Goal: Task Accomplishment & Management: Complete application form

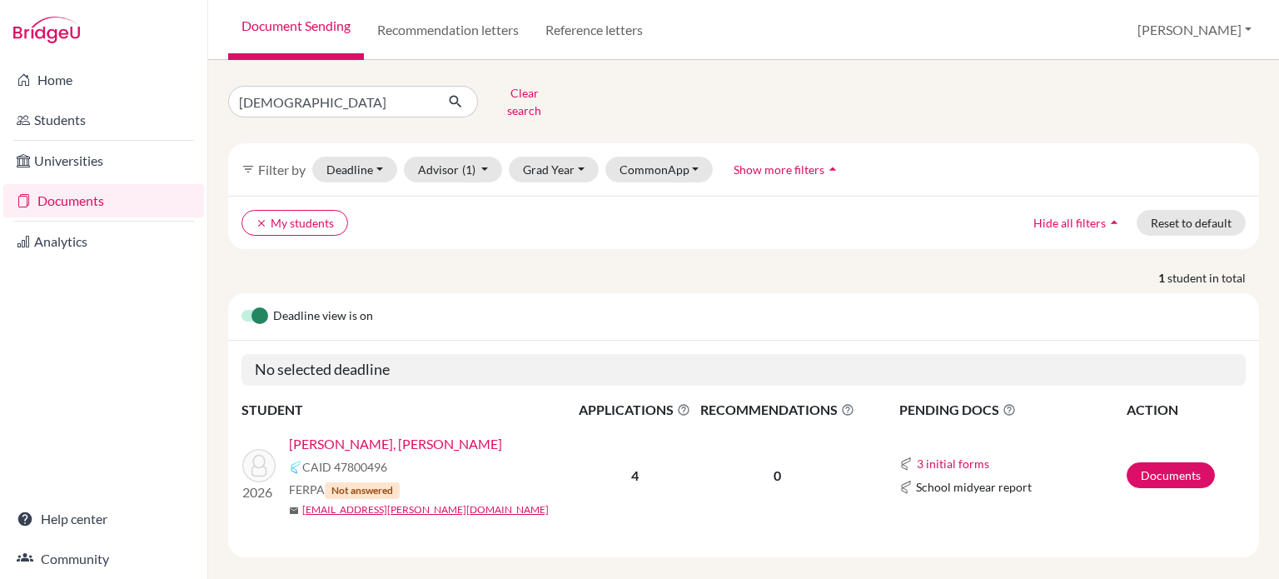
scroll to position [4, 0]
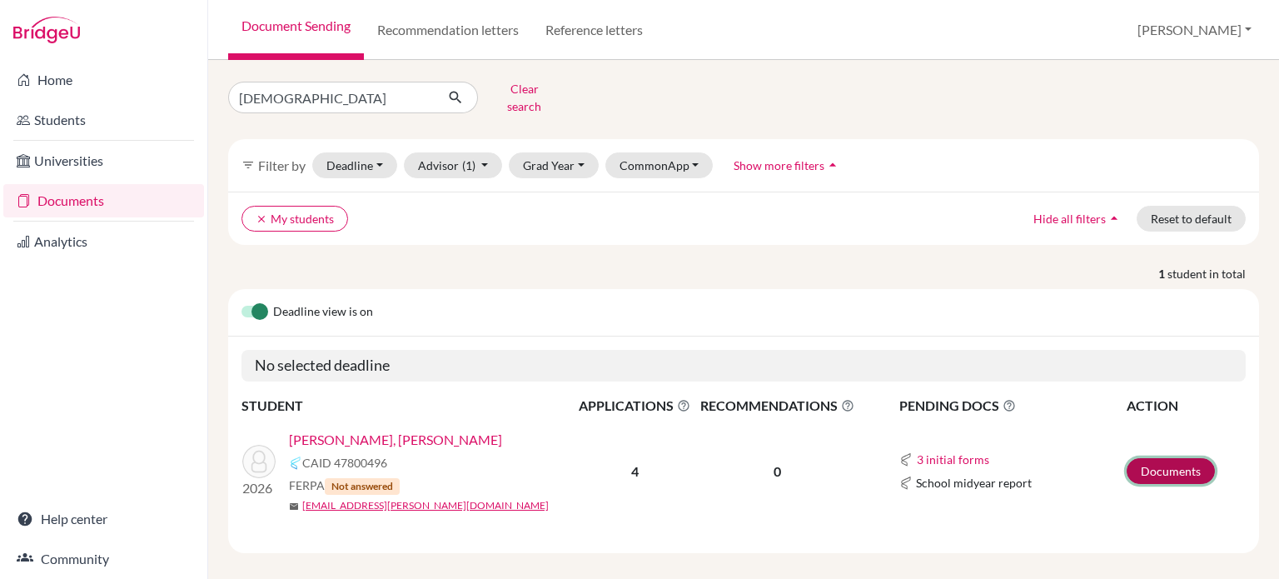
click at [1176, 465] on link "Documents" at bounding box center [1171, 471] width 88 height 26
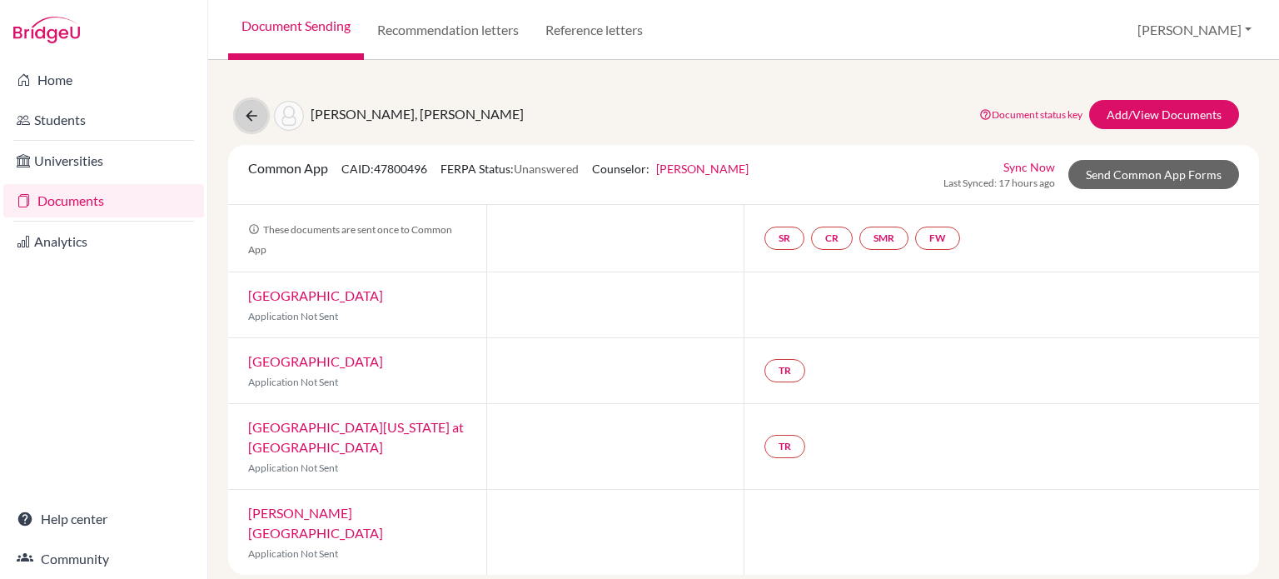
click at [252, 117] on icon at bounding box center [251, 115] width 17 height 17
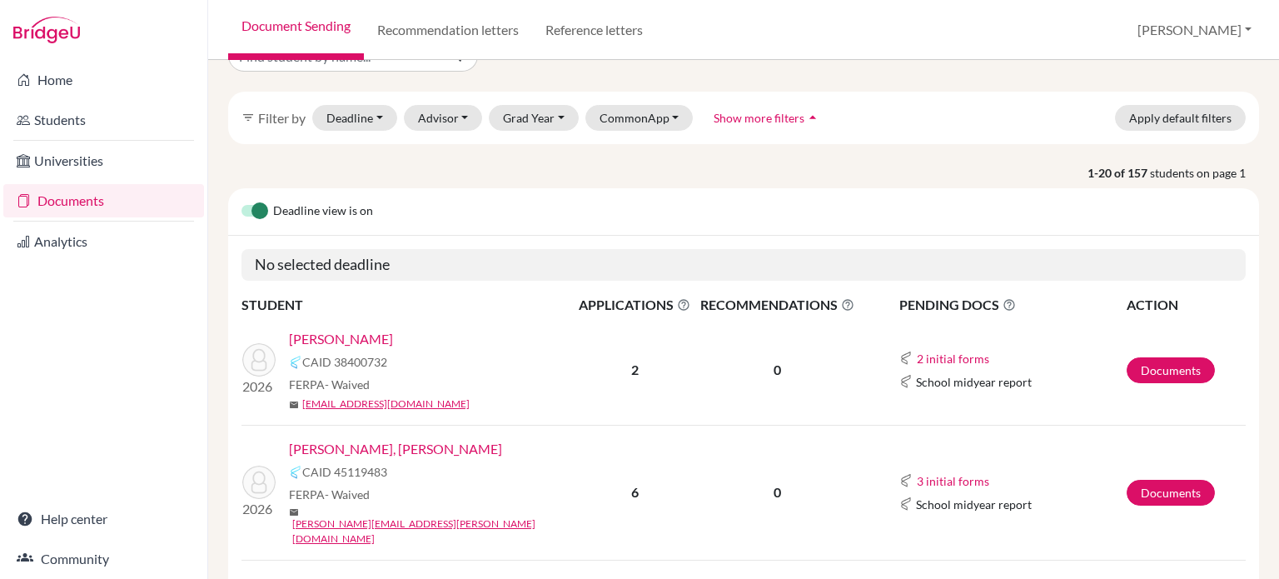
scroll to position [53, 0]
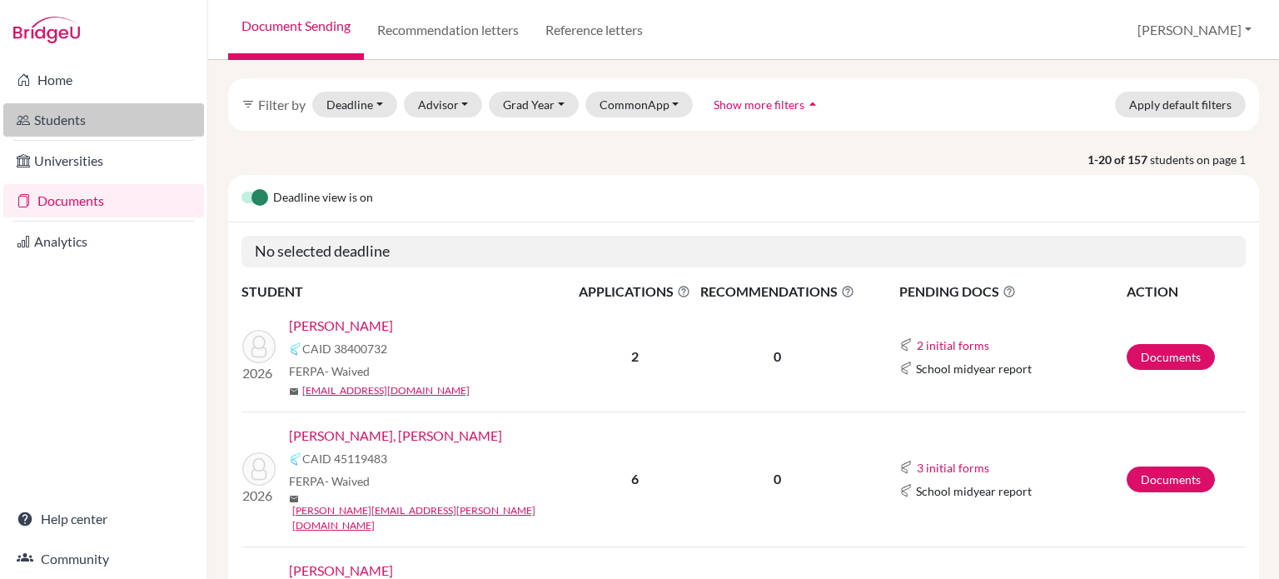
click at [67, 116] on link "Students" at bounding box center [103, 119] width 201 height 33
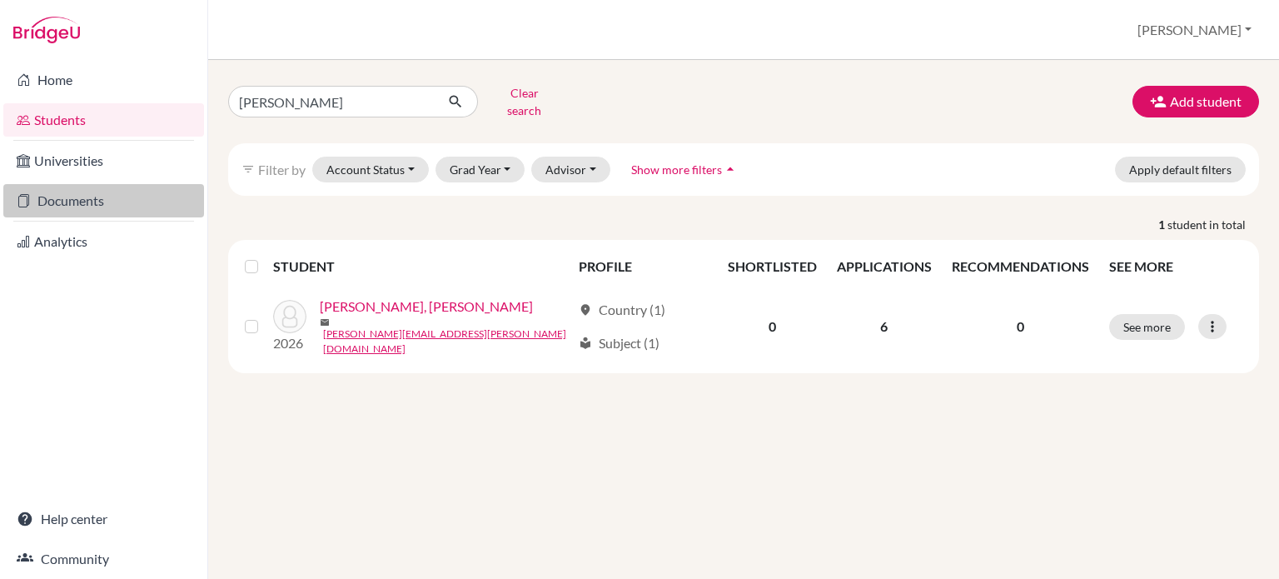
click at [77, 202] on link "Documents" at bounding box center [103, 200] width 201 height 33
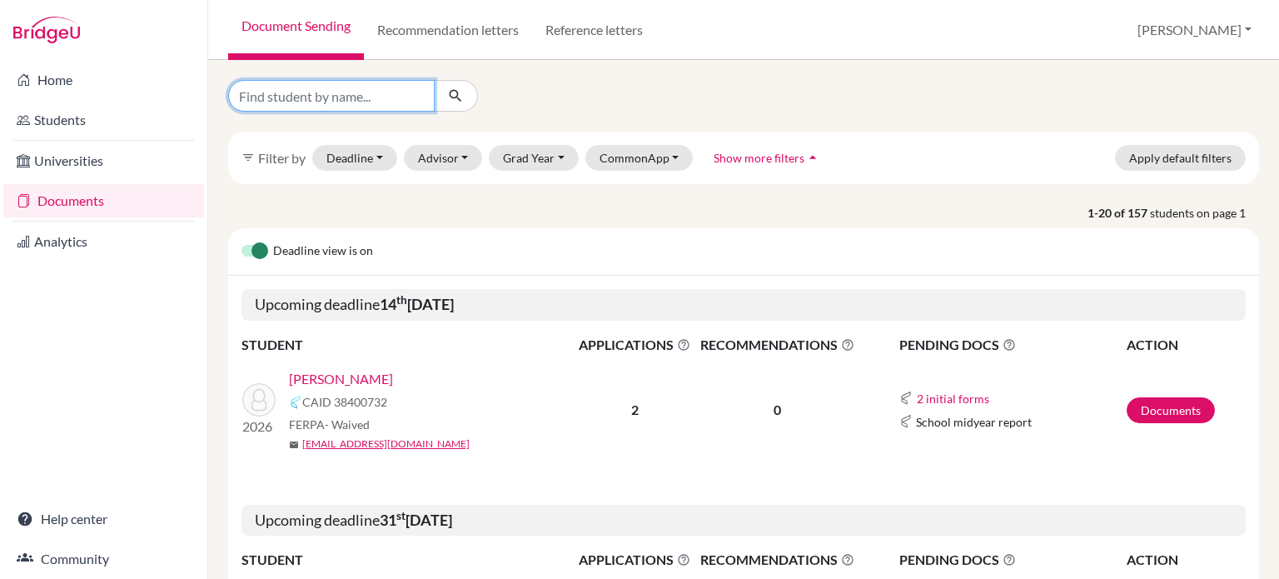
click at [393, 96] on input "Find student by name..." at bounding box center [331, 96] width 207 height 32
type input "yefri"
click at [457, 96] on icon "submit" at bounding box center [455, 95] width 17 height 17
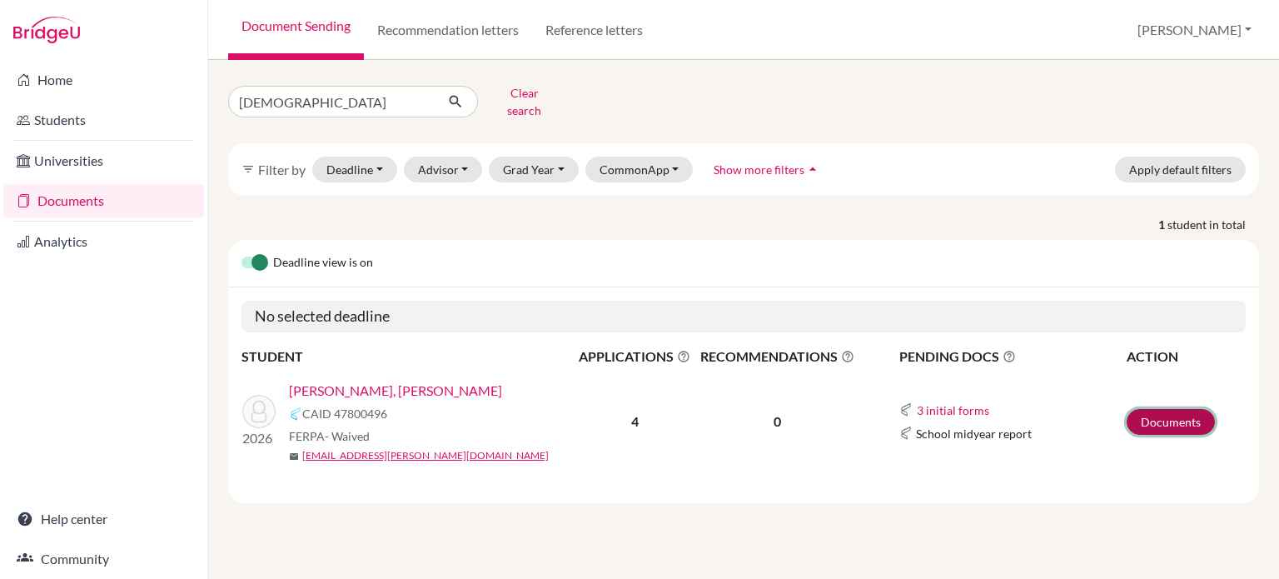
click at [1175, 411] on link "Documents" at bounding box center [1171, 422] width 88 height 26
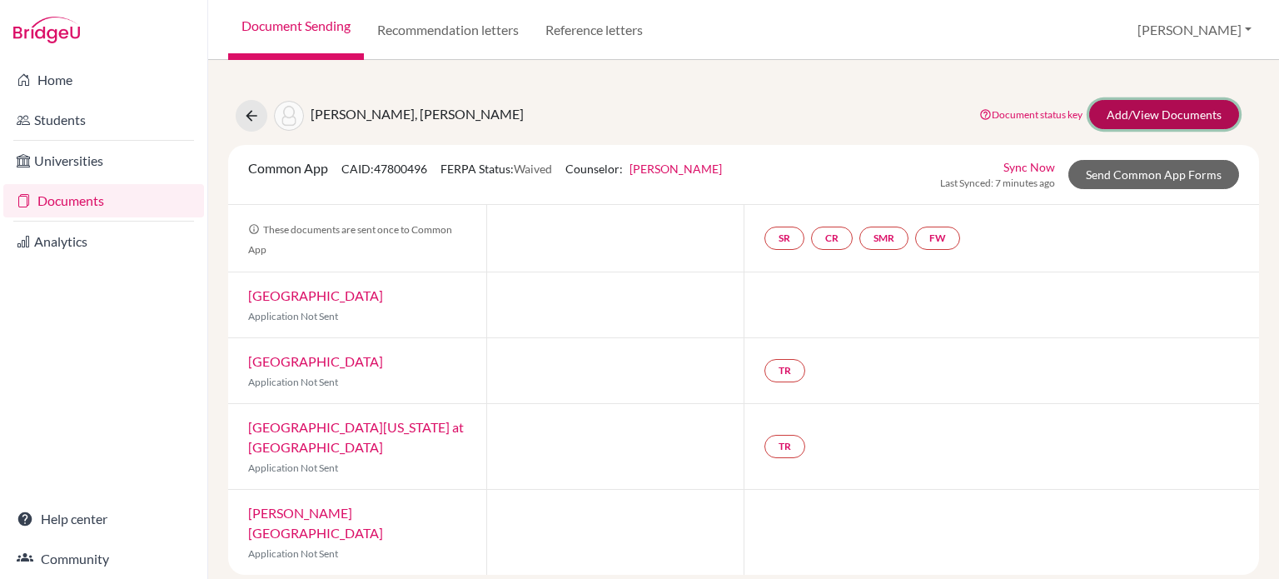
click at [1165, 115] on link "Add/View Documents" at bounding box center [1165, 114] width 150 height 29
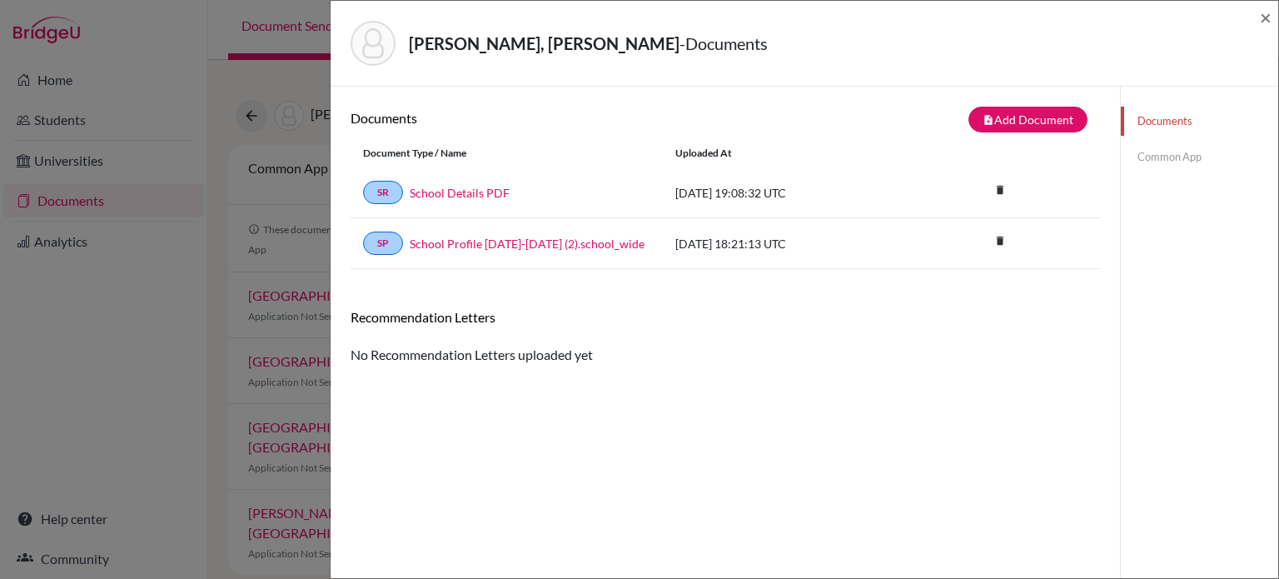
click at [1166, 155] on link "Common App" at bounding box center [1199, 156] width 157 height 29
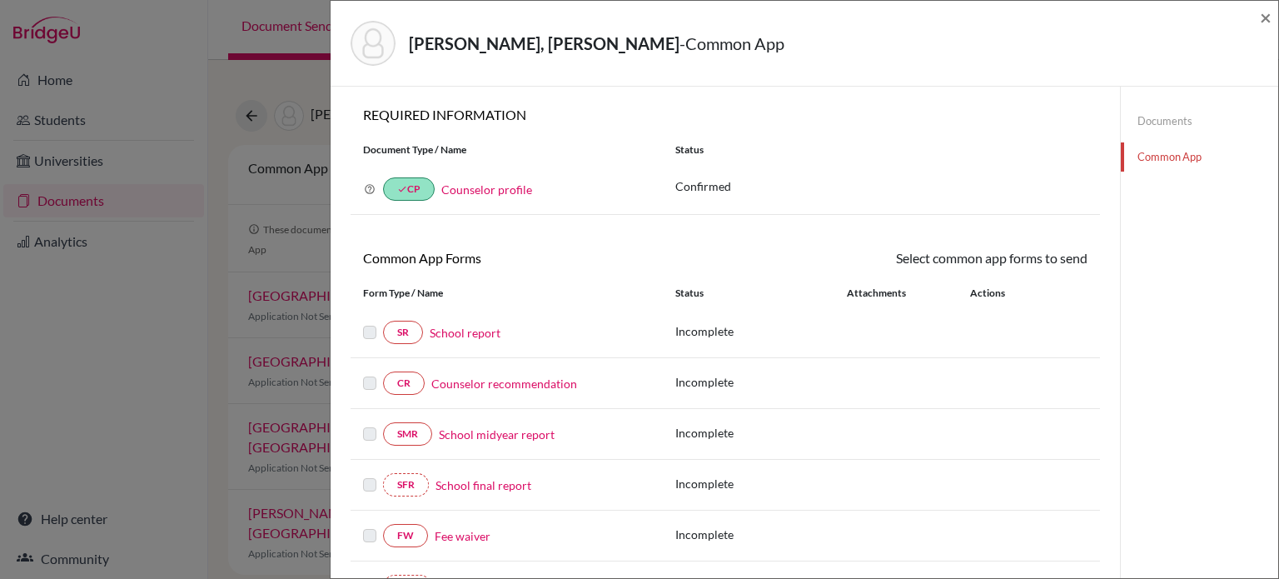
click at [368, 322] on label at bounding box center [369, 322] width 13 height 0
click at [367, 322] on label at bounding box center [369, 322] width 13 height 0
click at [407, 335] on link "SR" at bounding box center [403, 332] width 40 height 23
click at [377, 332] on div at bounding box center [373, 332] width 20 height 20
click at [1143, 125] on link "Documents" at bounding box center [1199, 121] width 157 height 29
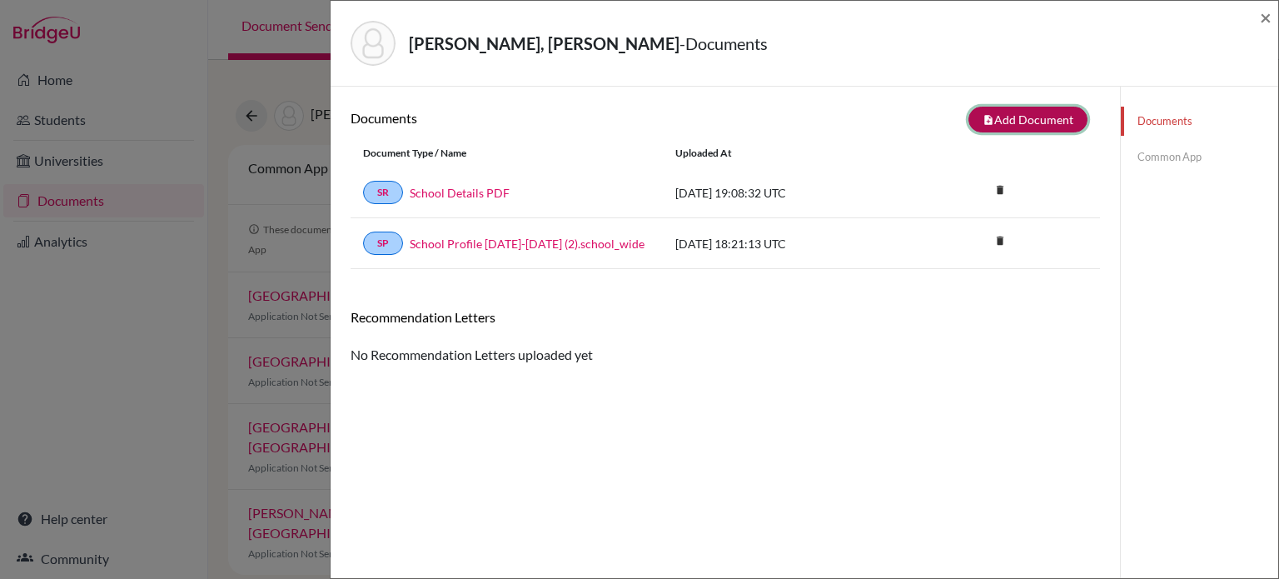
click at [1006, 122] on button "note_add Add Document" at bounding box center [1028, 120] width 119 height 26
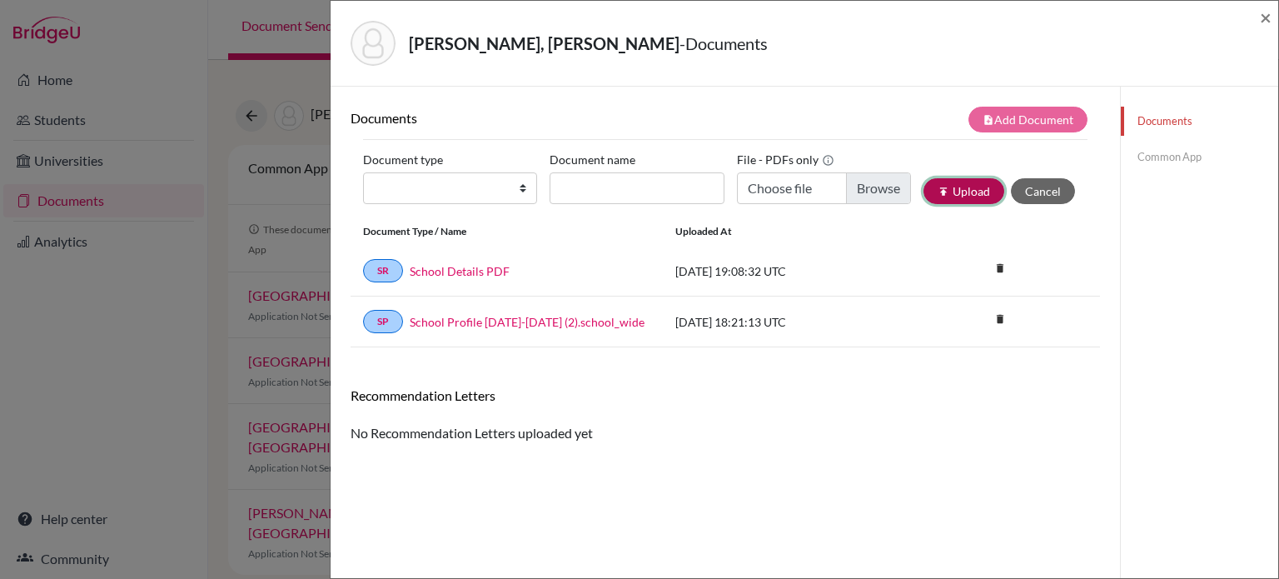
click at [956, 196] on button "publish Upload" at bounding box center [964, 191] width 81 height 26
click at [469, 182] on select "Change explanation for Common App reports Counselor recommendation Internationa…" at bounding box center [450, 188] width 174 height 32
select select "2"
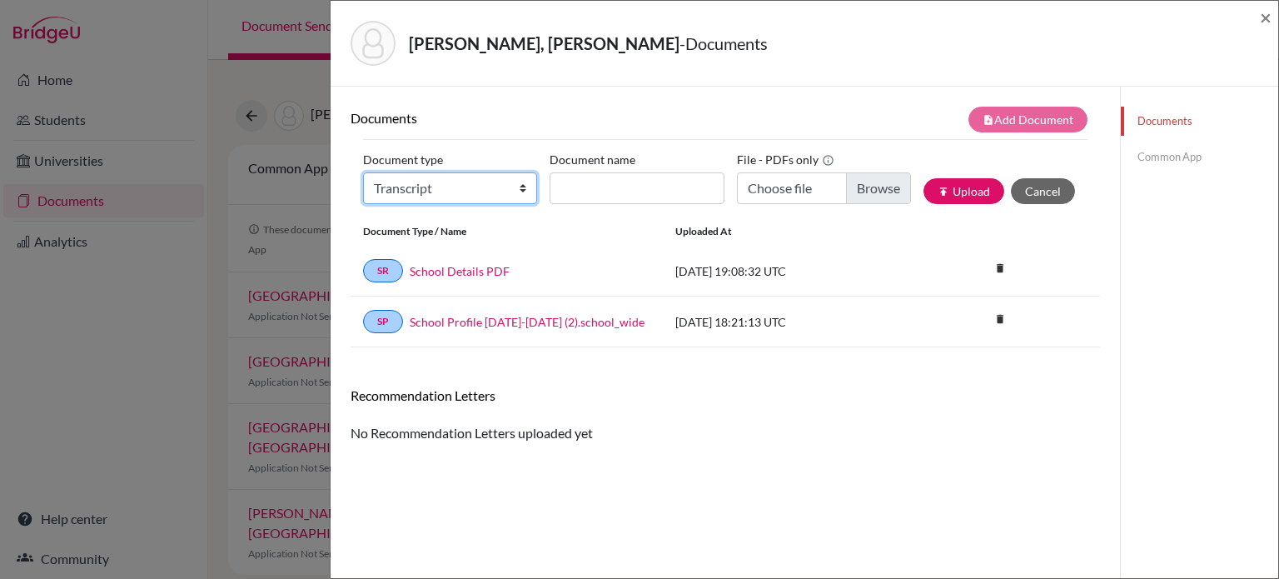
click at [363, 172] on select "Change explanation for Common App reports Counselor recommendation Internationa…" at bounding box center [450, 188] width 174 height 32
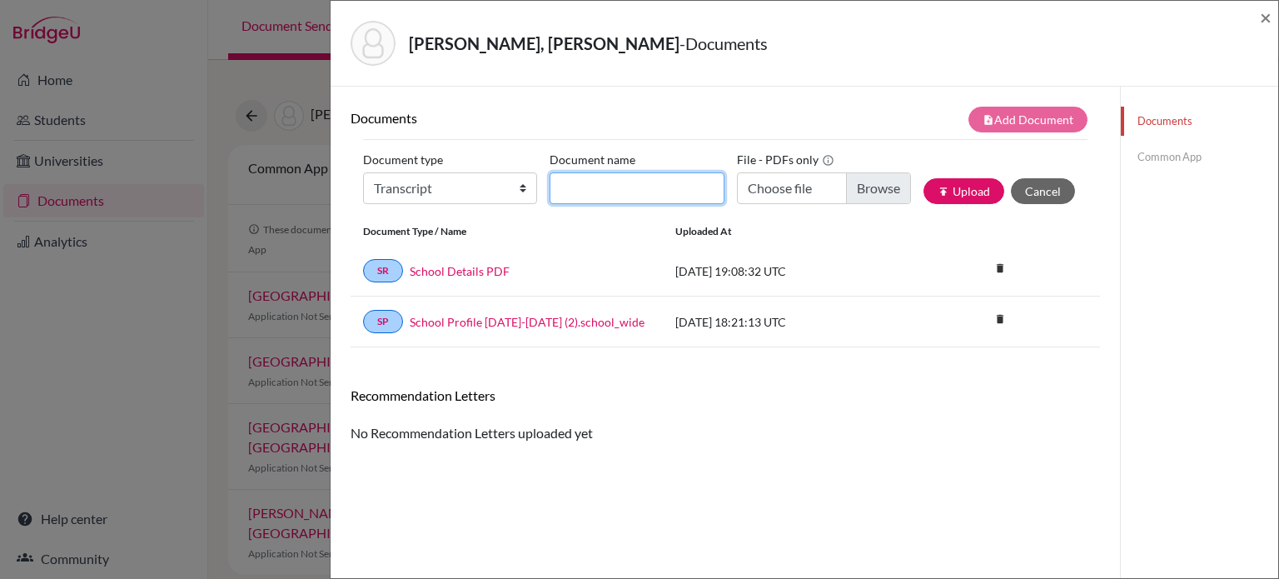
click at [640, 192] on input "Document name" at bounding box center [637, 188] width 174 height 32
type input "[PERSON_NAME] transcript"
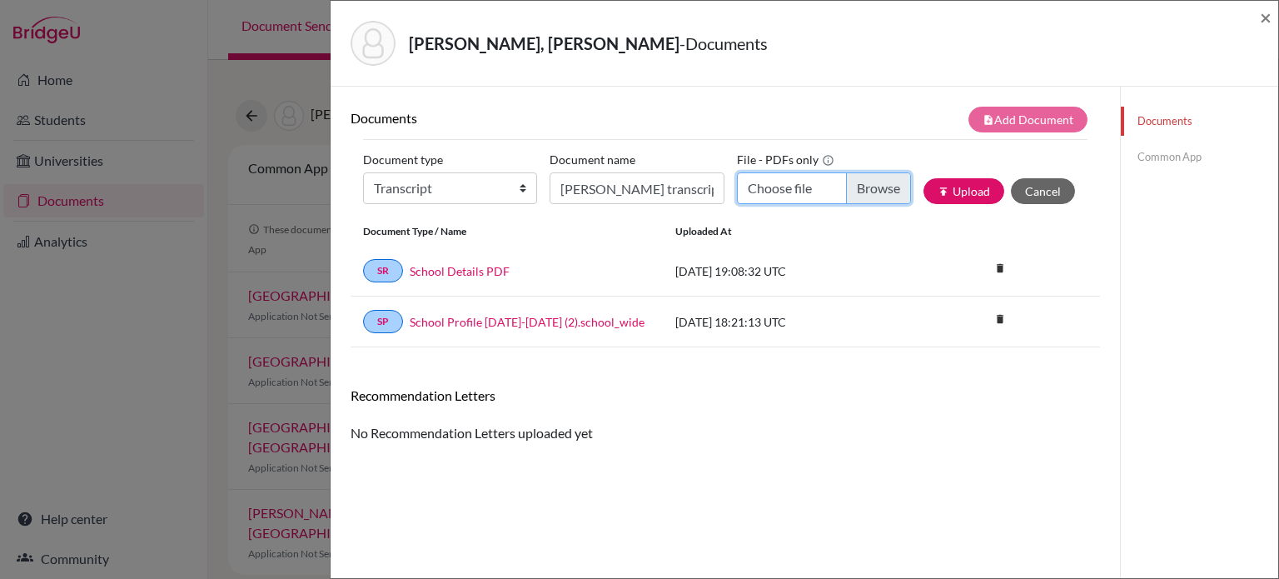
click at [855, 183] on input "Choose file" at bounding box center [824, 188] width 174 height 32
click at [858, 192] on input "Choose file" at bounding box center [824, 188] width 174 height 32
type input "C:\fakepath\Mid-Year Transcript [PERSON_NAME].pdf"
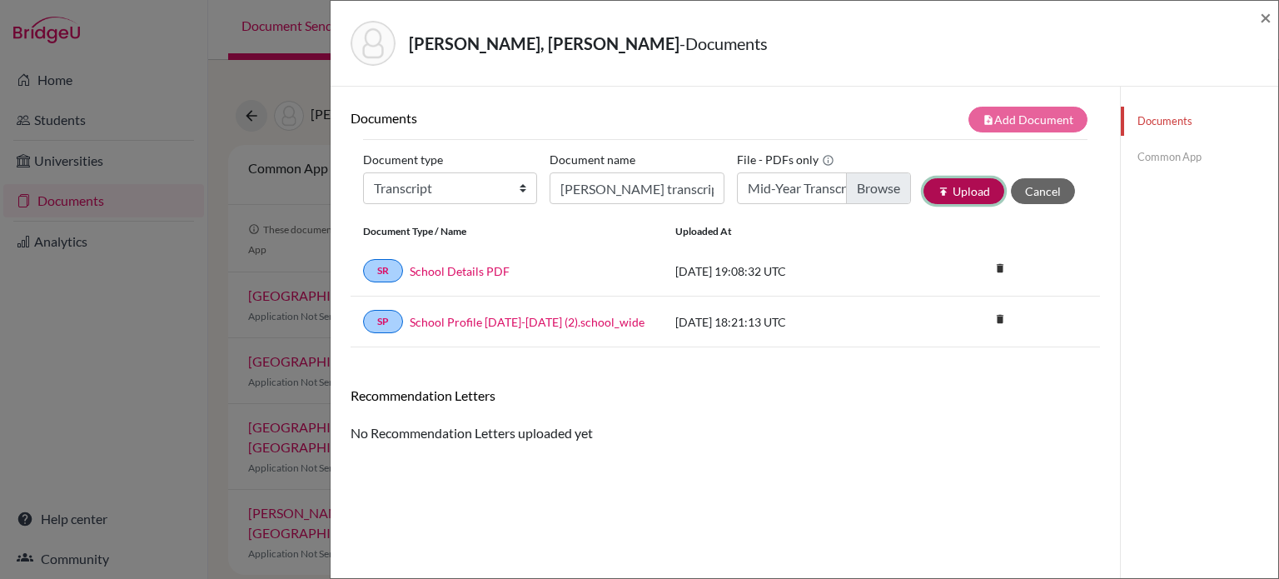
click at [961, 195] on button "publish Upload" at bounding box center [964, 191] width 81 height 26
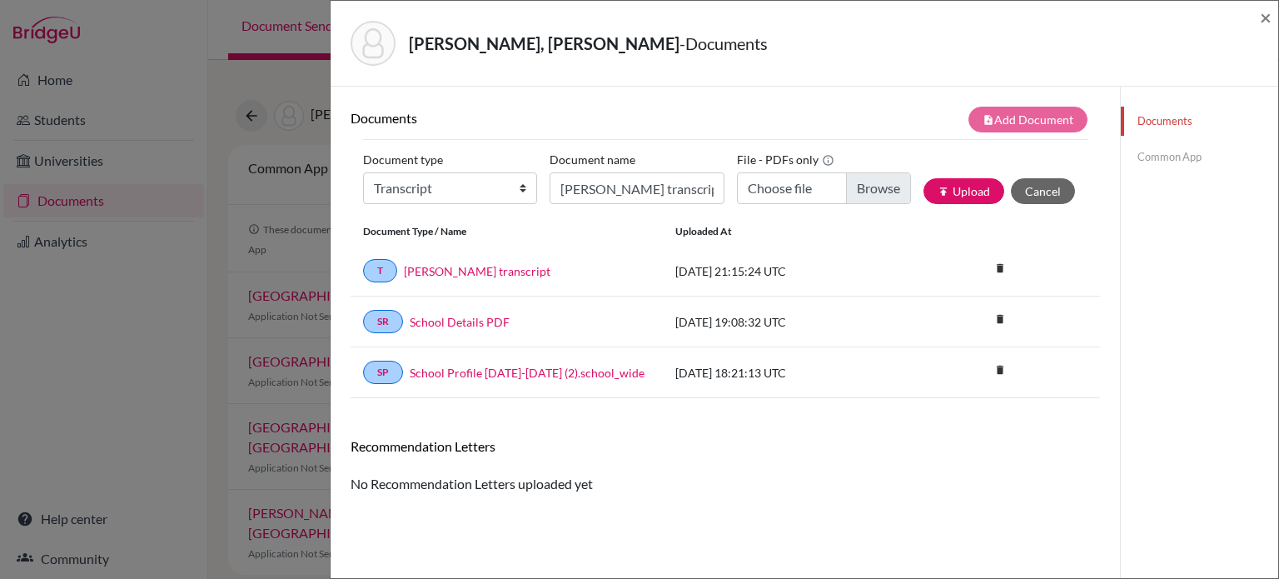
click at [1158, 157] on link "Common App" at bounding box center [1199, 156] width 157 height 29
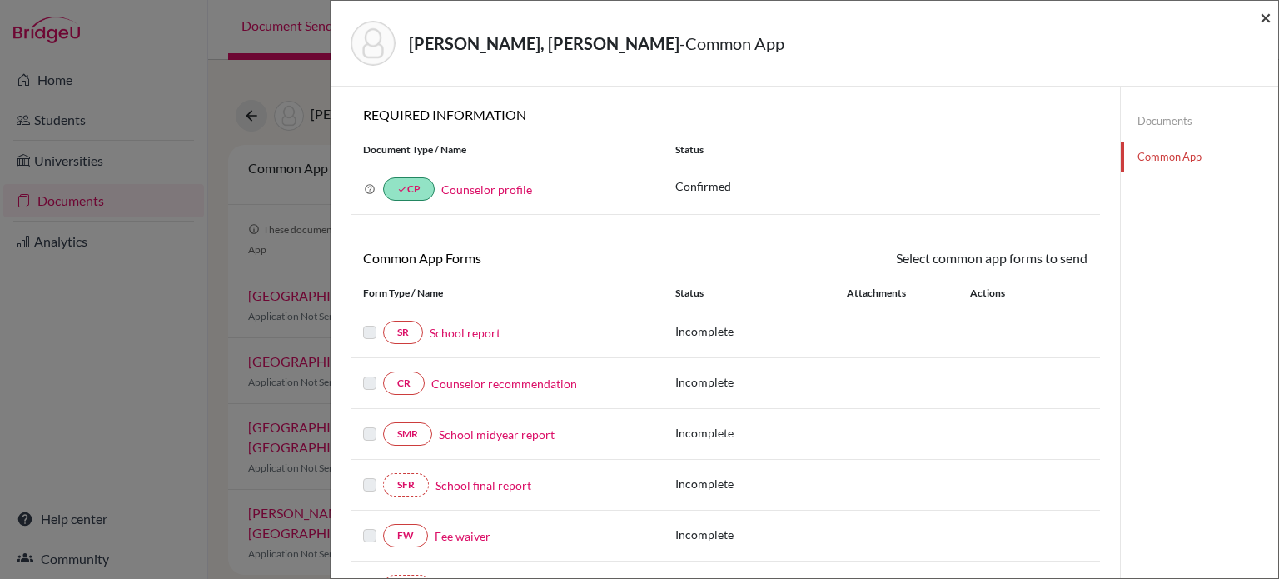
click at [1268, 18] on span "×" at bounding box center [1266, 17] width 12 height 24
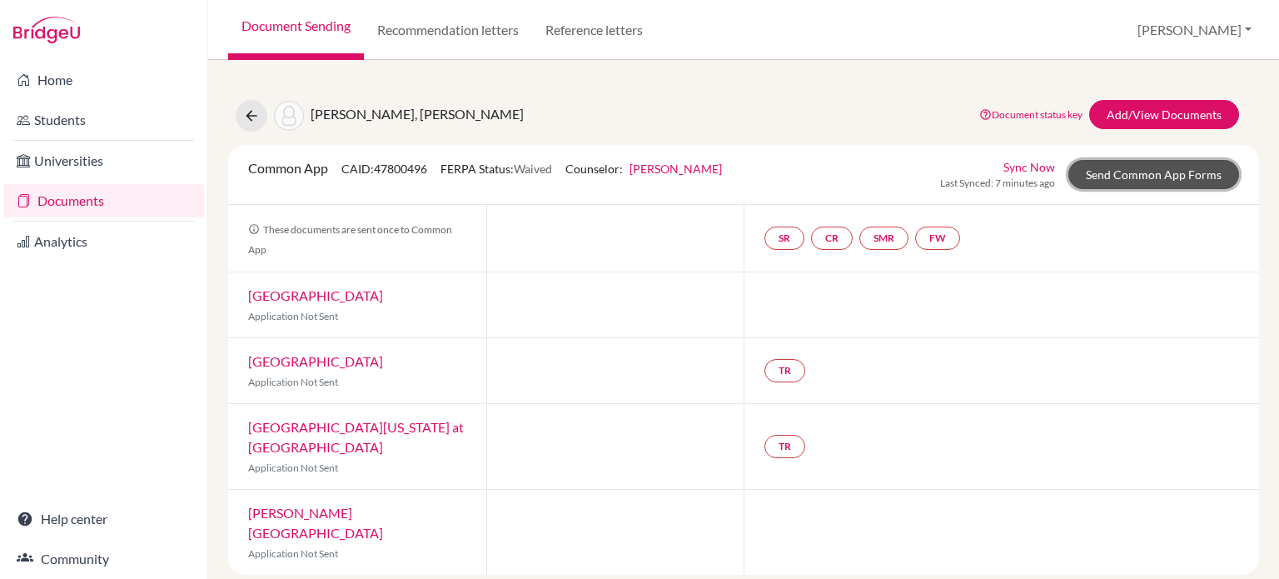
click at [1090, 172] on link "Send Common App Forms" at bounding box center [1154, 174] width 171 height 29
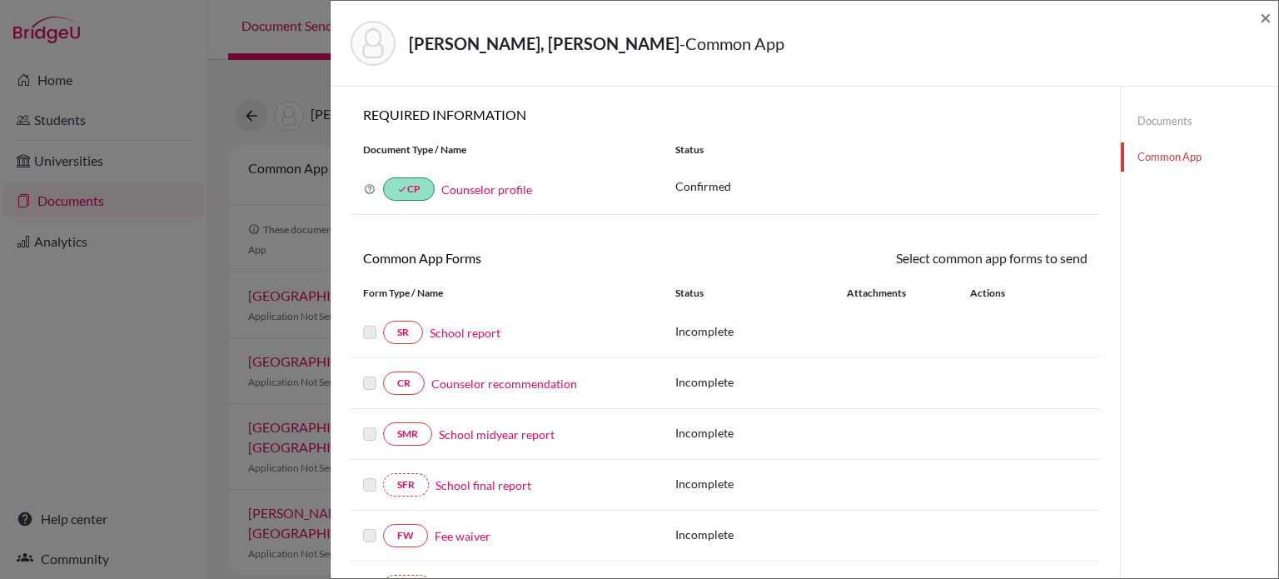
click at [1131, 112] on link "Documents" at bounding box center [1199, 121] width 157 height 29
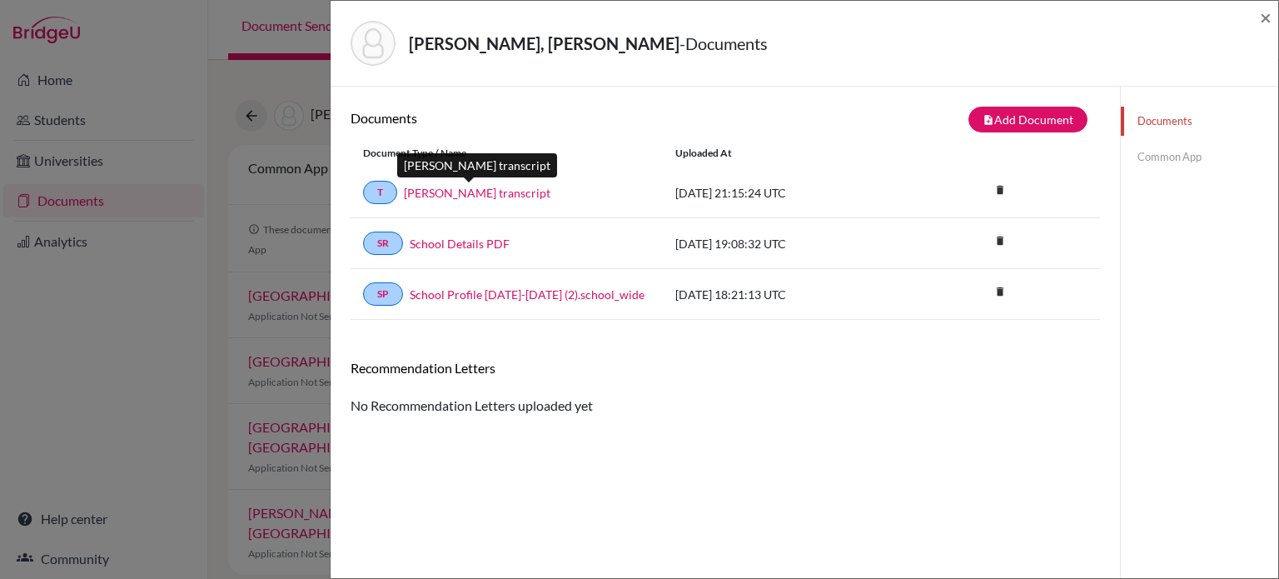
click at [476, 193] on link "[PERSON_NAME] transcript" at bounding box center [477, 192] width 147 height 17
click at [3, 486] on div "[PERSON_NAME], [PERSON_NAME] - Documents × Documents note_add Add Document Docu…" at bounding box center [639, 289] width 1279 height 579
click at [1168, 152] on link "Common App" at bounding box center [1199, 156] width 157 height 29
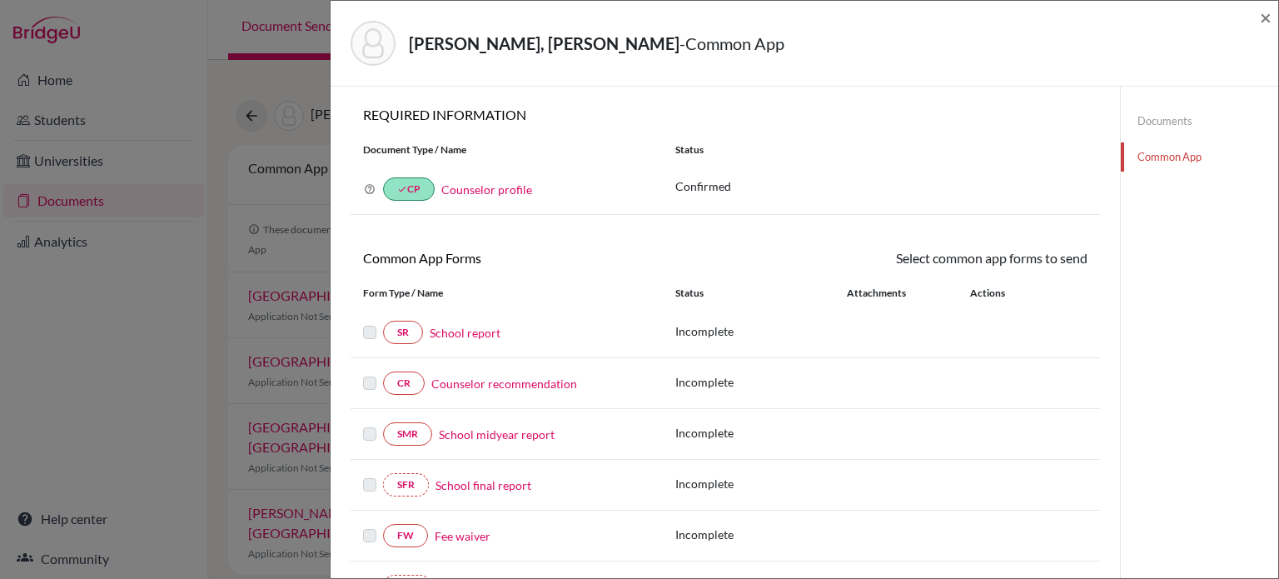
click at [368, 373] on label at bounding box center [369, 373] width 13 height 0
click at [408, 382] on link "CR" at bounding box center [404, 383] width 42 height 23
click at [374, 322] on label at bounding box center [369, 322] width 13 height 0
click at [453, 332] on link "School report" at bounding box center [465, 332] width 71 height 17
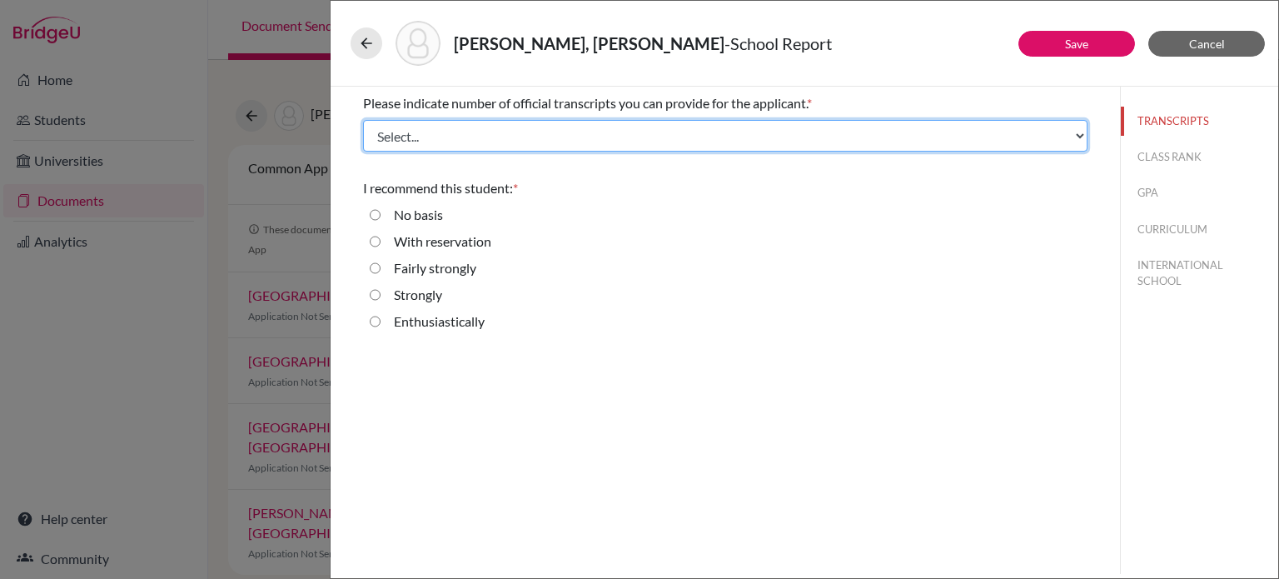
click at [513, 143] on select "Select... 1 2 3 4" at bounding box center [725, 136] width 725 height 32
select select "1"
click at [363, 120] on select "Select... 1 2 3 4" at bounding box center [725, 136] width 725 height 32
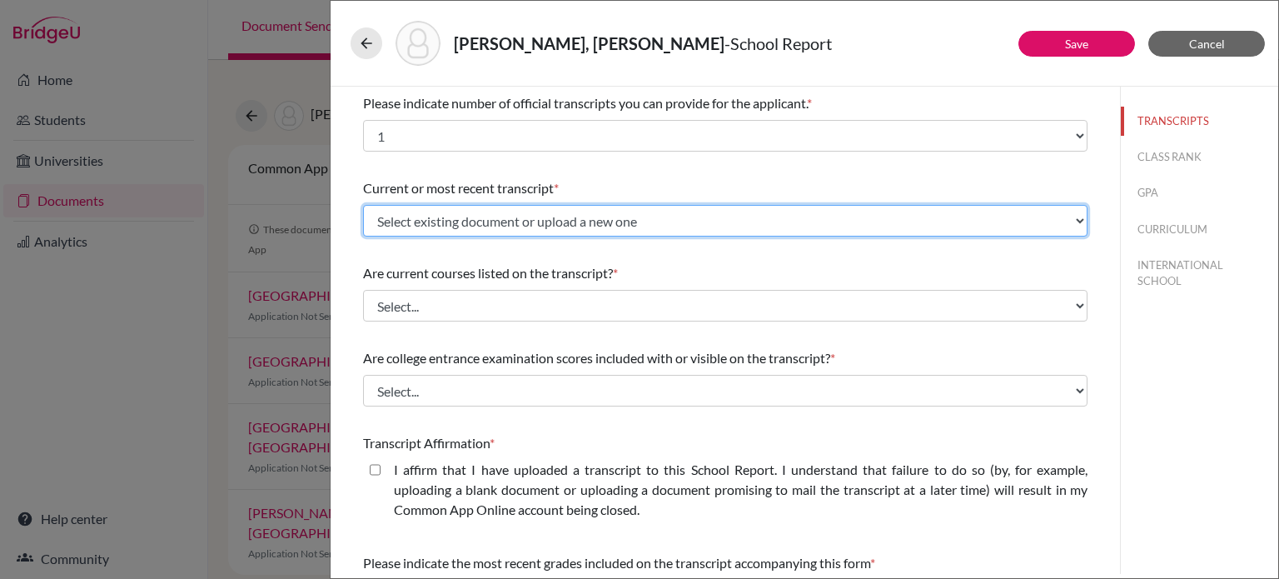
click at [467, 226] on select "Select existing document or upload a new one [PERSON_NAME] transcript Upload Ne…" at bounding box center [725, 221] width 725 height 32
select select "686931"
click at [363, 205] on select "Select existing document or upload a new one [PERSON_NAME] transcript Upload Ne…" at bounding box center [725, 221] width 725 height 32
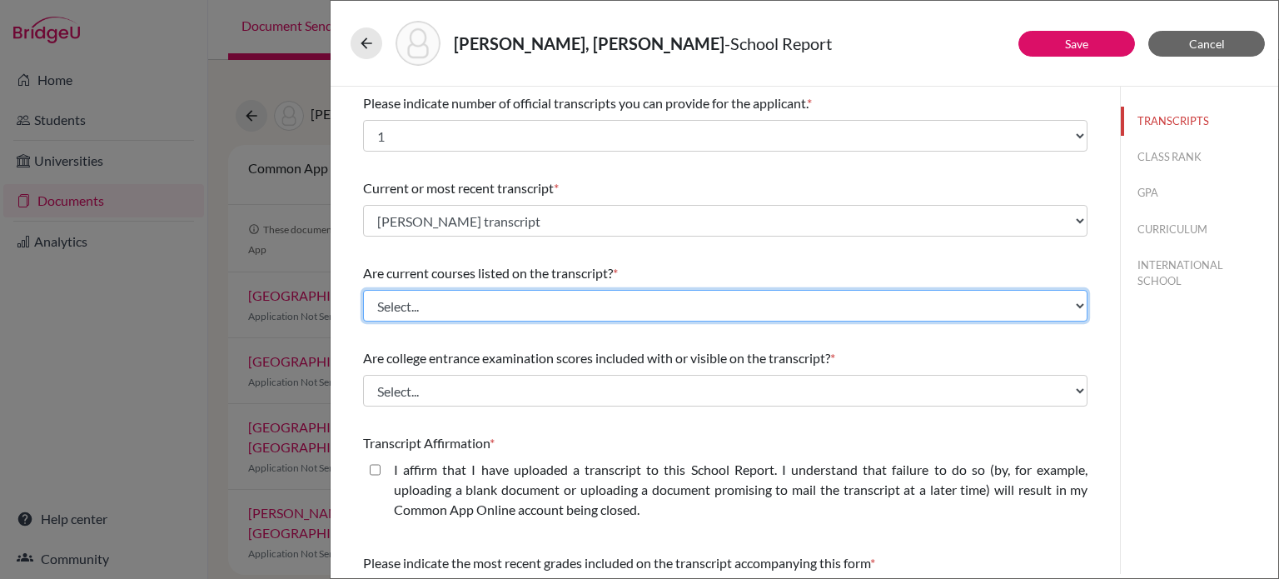
click at [452, 309] on select "Select... Yes No" at bounding box center [725, 306] width 725 height 32
select select "0"
click at [363, 290] on select "Select... Yes No" at bounding box center [725, 306] width 725 height 32
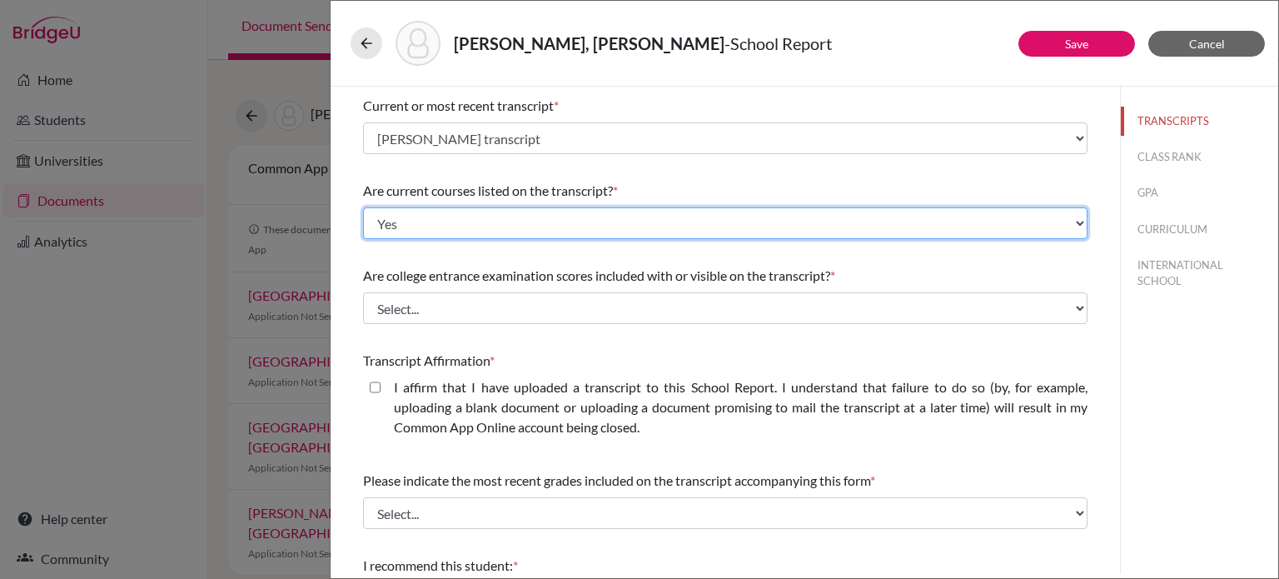
scroll to position [86, 0]
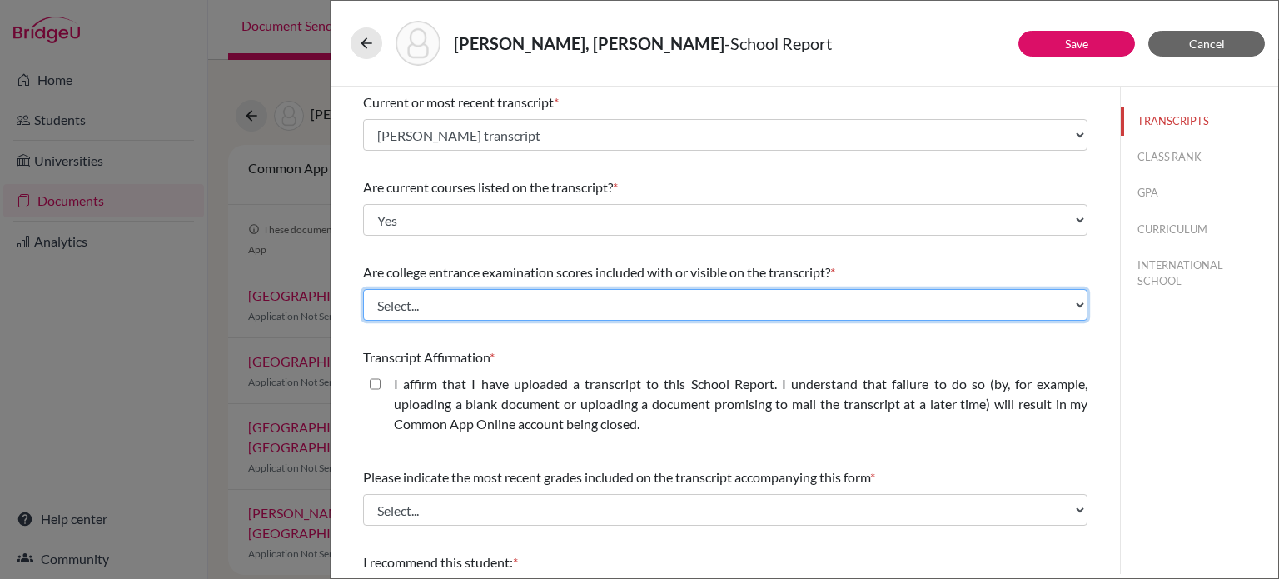
click at [467, 298] on select "Select... Yes No" at bounding box center [725, 305] width 725 height 32
select select "1"
click at [363, 289] on select "Select... Yes No" at bounding box center [725, 305] width 725 height 32
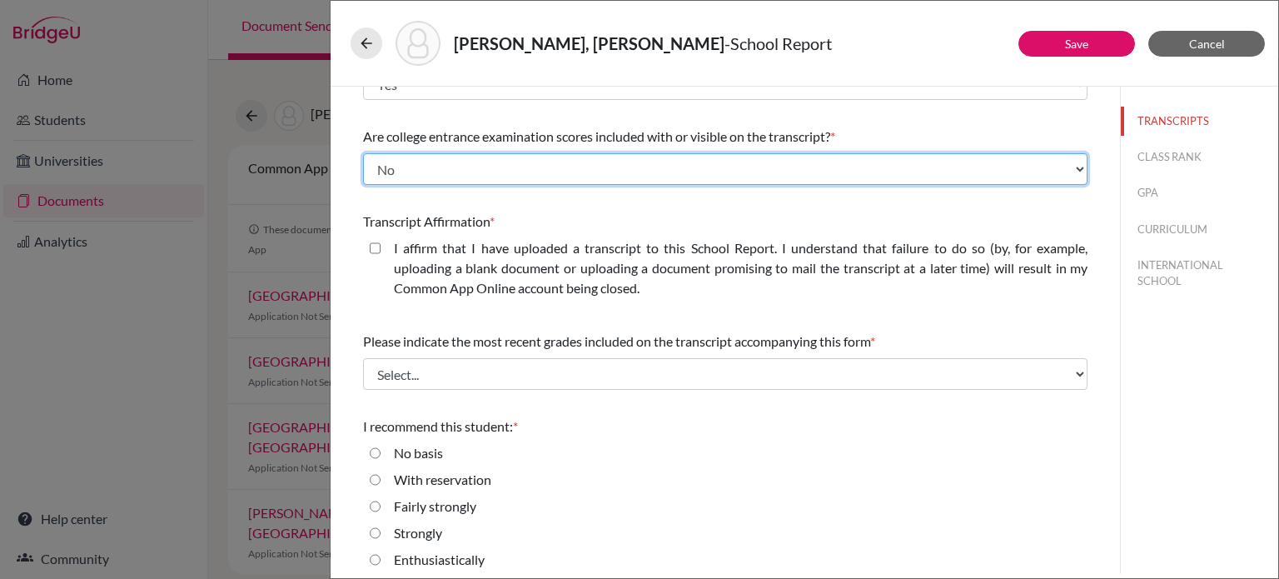
scroll to position [230, 0]
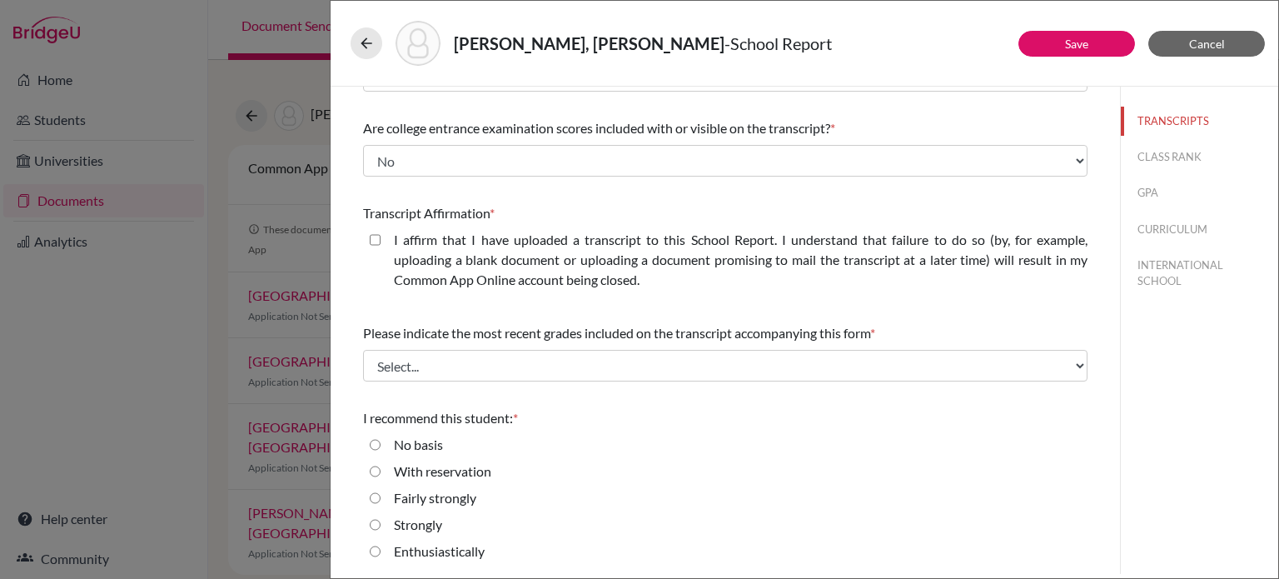
click at [367, 242] on div "I affirm that I have uploaded a transcript to this School Report. I understand …" at bounding box center [725, 263] width 725 height 67
click at [371, 242] on closed\ "I affirm that I have uploaded a transcript to this School Report. I understand …" at bounding box center [375, 240] width 11 height 20
checkbox closed\ "true"
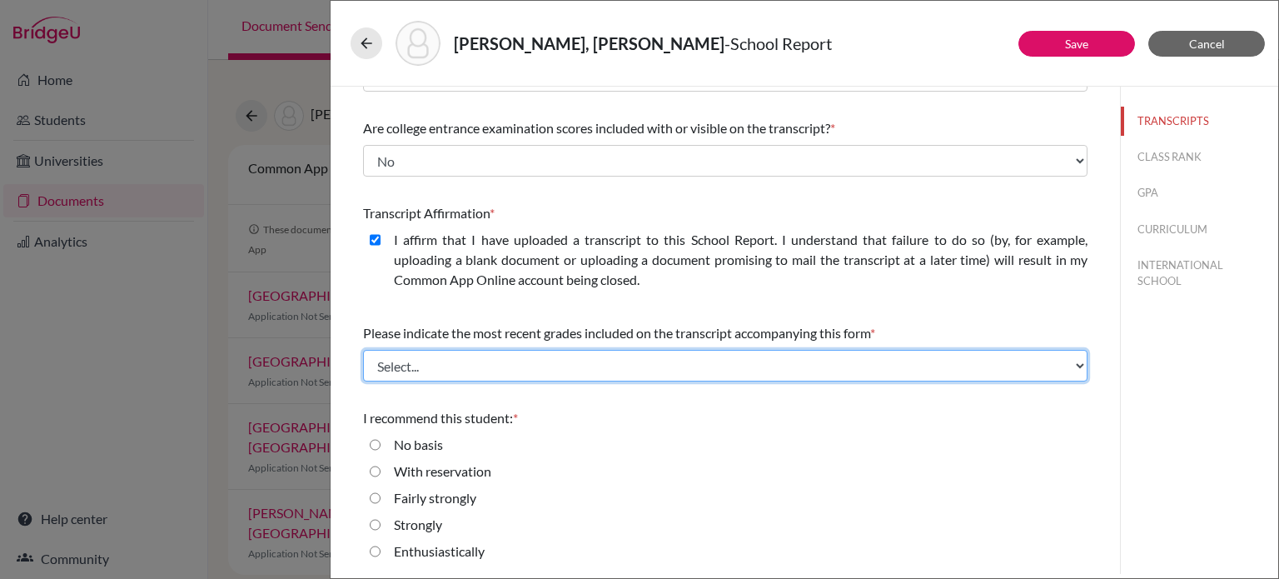
click at [559, 358] on select "Select... Final junior year grades 1st Quarter senior year grades 2nd Quarter/1…" at bounding box center [725, 366] width 725 height 32
select select "4"
click at [363, 350] on select "Select... Final junior year grades 1st Quarter senior year grades 2nd Quarter/1…" at bounding box center [725, 366] width 725 height 32
click at [616, 359] on select "Select... Final junior year grades 1st Quarter senior year grades 2nd Quarter/1…" at bounding box center [725, 366] width 725 height 32
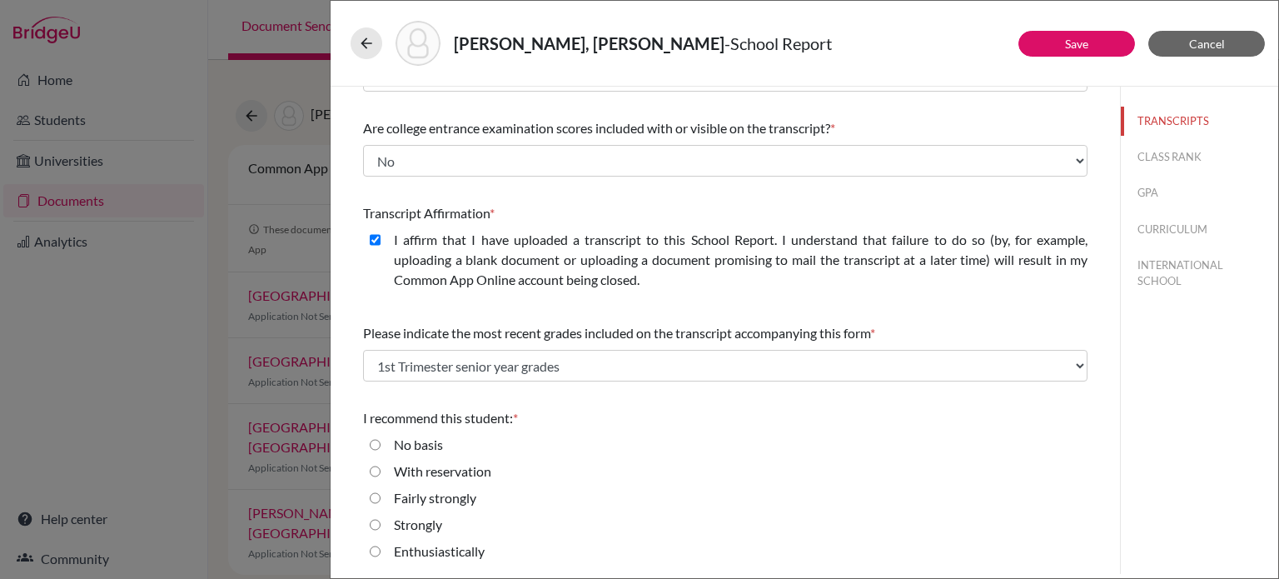
click at [377, 547] on input "Enthusiastically" at bounding box center [375, 551] width 11 height 20
radio input "true"
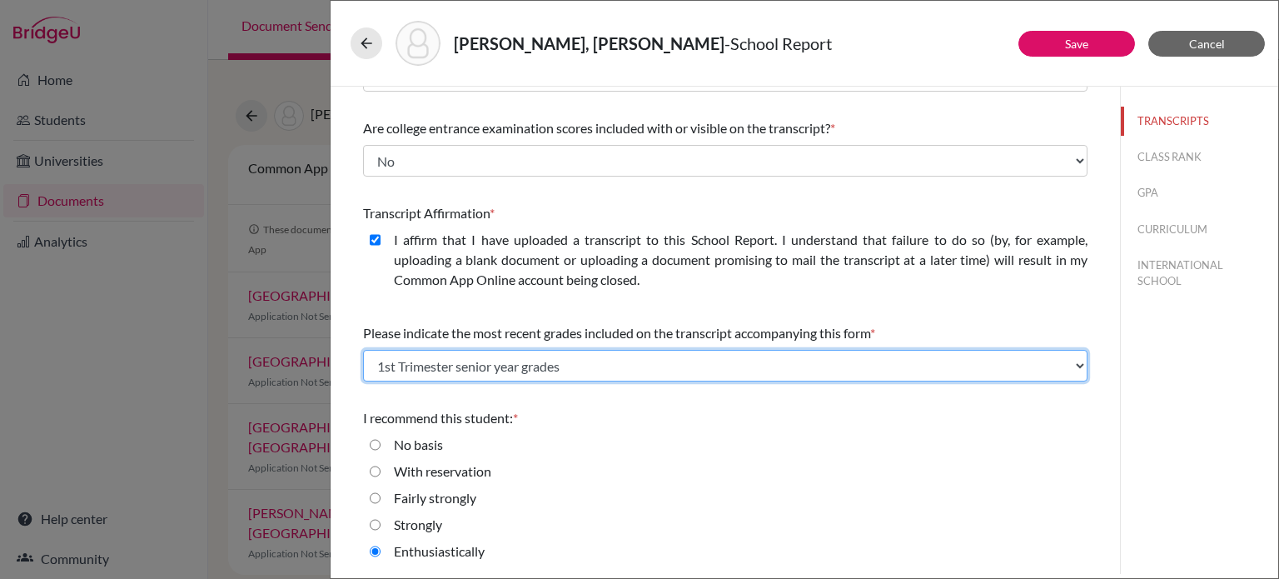
click at [617, 362] on select "Select... Final junior year grades 1st Quarter senior year grades 2nd Quarter/1…" at bounding box center [725, 366] width 725 height 32
click at [363, 350] on select "Select... Final junior year grades 1st Quarter senior year grades 2nd Quarter/1…" at bounding box center [725, 366] width 725 height 32
click at [546, 372] on select "Select... Final junior year grades 1st Quarter senior year grades 2nd Quarter/1…" at bounding box center [725, 366] width 725 height 32
select select "0"
click at [363, 350] on select "Select... Final junior year grades 1st Quarter senior year grades 2nd Quarter/1…" at bounding box center [725, 366] width 725 height 32
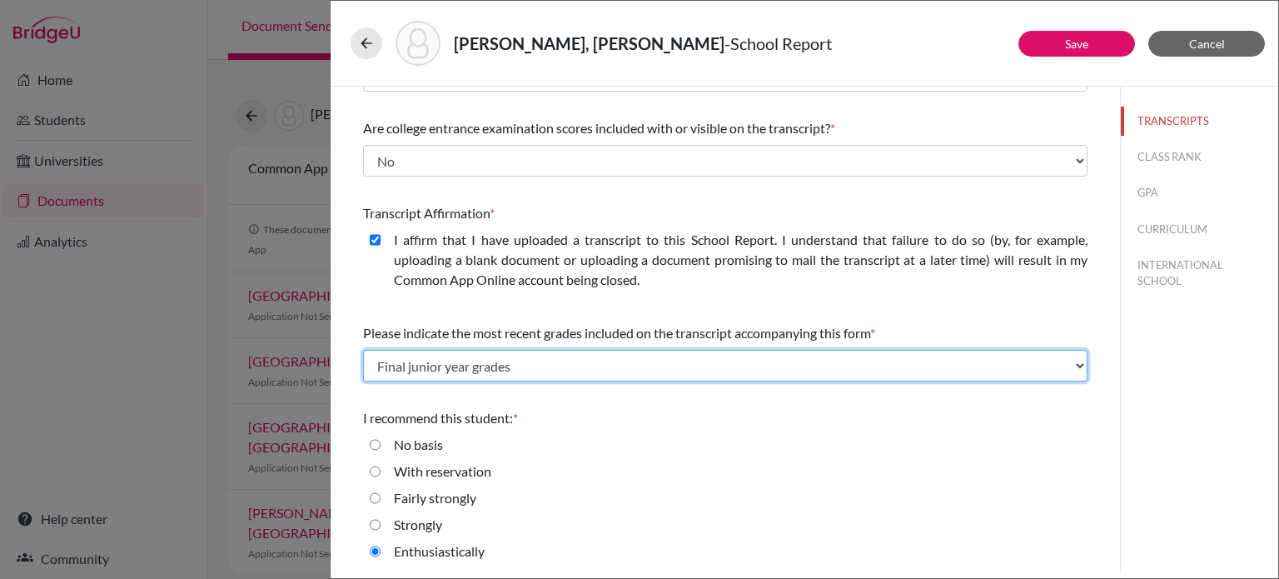
click at [560, 358] on select "Select... Final junior year grades 1st Quarter senior year grades 2nd Quarter/1…" at bounding box center [725, 366] width 725 height 32
click at [363, 350] on select "Select... Final junior year grades 1st Quarter senior year grades 2nd Quarter/1…" at bounding box center [725, 366] width 725 height 32
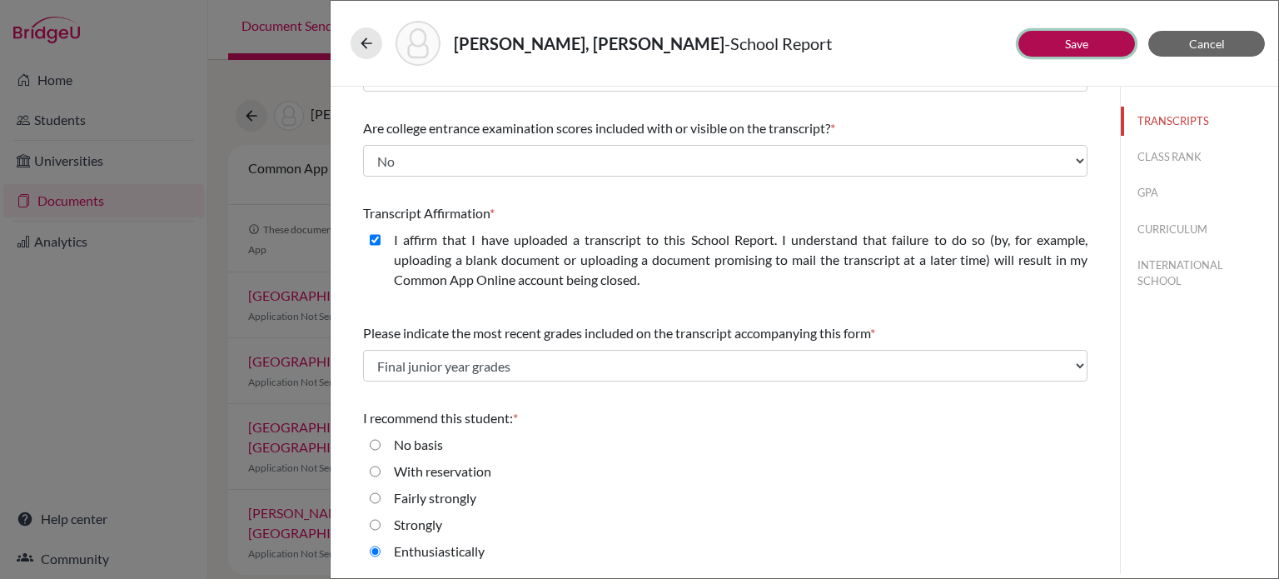
click at [1083, 48] on link "Save" at bounding box center [1076, 44] width 23 height 14
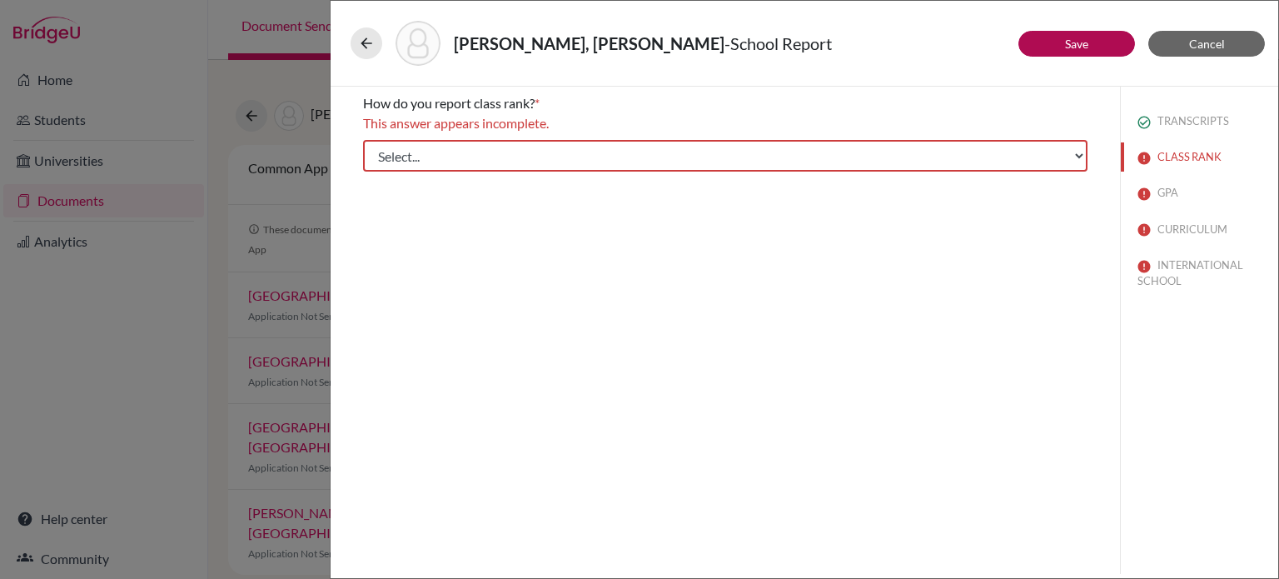
scroll to position [0, 0]
click at [1076, 152] on select "Select... Exact Decile Quintile Quartile None" at bounding box center [725, 156] width 725 height 32
select select "5"
click at [363, 140] on select "Select... Exact Decile Quintile Quartile None" at bounding box center [725, 156] width 725 height 32
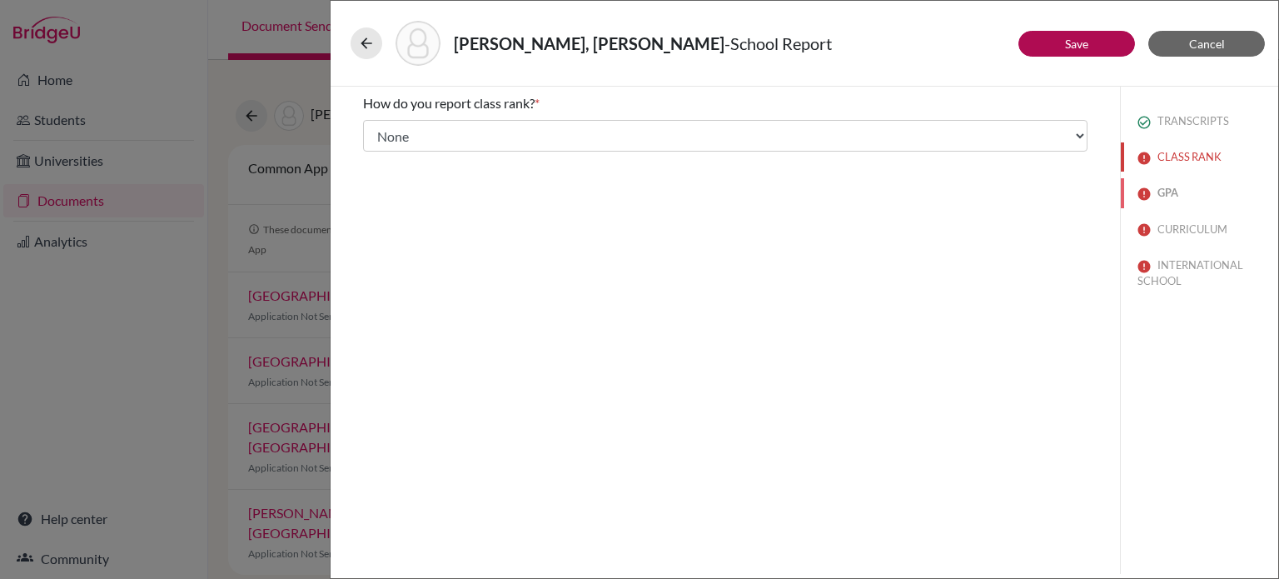
click at [1166, 192] on button "GPA" at bounding box center [1199, 192] width 157 height 29
click at [376, 152] on input "Yes" at bounding box center [375, 150] width 11 height 20
radio input "true"
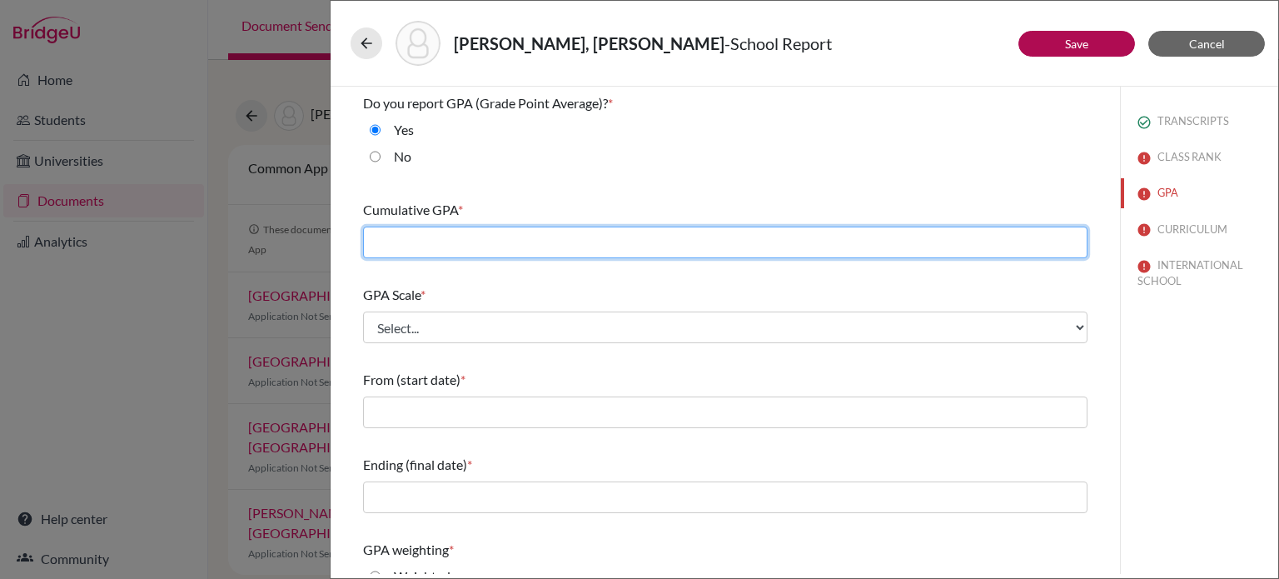
click at [424, 243] on input "text" at bounding box center [725, 243] width 725 height 32
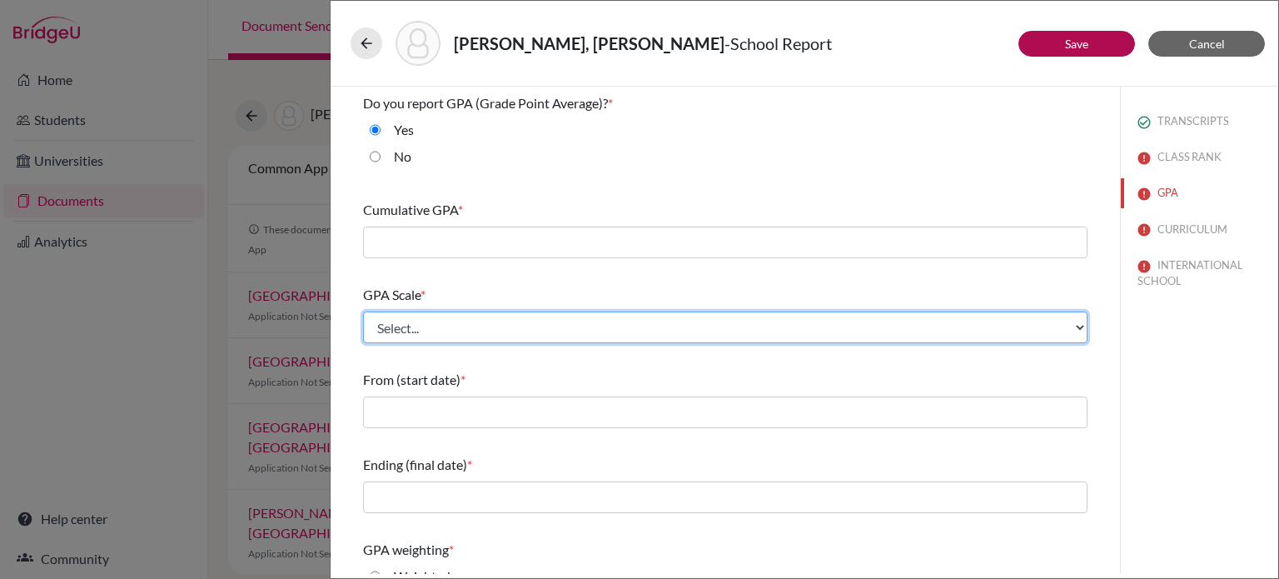
click at [636, 331] on select "Select... 4 5 6 7 8 9 10 11 12 13 14 15 16 17 18 19 20 100" at bounding box center [725, 328] width 725 height 32
select select "4"
click at [363, 312] on select "Select... 4 5 6 7 8 9 10 11 12 13 14 15 16 17 18 19 20 100" at bounding box center [725, 328] width 725 height 32
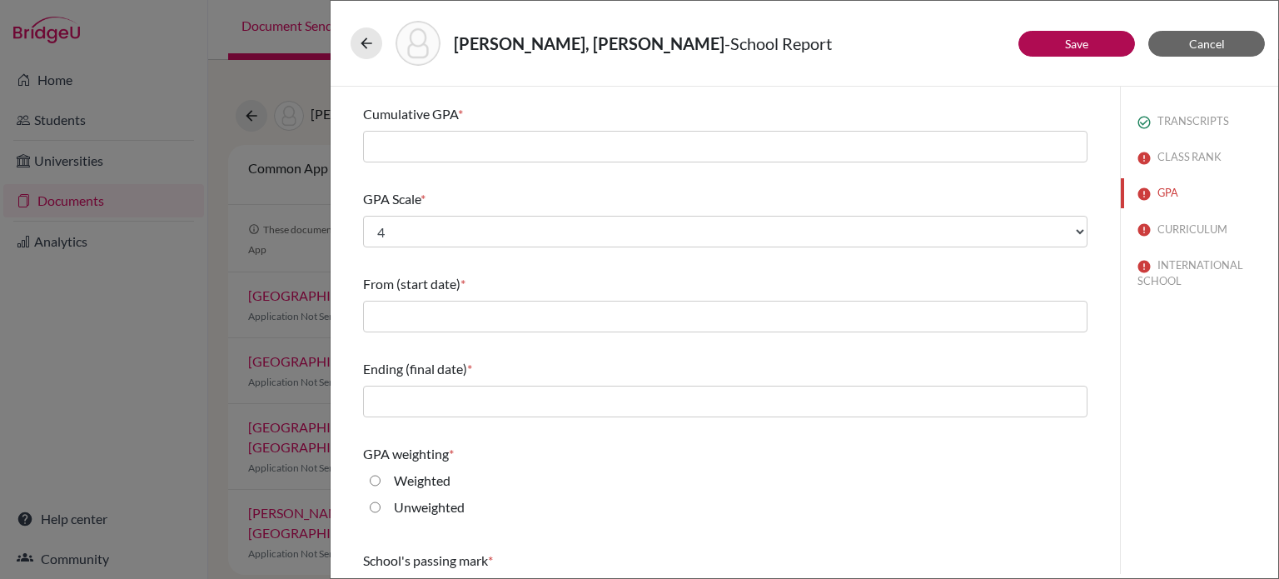
click at [379, 484] on input "Weighted" at bounding box center [375, 481] width 11 height 20
radio input "true"
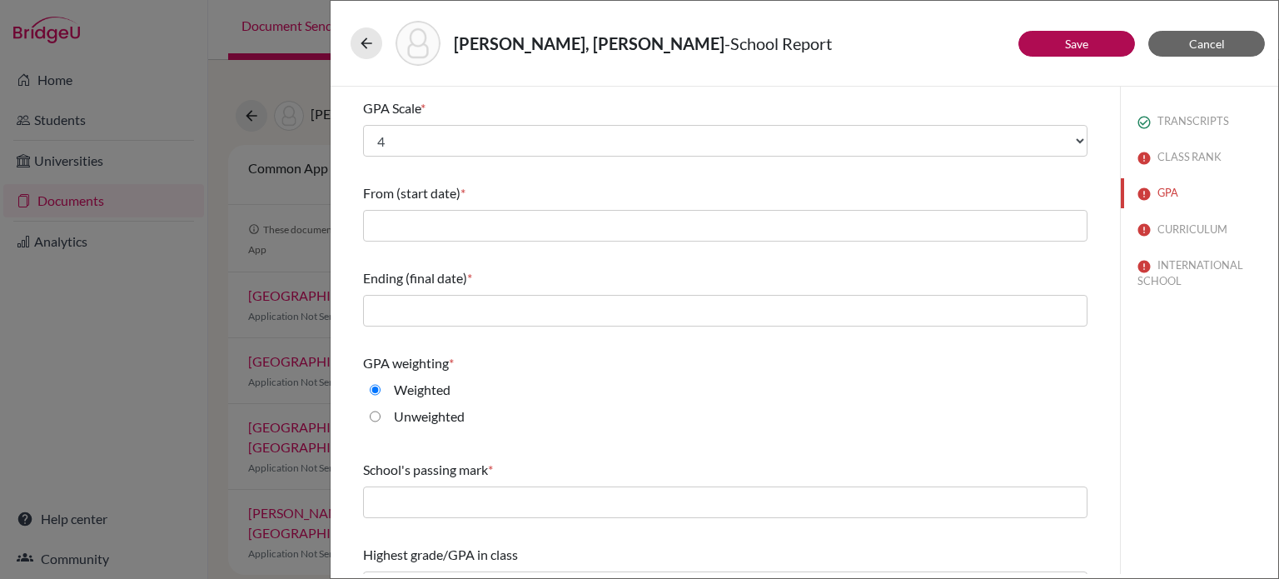
scroll to position [222, 0]
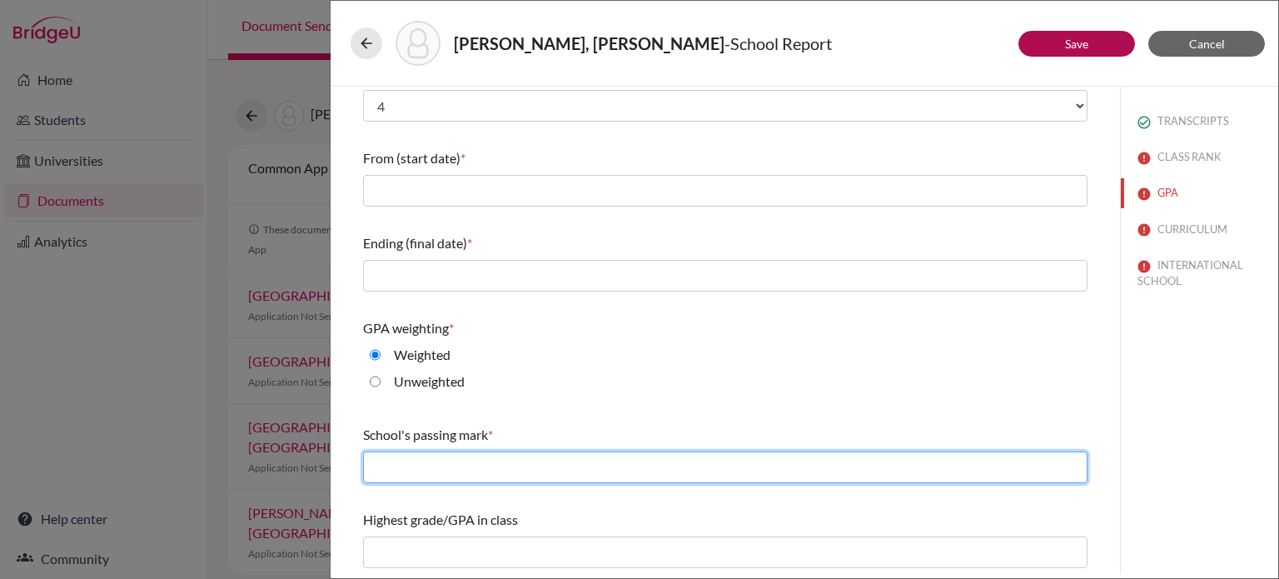
click at [587, 466] on input "text" at bounding box center [725, 467] width 725 height 32
type input "1.8"
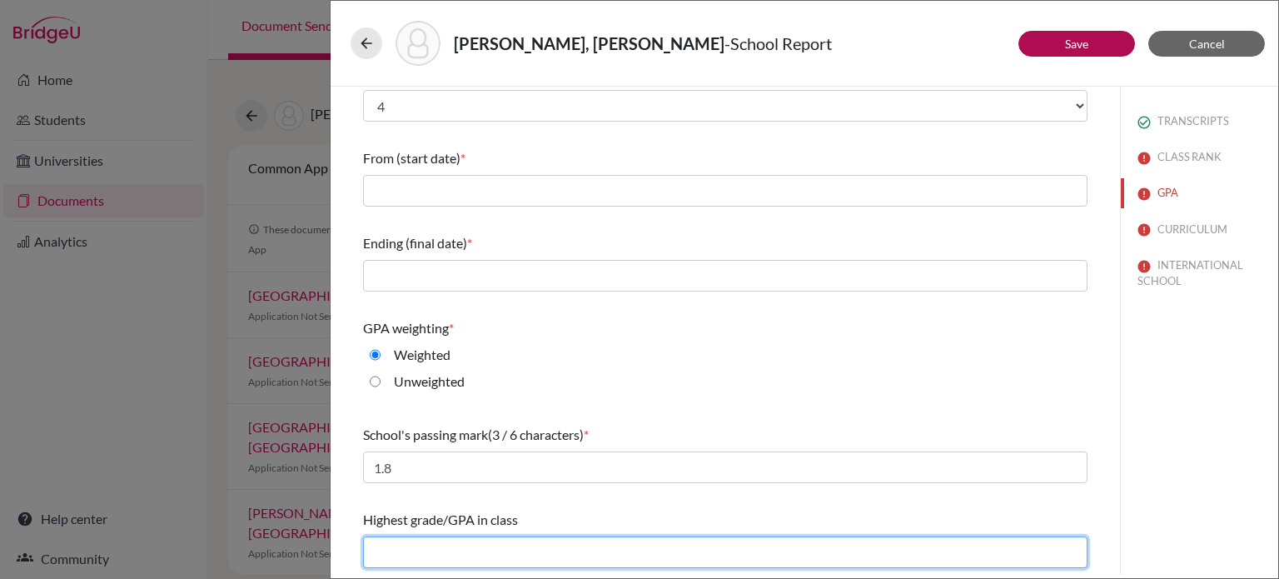
click at [461, 554] on input "text" at bounding box center [725, 552] width 725 height 32
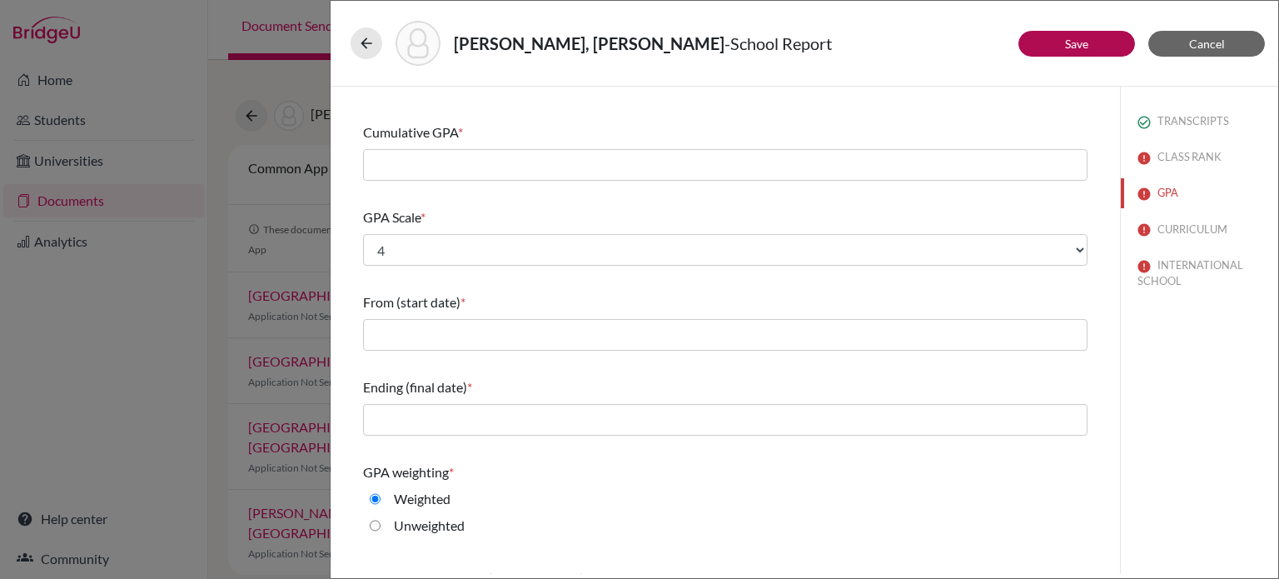
scroll to position [75, 0]
type input "4.3"
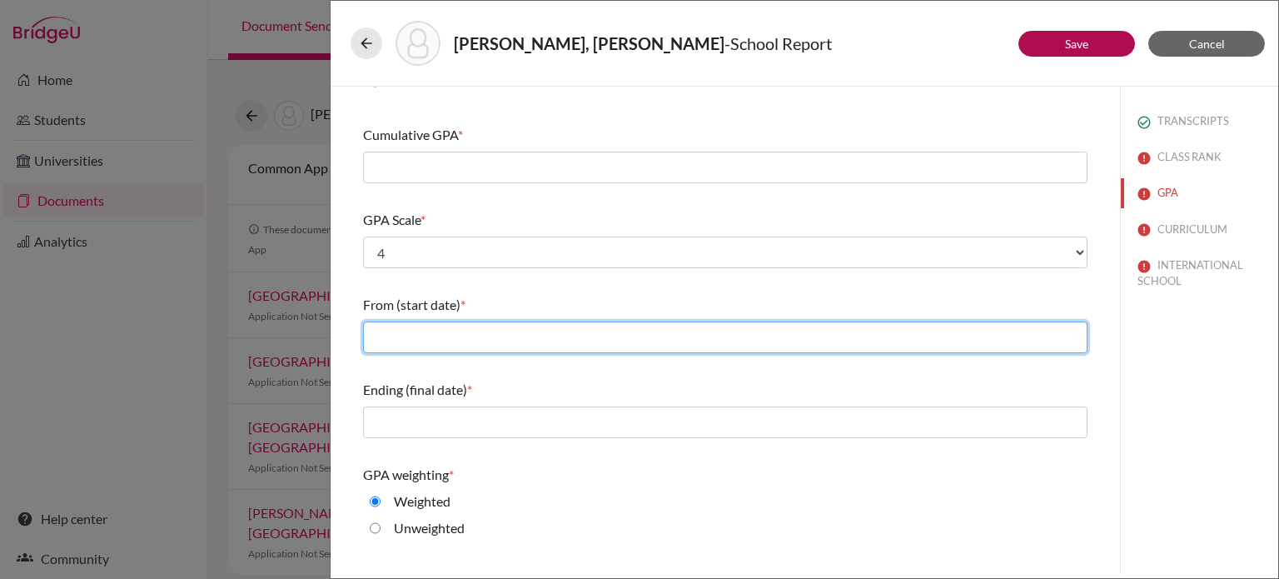
click at [428, 333] on input "text" at bounding box center [725, 338] width 725 height 32
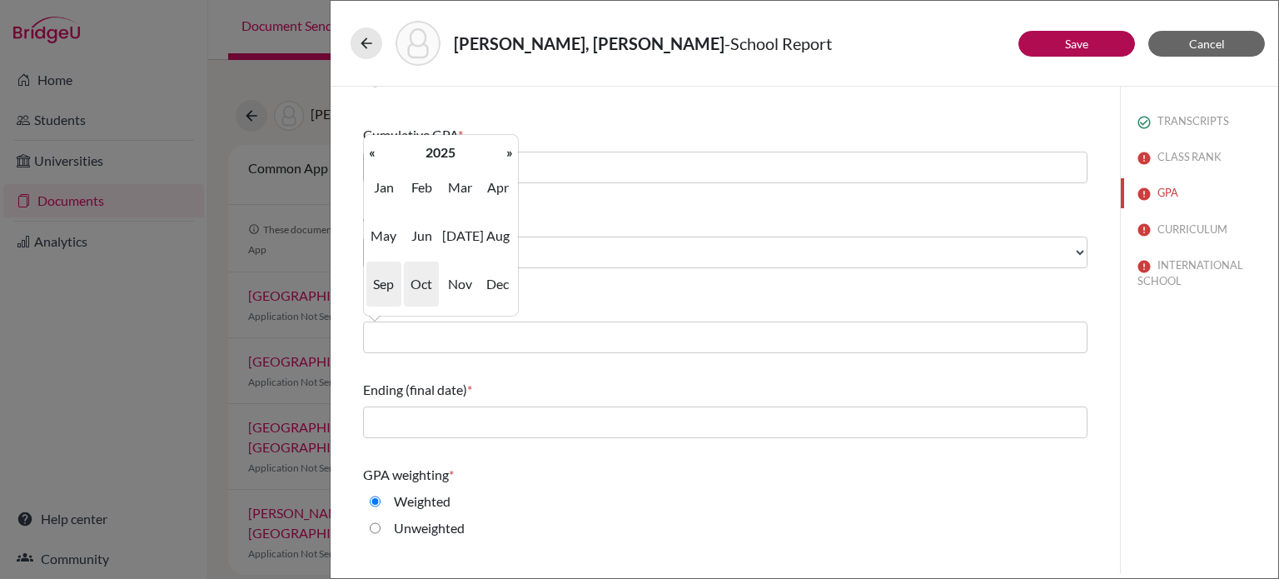
click at [387, 277] on span "Sep" at bounding box center [384, 284] width 35 height 45
type input "09/2025"
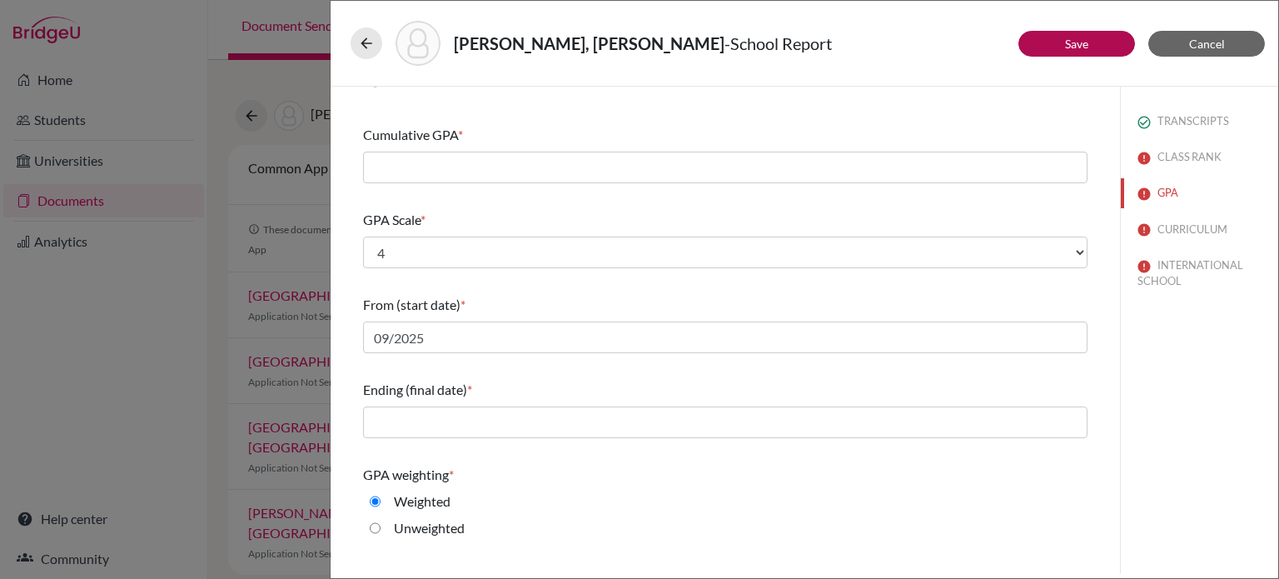
click at [780, 317] on div "From (start date) * 09/2025" at bounding box center [725, 324] width 725 height 72
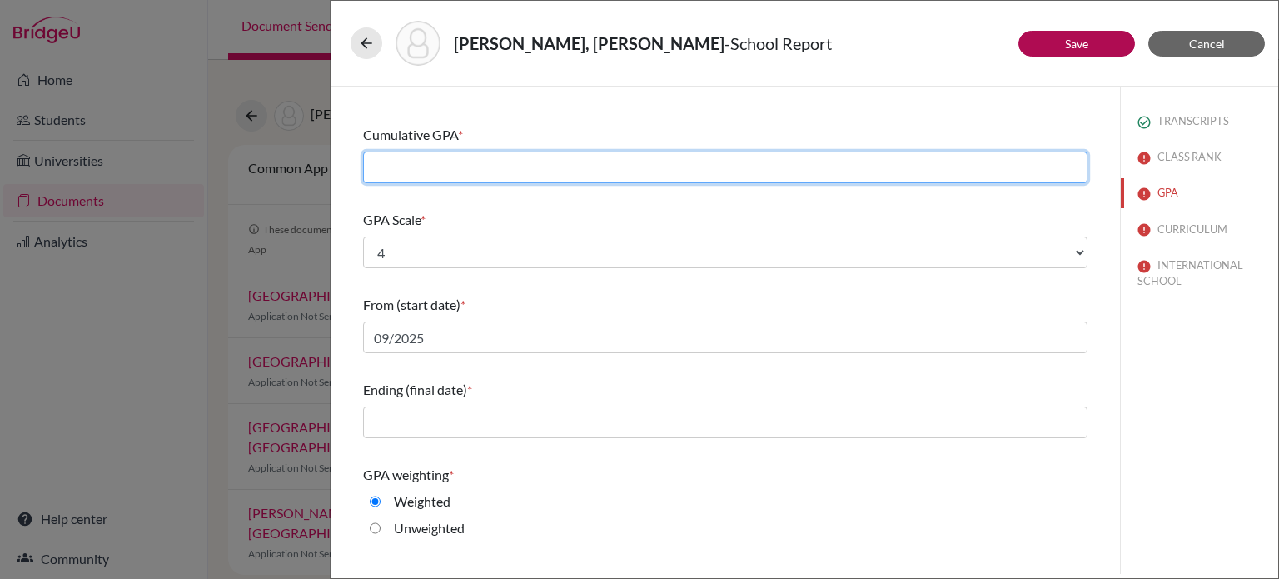
click at [414, 173] on input "text" at bounding box center [725, 168] width 725 height 32
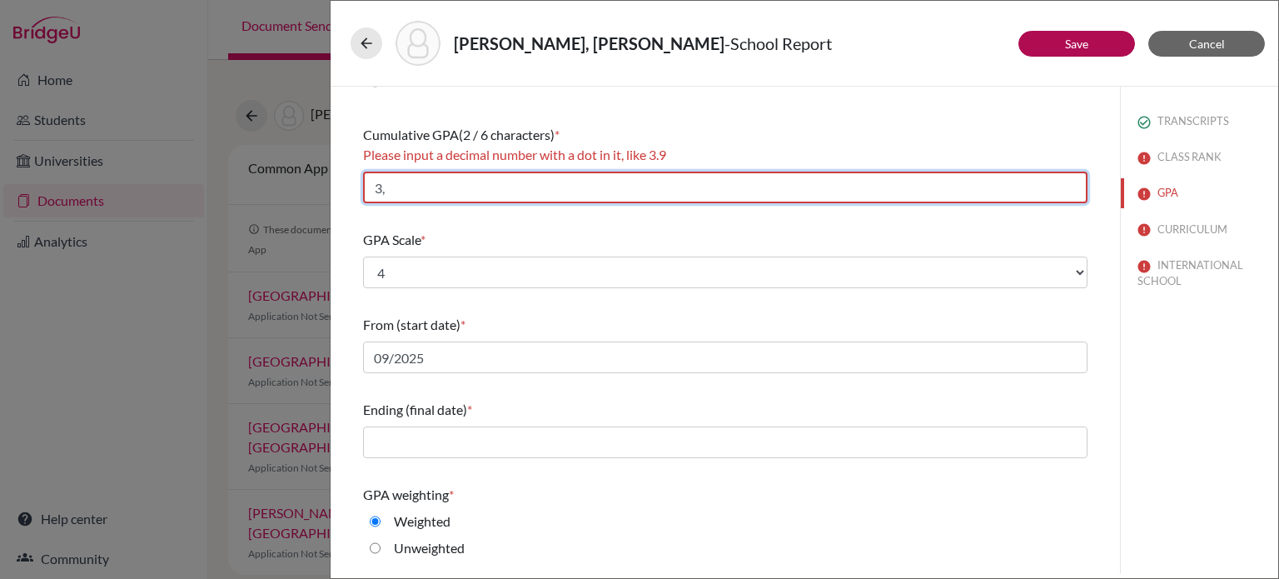
type input "3"
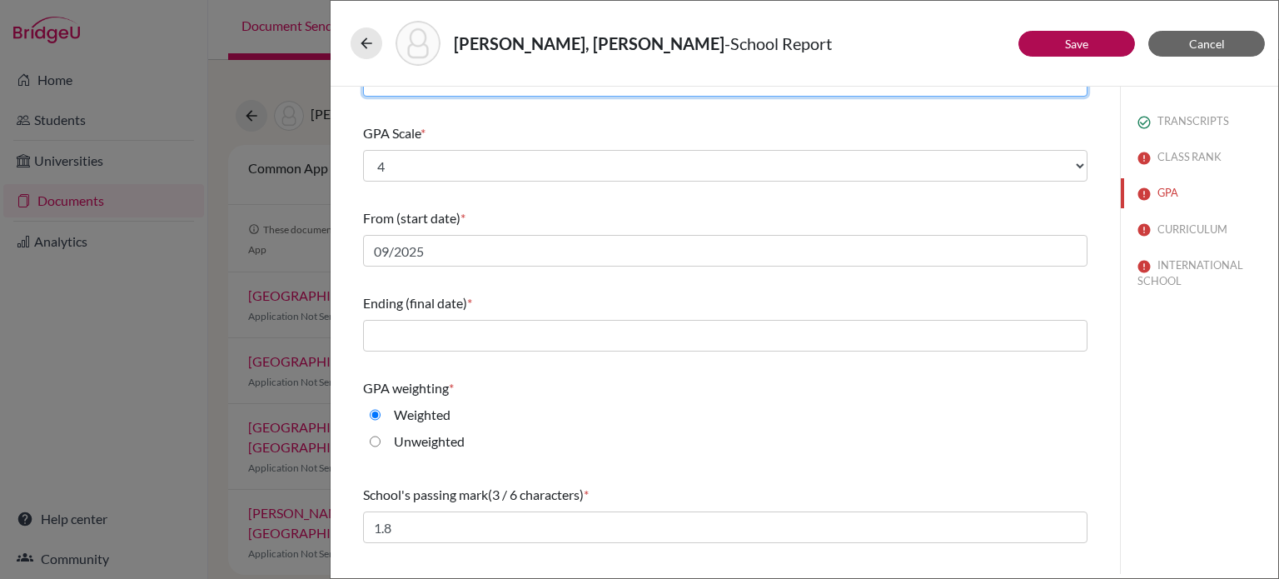
scroll to position [166, 0]
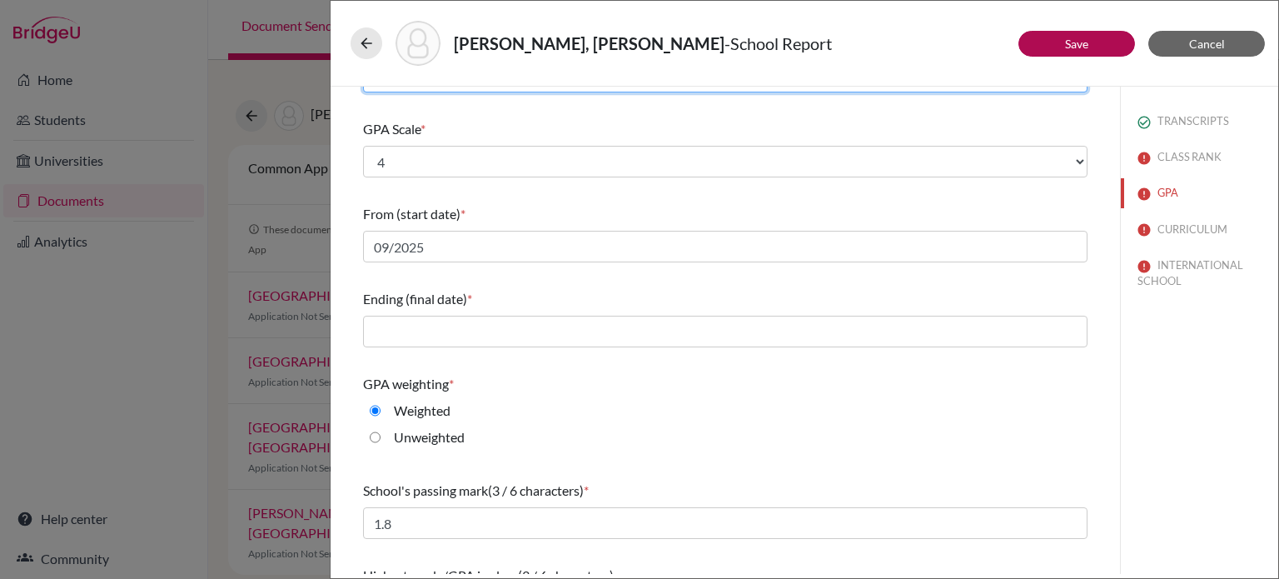
type input "4.3"
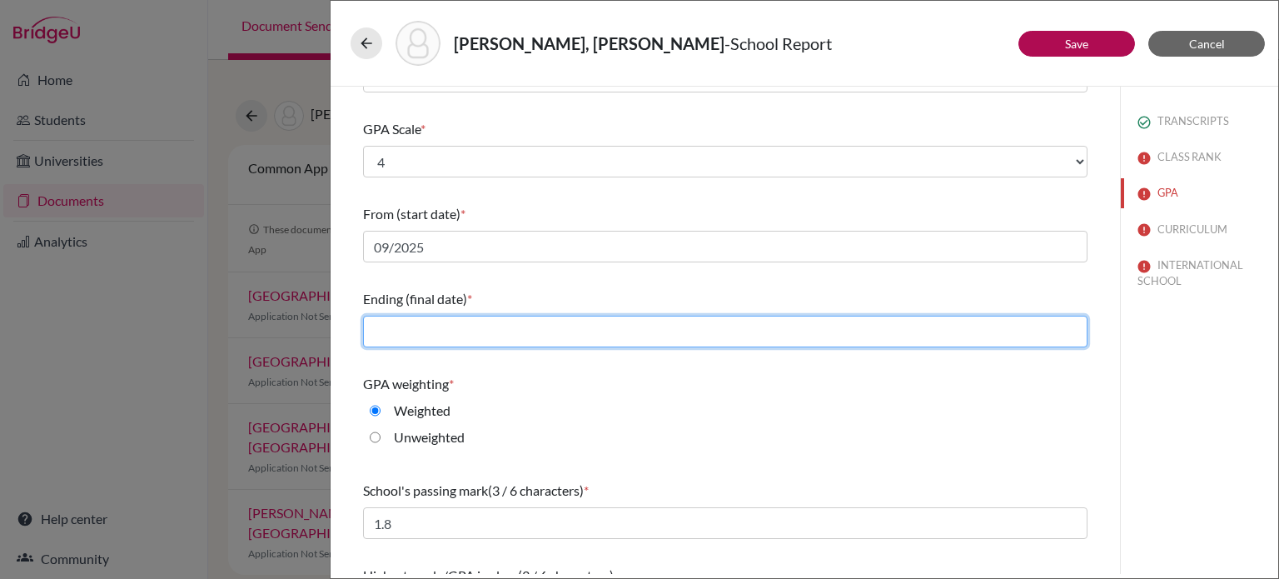
click at [442, 330] on input "text" at bounding box center [725, 332] width 725 height 32
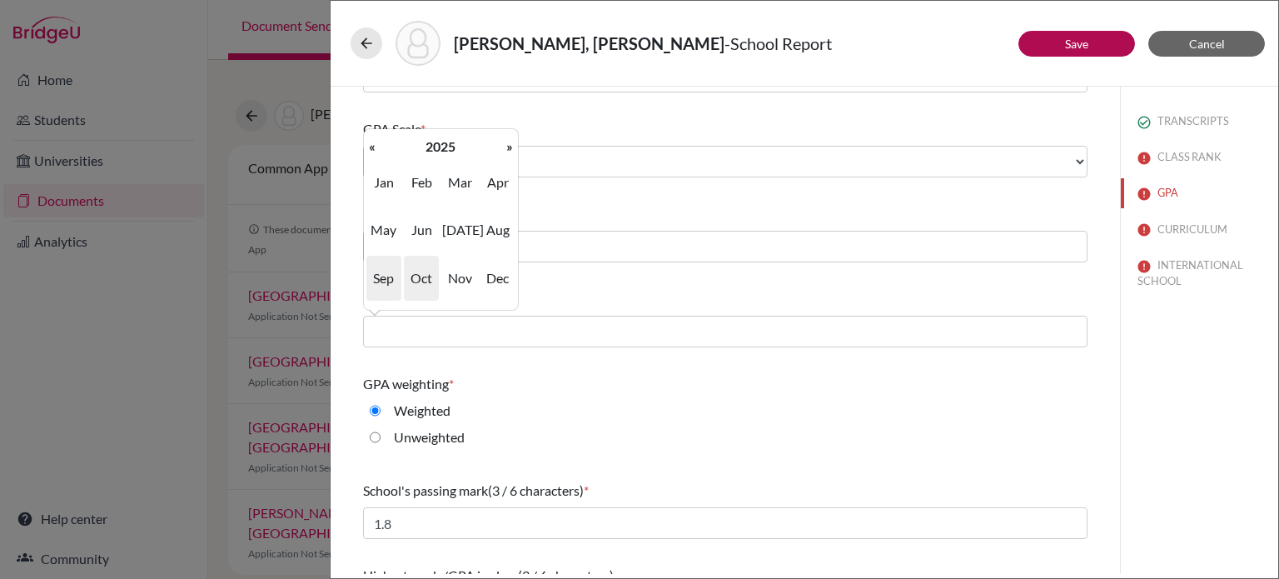
click at [373, 278] on span "Sep" at bounding box center [384, 278] width 35 height 45
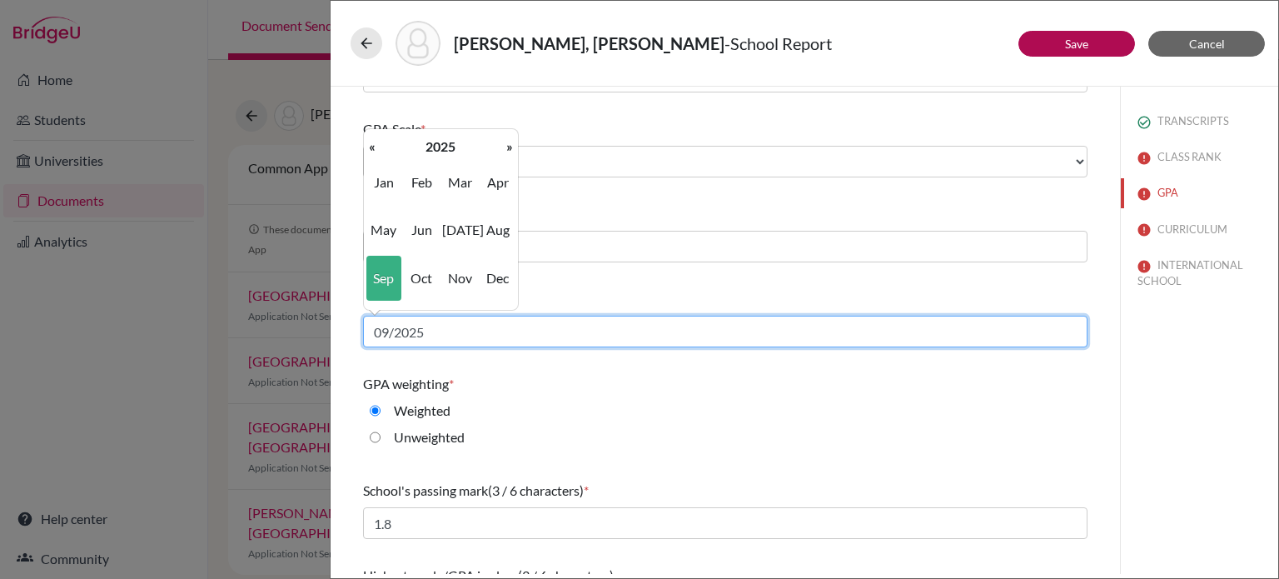
click at [430, 327] on input "09/2025" at bounding box center [725, 332] width 725 height 32
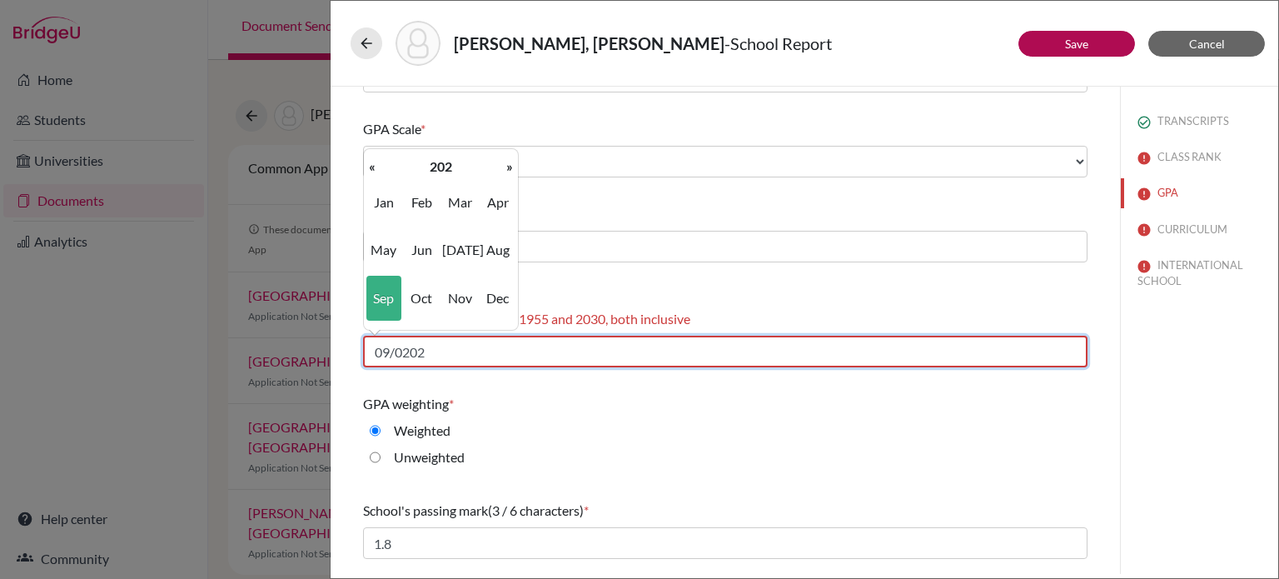
click at [431, 349] on input "09/0202" at bounding box center [725, 352] width 725 height 32
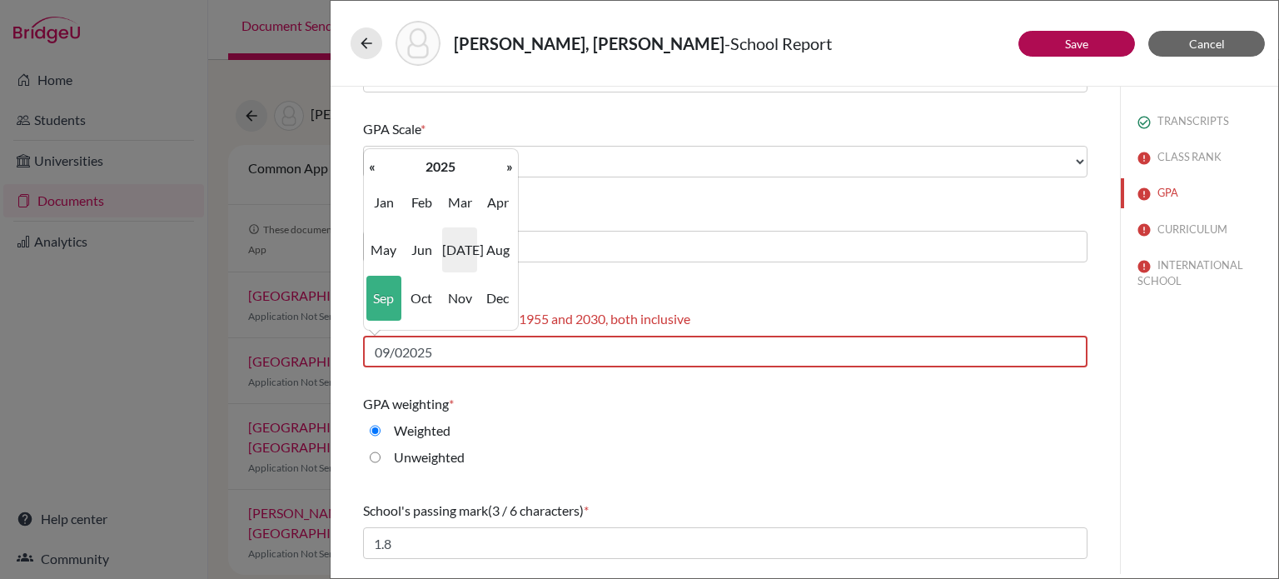
type input "09/2025"
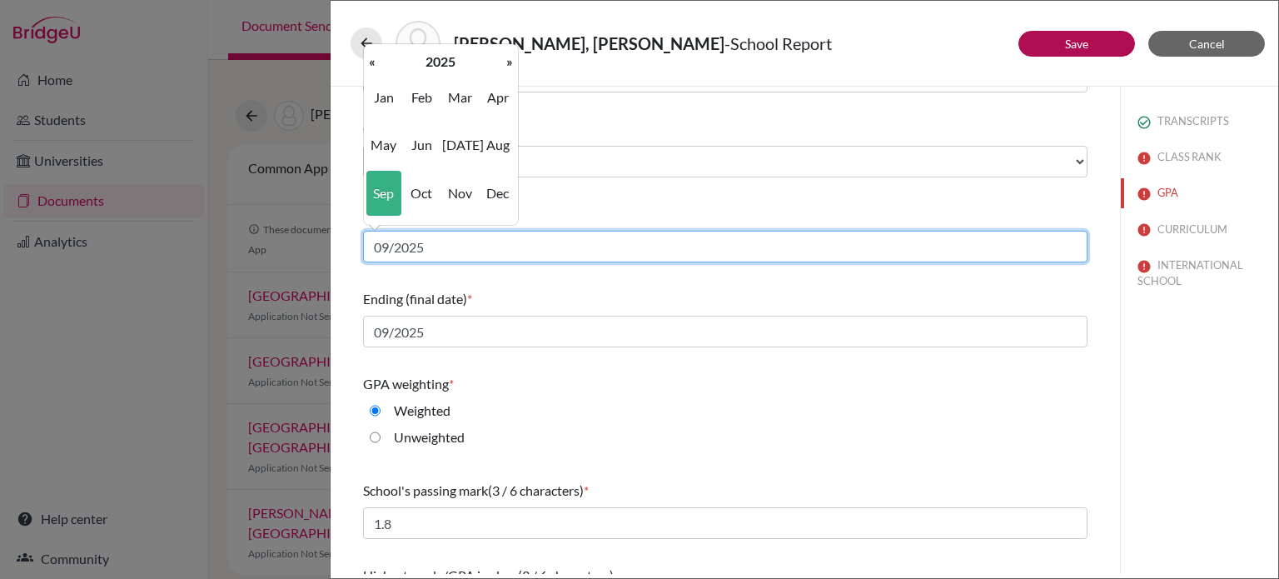
click at [423, 247] on input "09/2025" at bounding box center [725, 247] width 725 height 32
type input "09/2021"
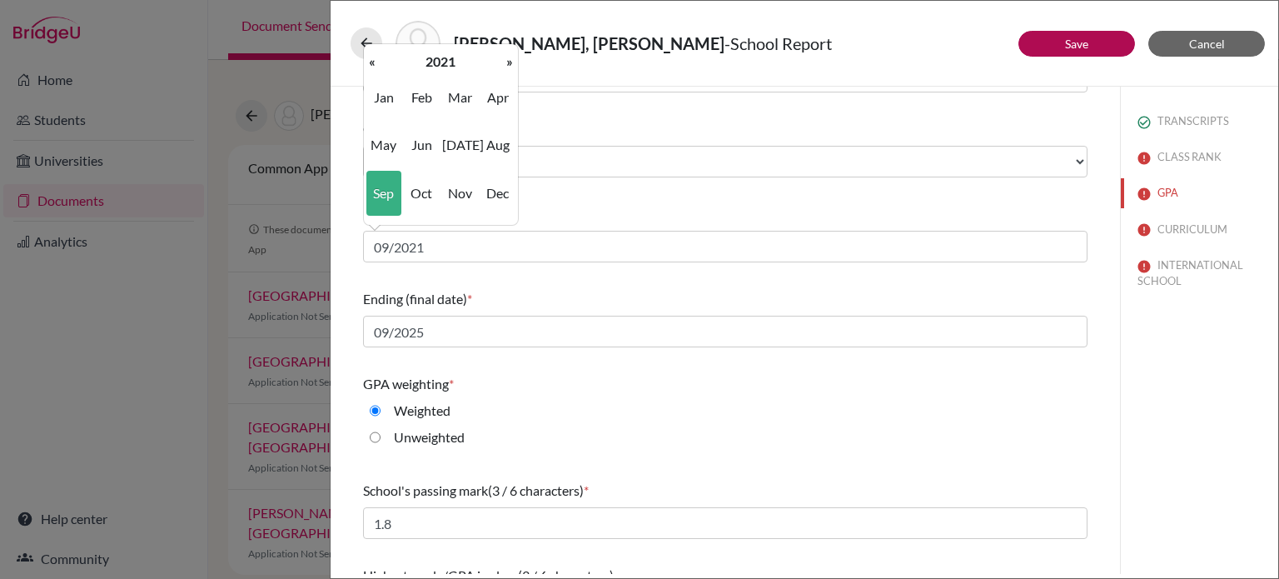
type input "09/02025"
click at [387, 189] on span "Sep" at bounding box center [384, 193] width 35 height 45
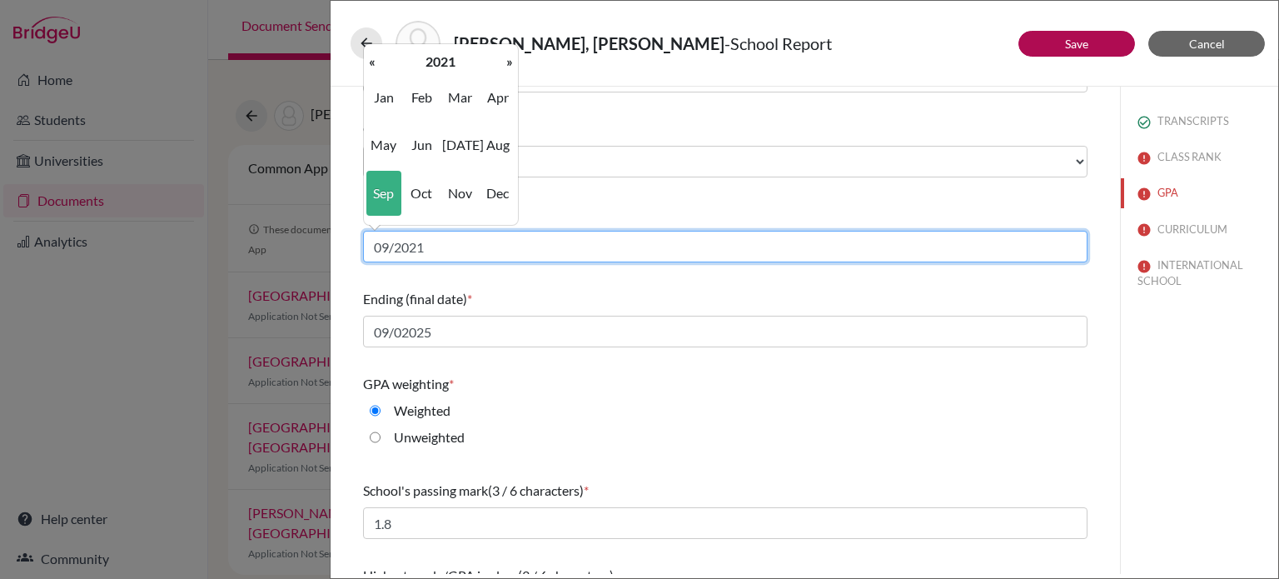
click at [457, 247] on input "09/2021" at bounding box center [725, 247] width 725 height 32
type input "09/2022"
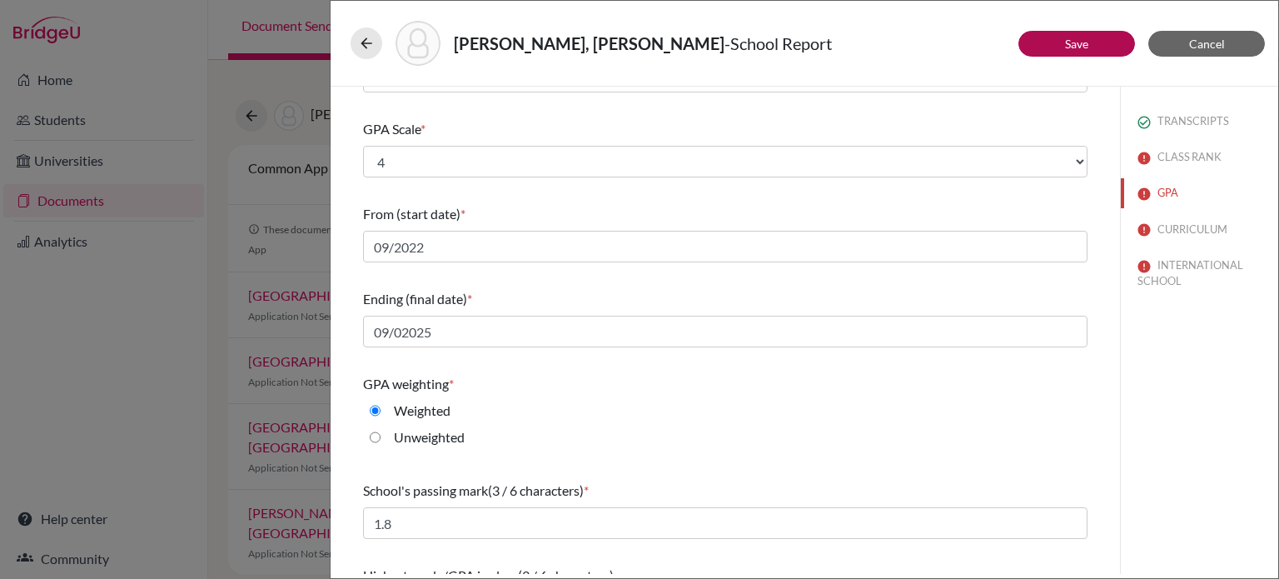
click at [503, 282] on div "Ending (final date) * 09/02025" at bounding box center [725, 318] width 725 height 72
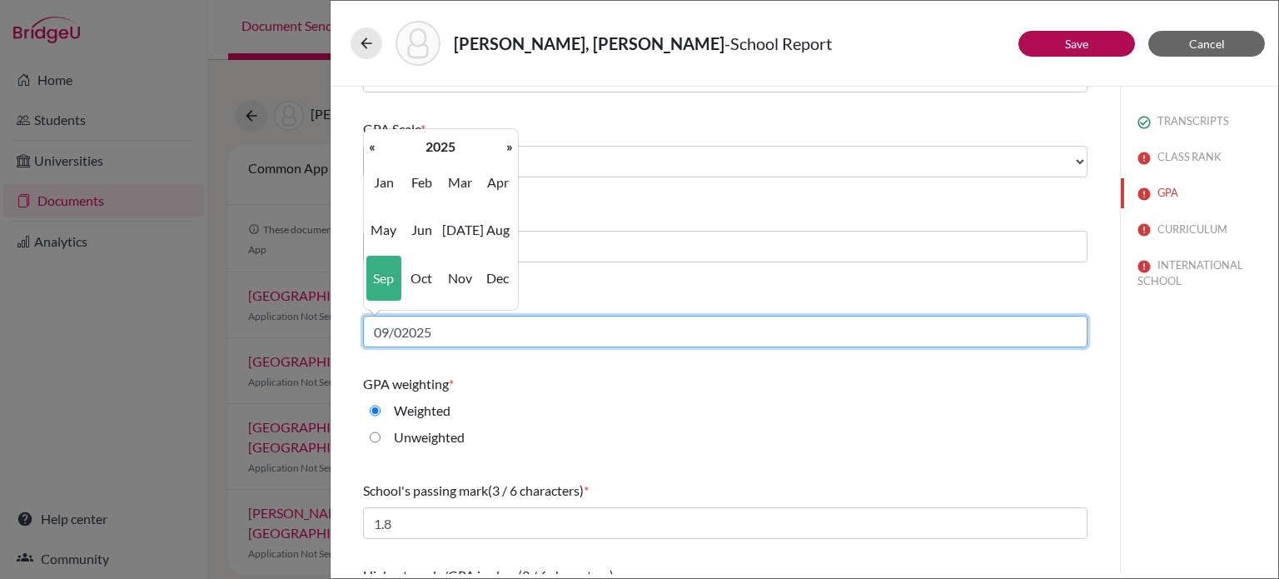
click at [400, 332] on input "09/02025" at bounding box center [725, 332] width 725 height 32
click at [390, 333] on input "09/2025" at bounding box center [725, 332] width 725 height 32
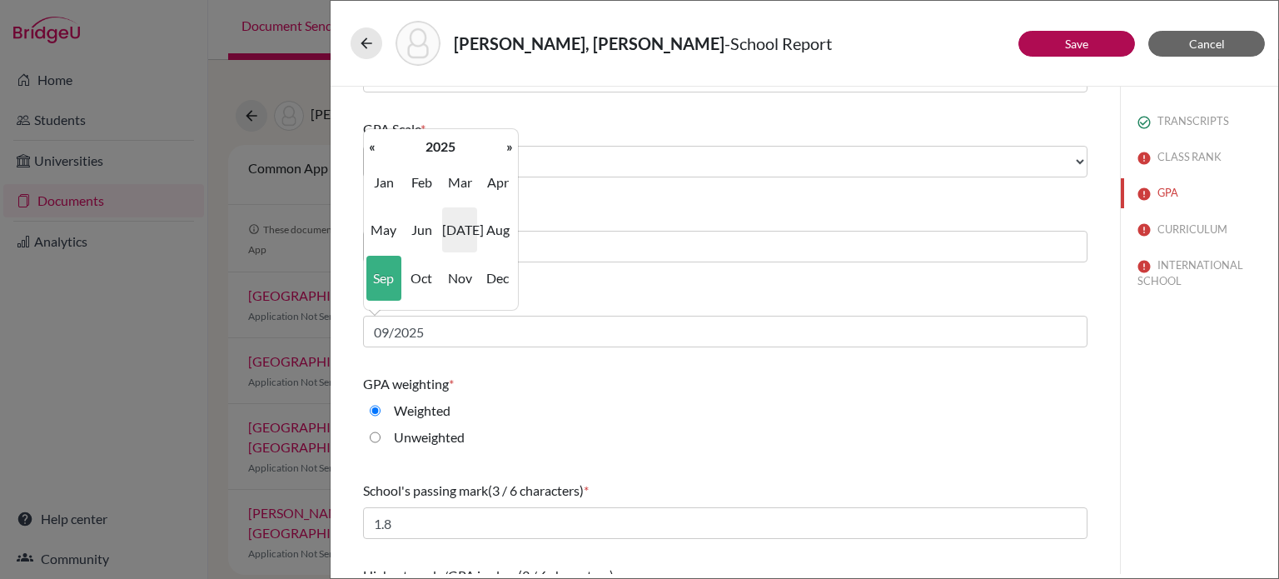
click at [459, 226] on span "[DATE]" at bounding box center [459, 229] width 35 height 45
type input "07/2025"
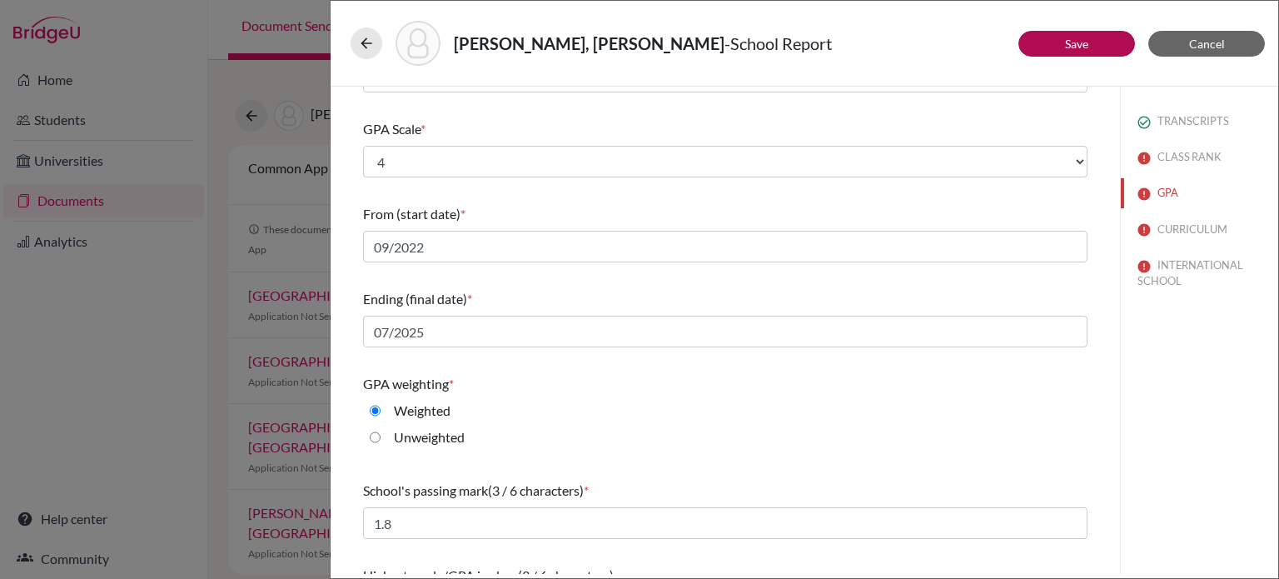
scroll to position [222, 0]
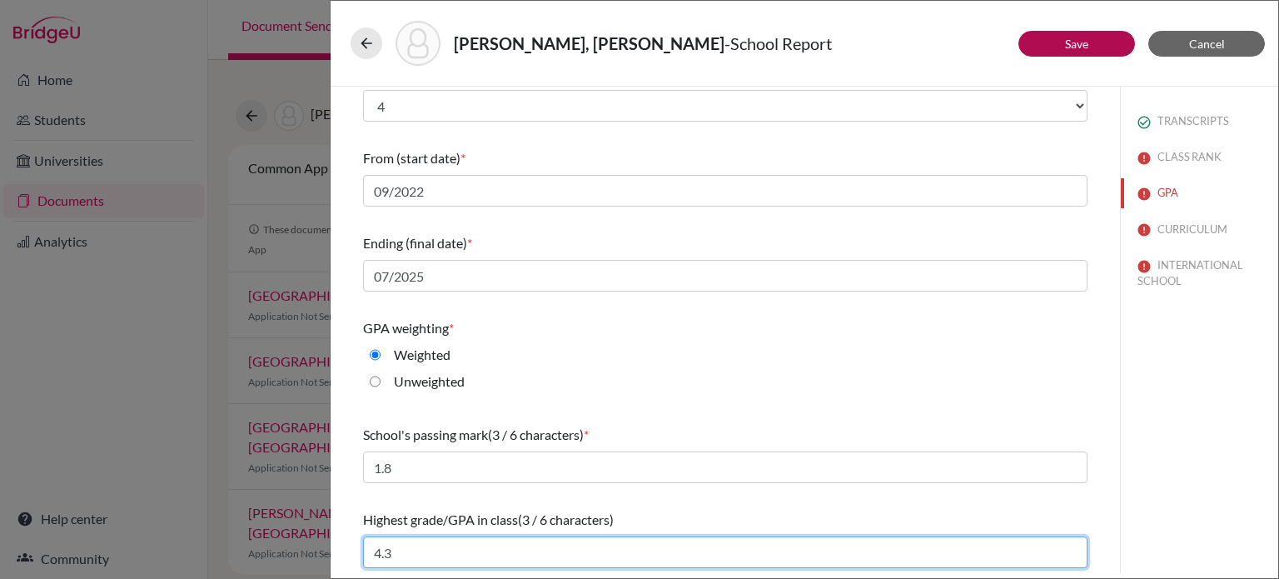
click at [451, 549] on input "4.3" at bounding box center [725, 552] width 725 height 32
type input "4"
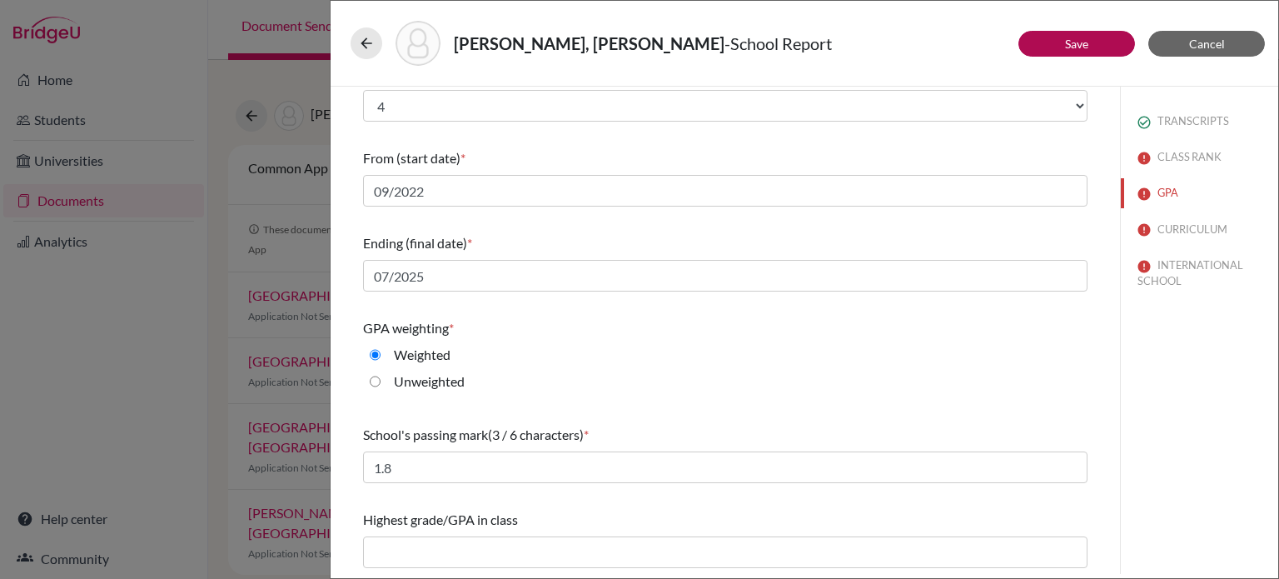
click at [1216, 491] on div "TRANSCRIPTS CLASS RANK GPA CURRICULUM INTERNATIONAL SCHOOL" at bounding box center [1199, 330] width 158 height 487
click at [1109, 45] on button "Save" at bounding box center [1077, 44] width 117 height 26
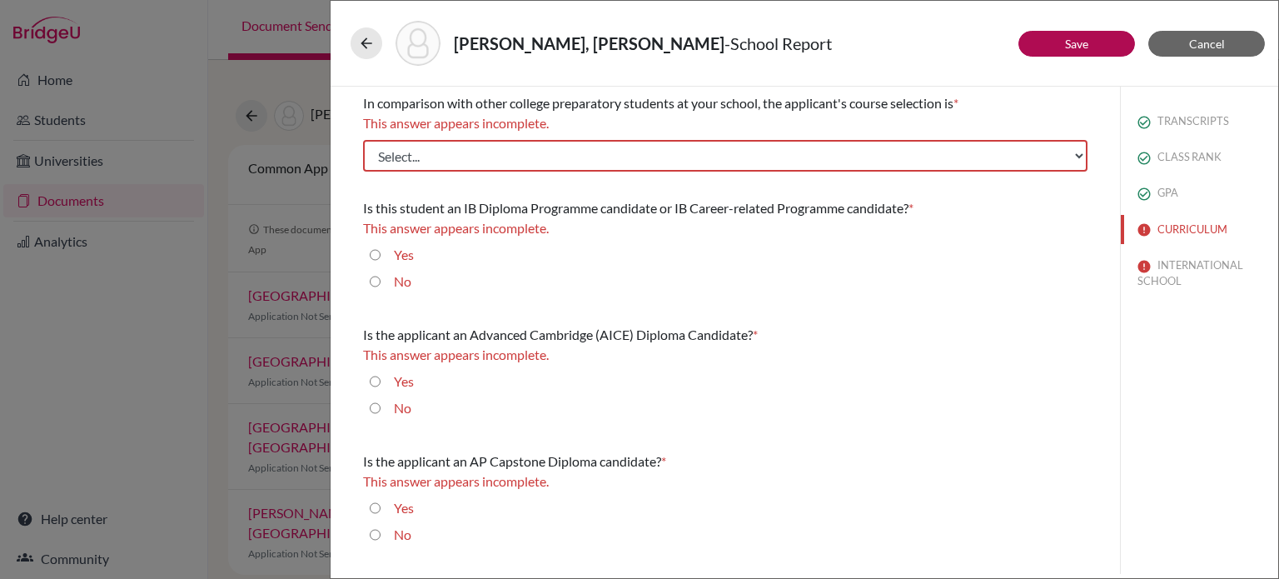
scroll to position [0, 0]
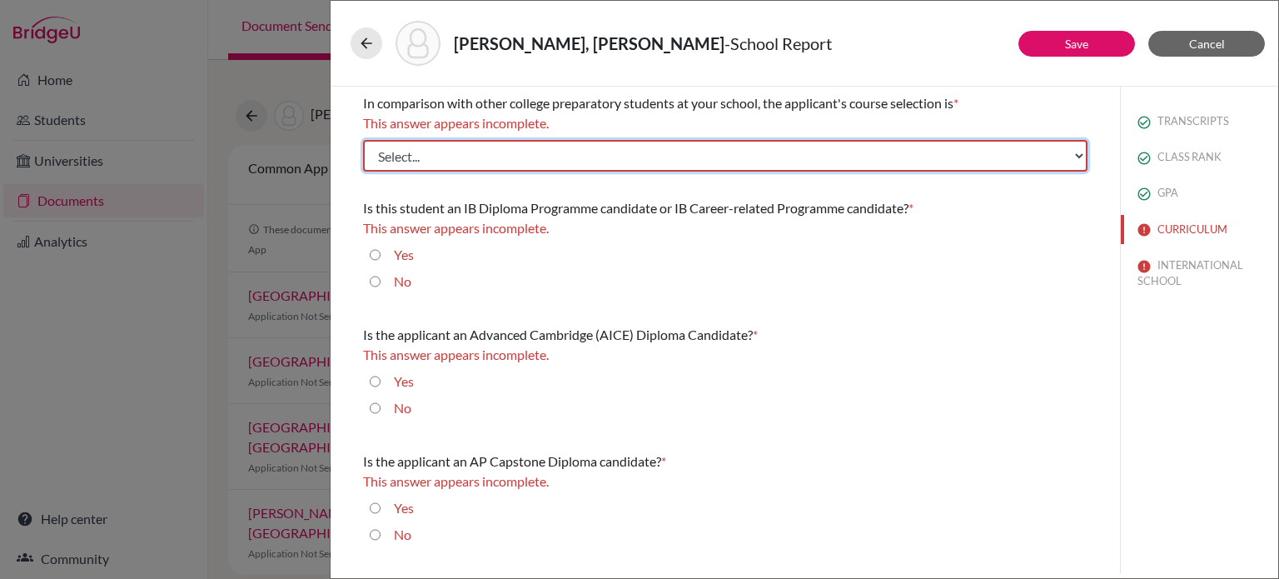
click at [875, 155] on select "Select... Less than demanding Average [PERSON_NAME] Very demanding Most demandi…" at bounding box center [725, 156] width 725 height 32
select select "4"
click at [363, 140] on select "Select... Less than demanding Average [PERSON_NAME] Very demanding Most demandi…" at bounding box center [725, 156] width 725 height 32
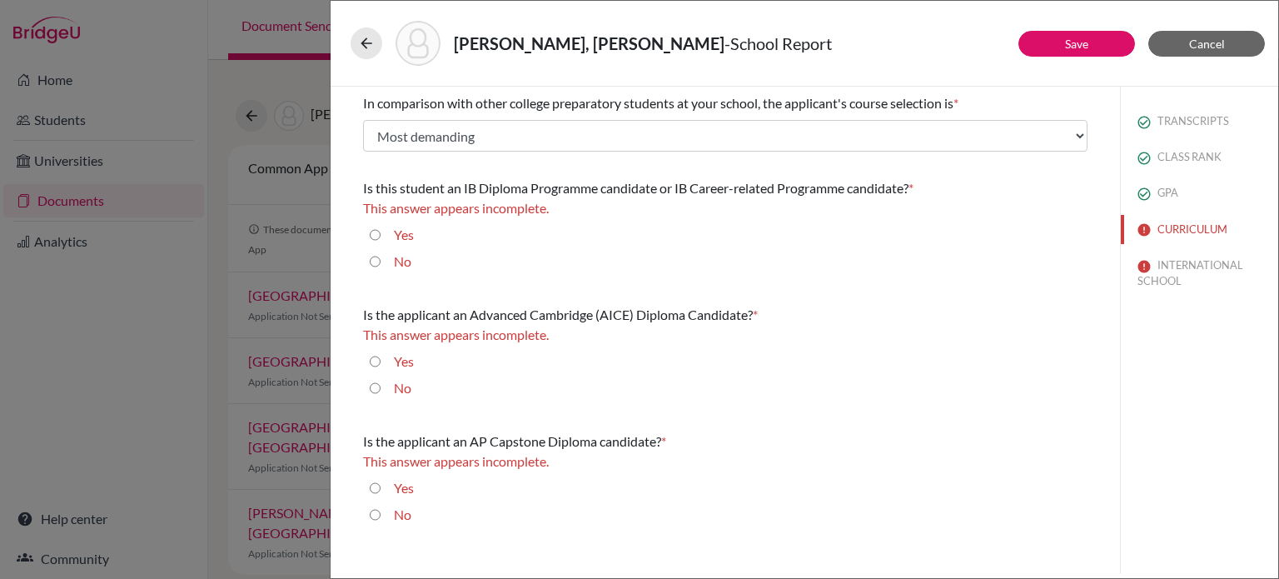
click at [372, 237] on input "Yes" at bounding box center [375, 235] width 11 height 20
radio input "true"
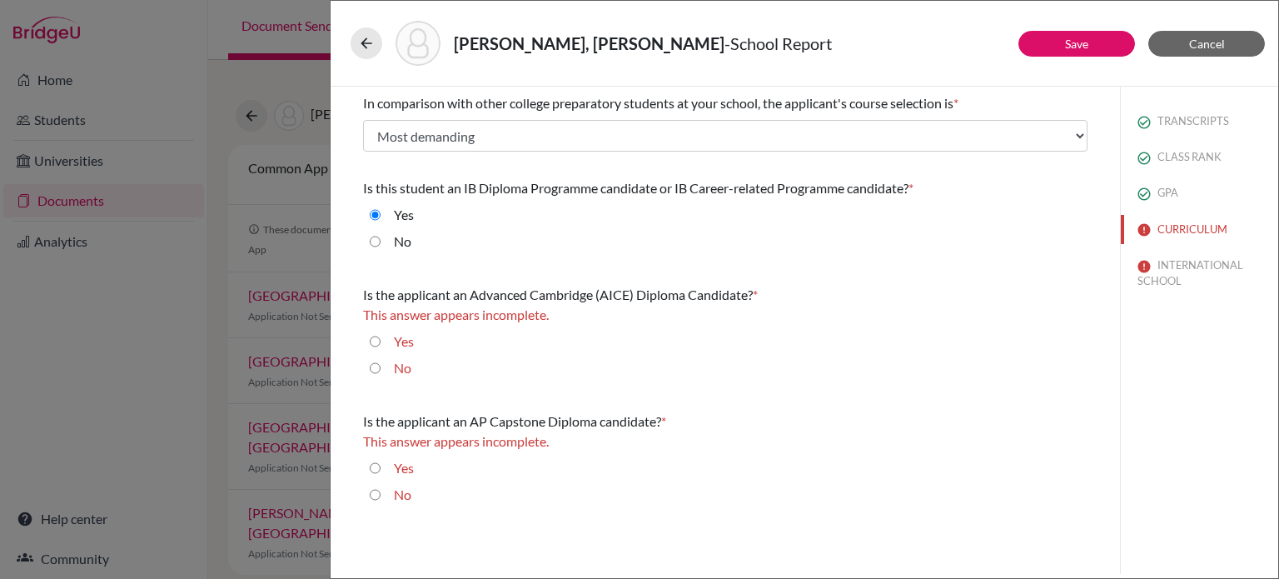
click at [377, 374] on input "No" at bounding box center [375, 368] width 11 height 20
radio input "true"
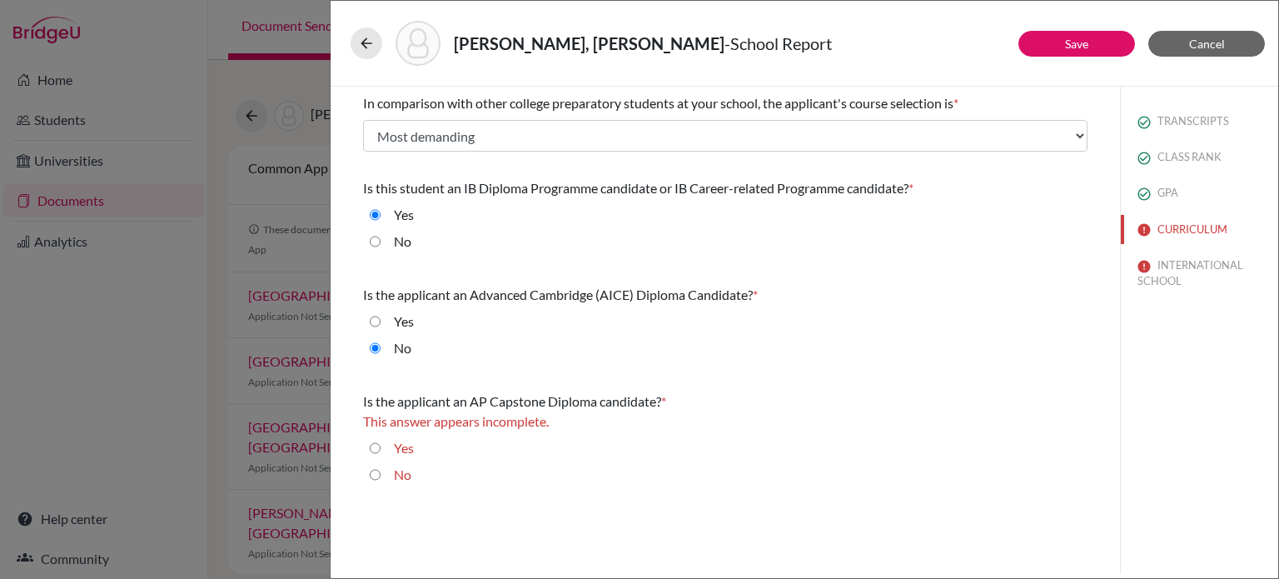
click at [375, 477] on input "No" at bounding box center [375, 475] width 11 height 20
radio input "true"
click at [1064, 53] on button "Save" at bounding box center [1077, 44] width 117 height 26
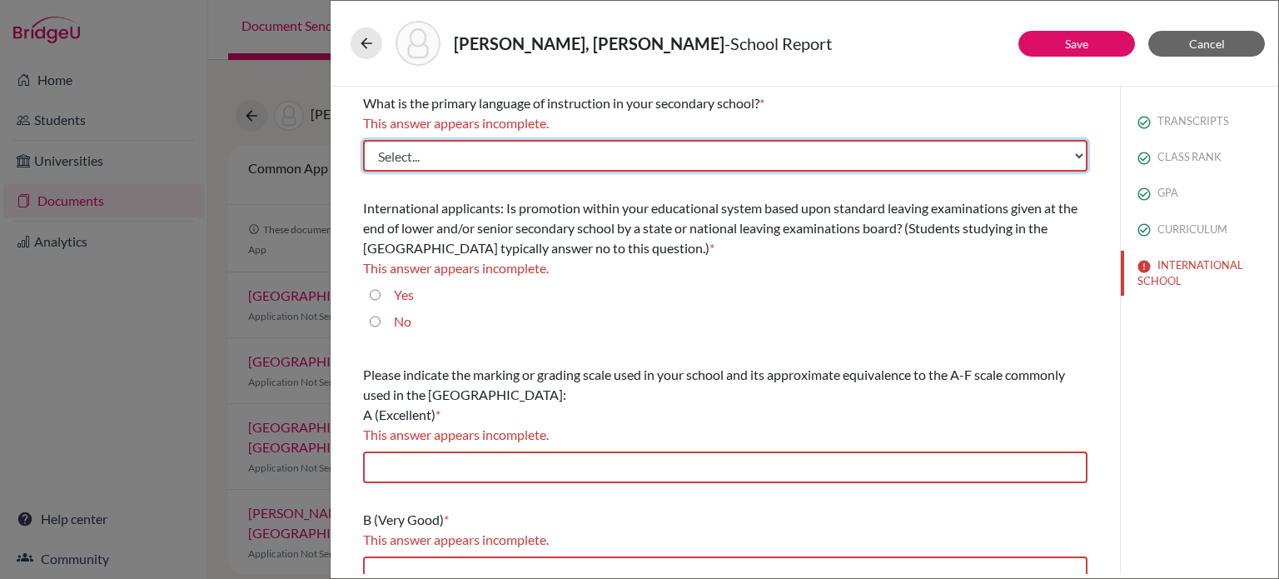
click at [663, 145] on select "Select... Albanian Arabic Armenian Assamese Azerbaijani Belarusian Bengali Bulg…" at bounding box center [725, 156] width 725 height 32
select select "14"
click at [363, 140] on select "Select... Albanian Arabic Armenian Assamese Azerbaijani Belarusian Bengali Bulg…" at bounding box center [725, 156] width 725 height 32
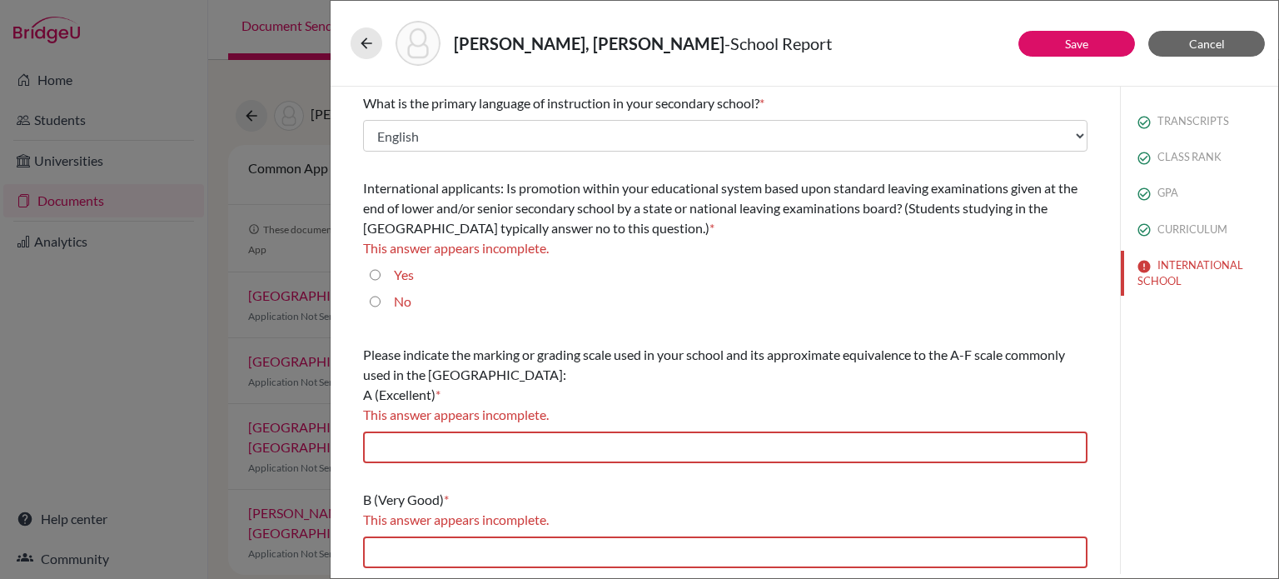
click at [377, 300] on input "No" at bounding box center [375, 302] width 11 height 20
radio input "true"
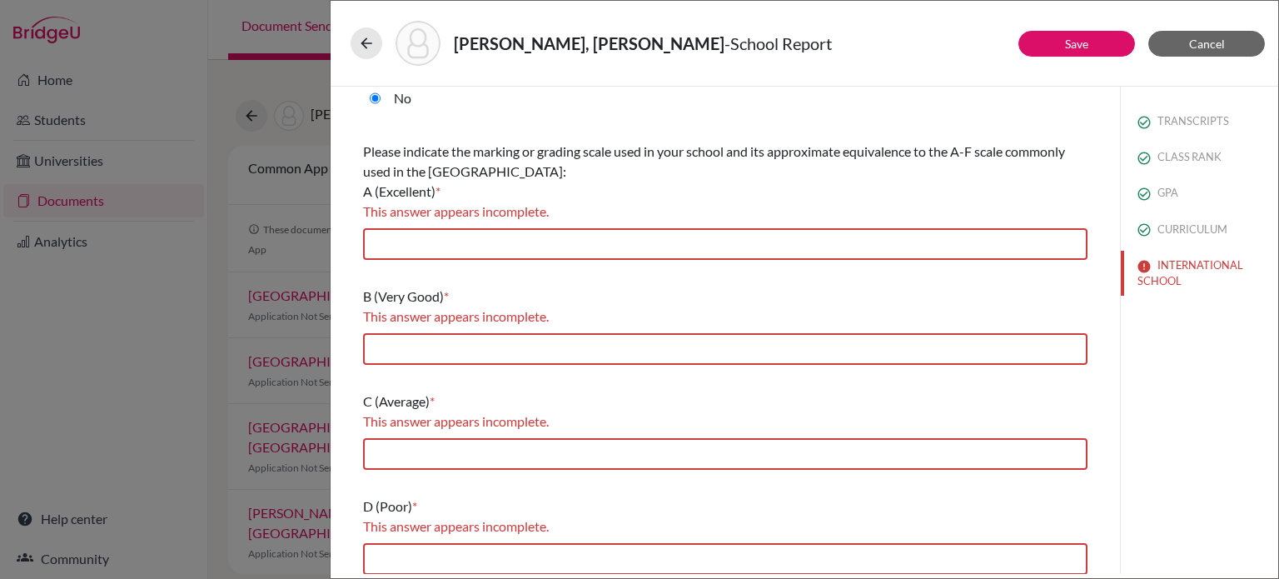
scroll to position [199, 0]
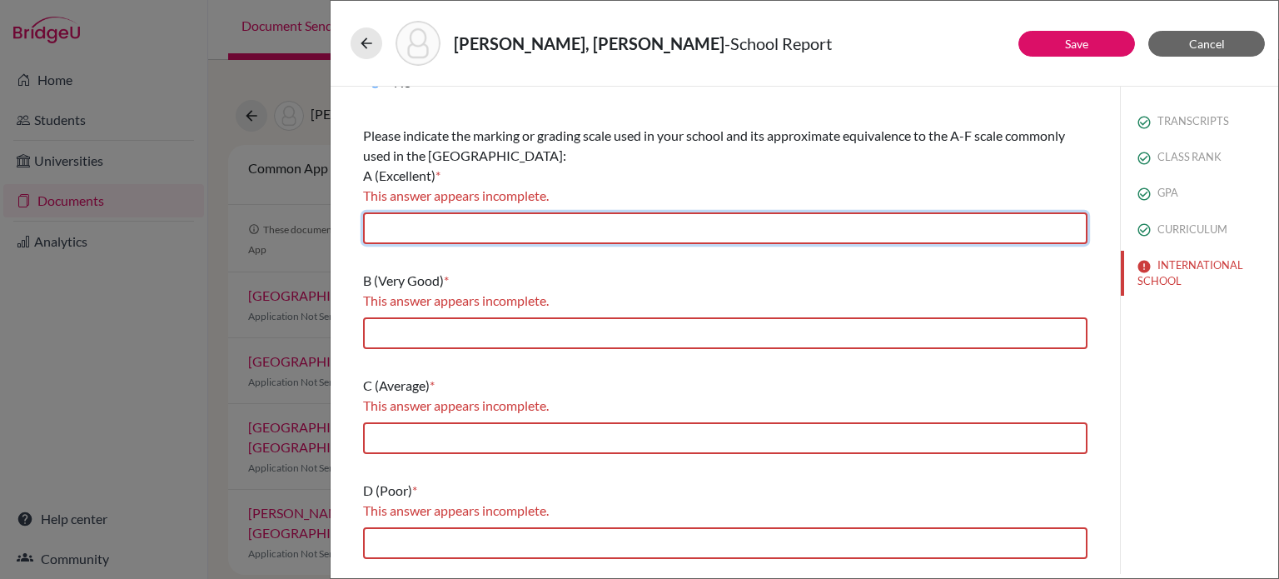
click at [485, 226] on input "text" at bounding box center [725, 228] width 725 height 32
type input "4"
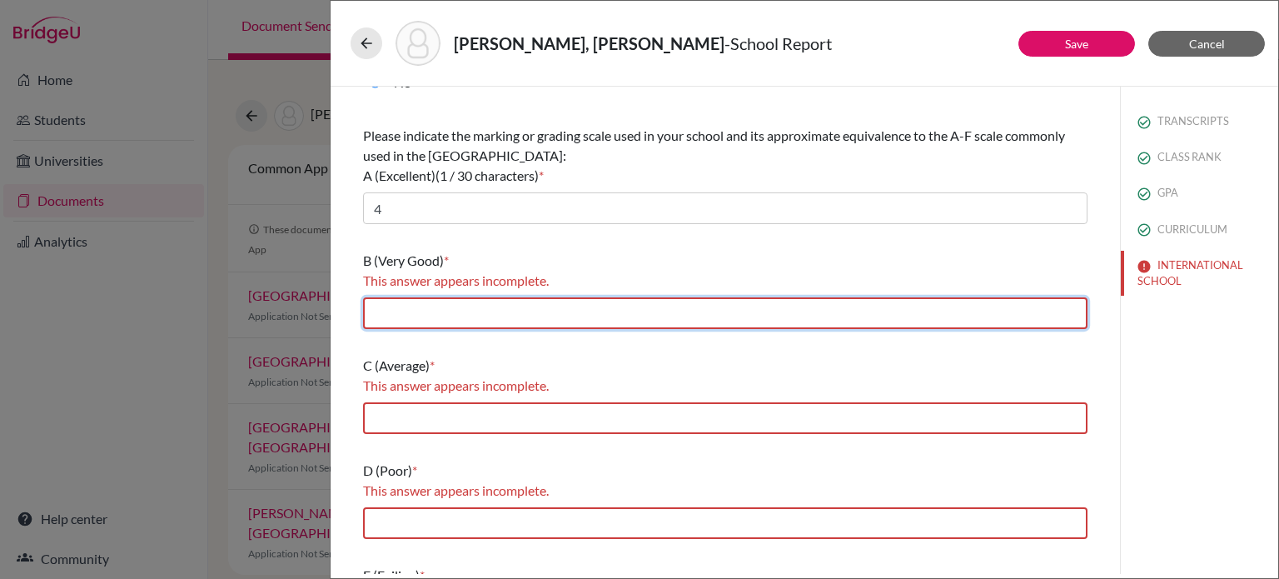
click at [456, 303] on input "text" at bounding box center [725, 313] width 725 height 32
type input "2.7"
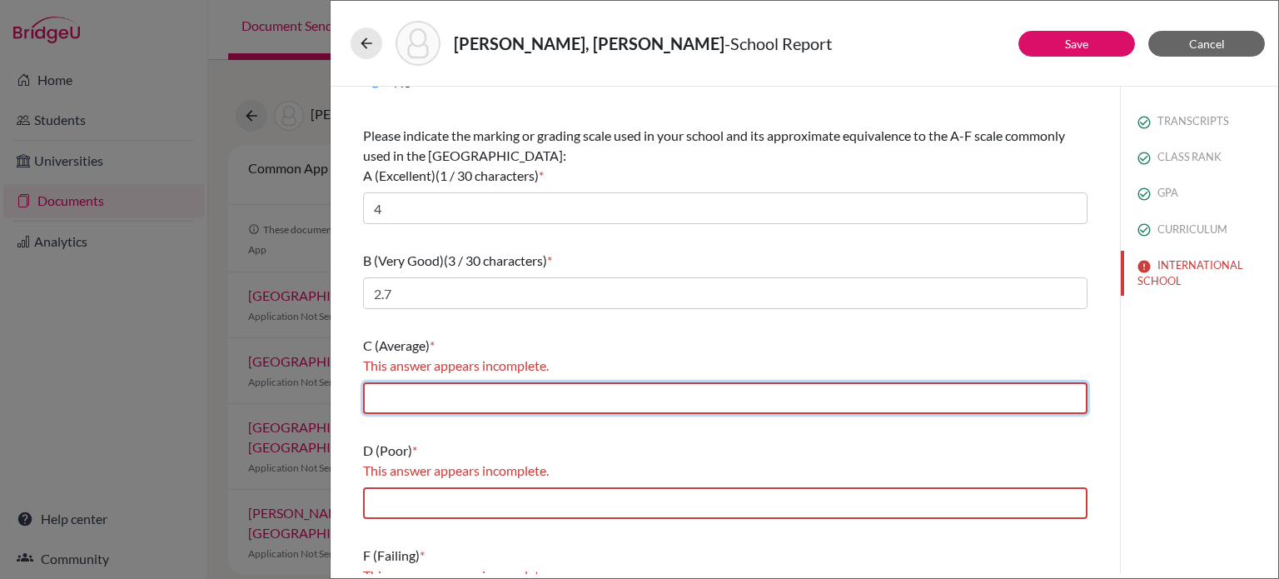
click at [442, 392] on input "text" at bounding box center [725, 398] width 725 height 32
type input "2.2"
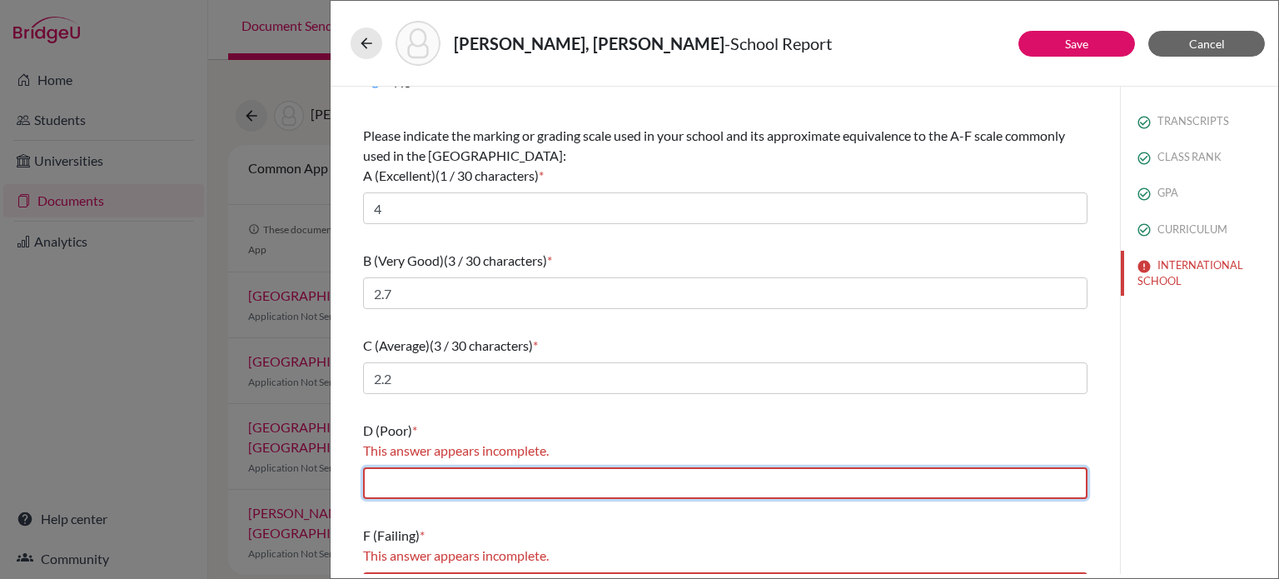
click at [457, 491] on input "text" at bounding box center [725, 483] width 725 height 32
type input "1.7"
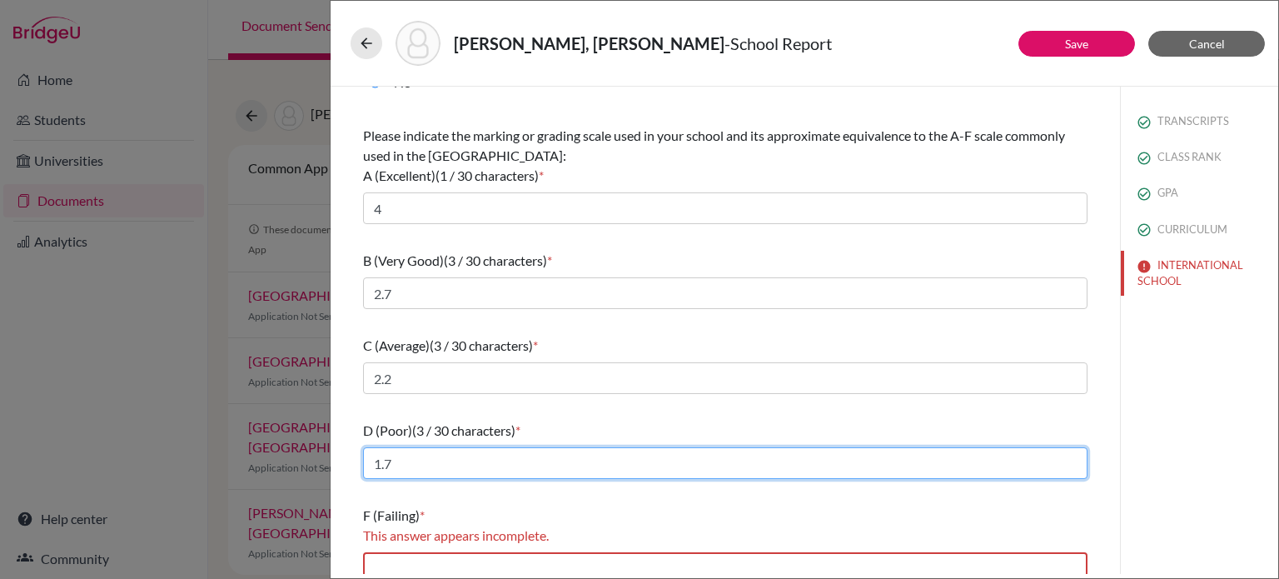
scroll to position [215, 0]
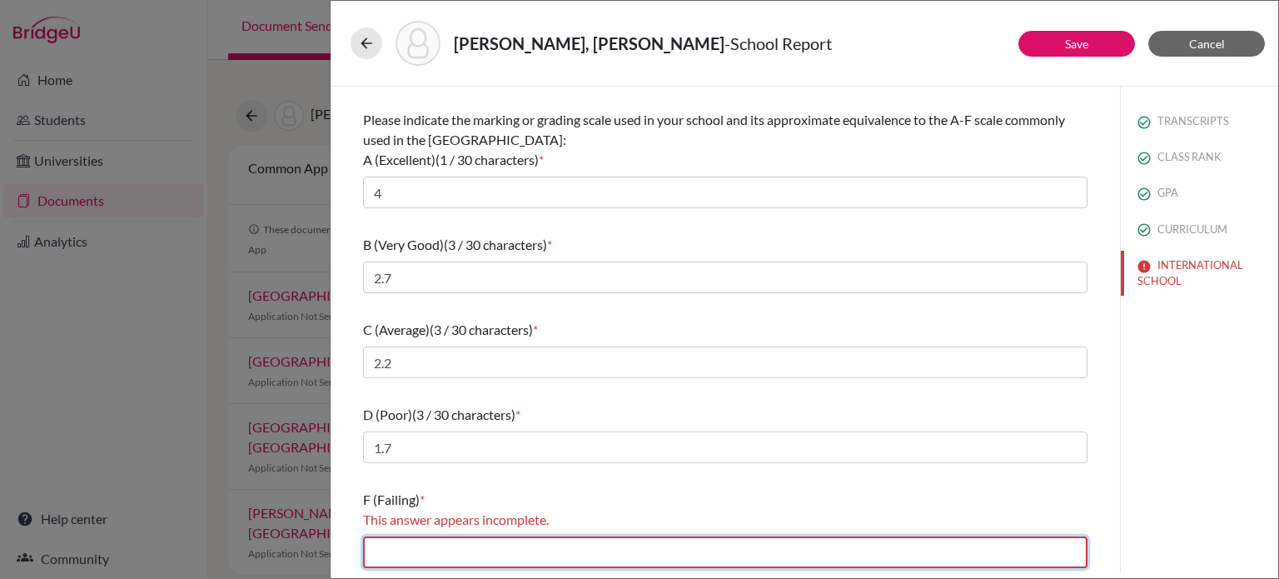
click at [460, 553] on input "text" at bounding box center [725, 552] width 725 height 32
type input "1.4"
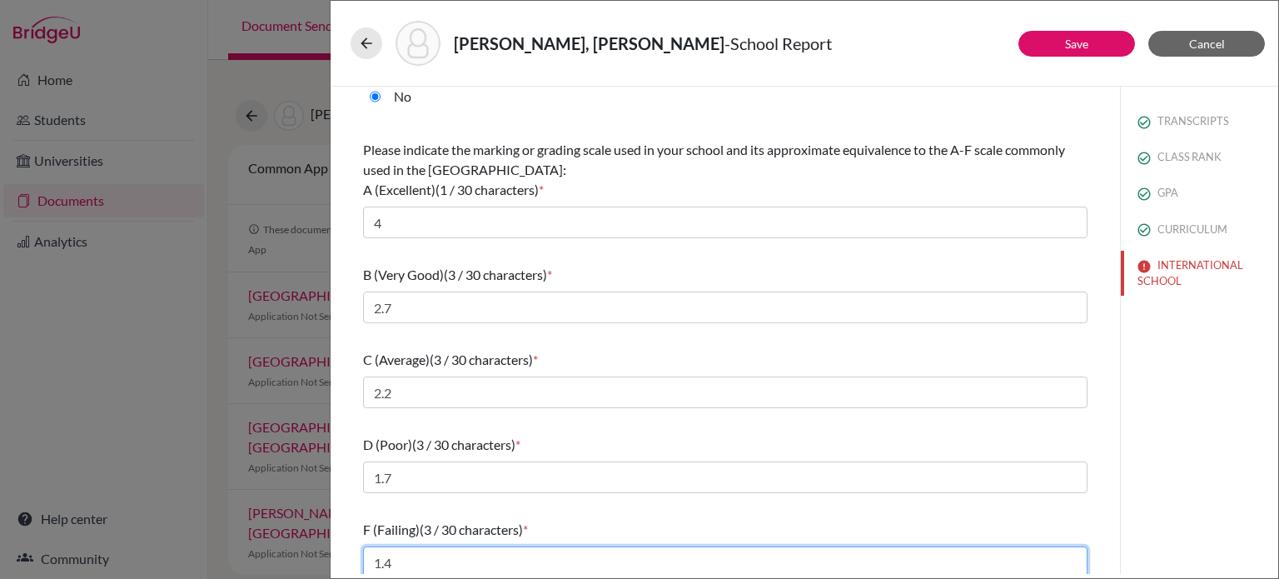
scroll to position [195, 0]
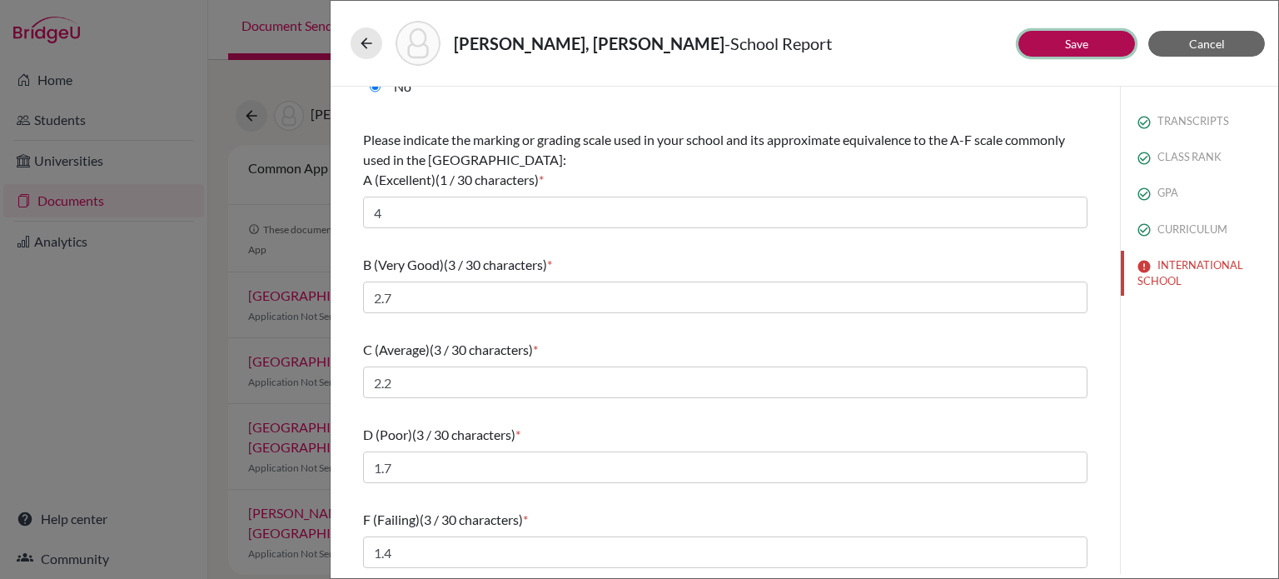
click at [1060, 49] on button "Save" at bounding box center [1077, 44] width 117 height 26
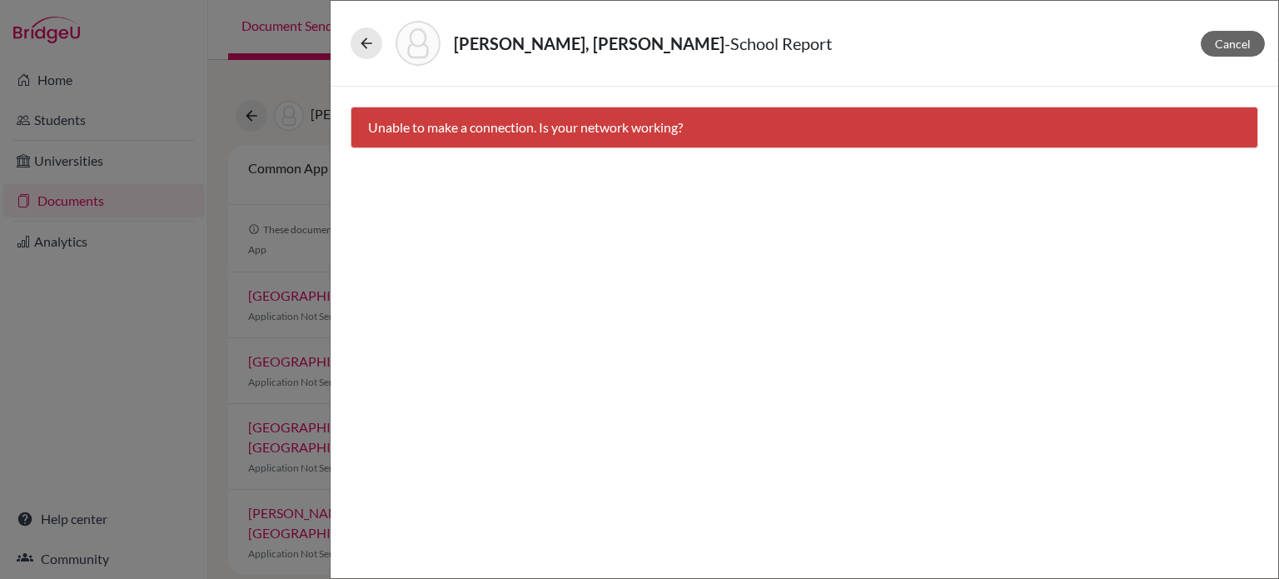
click at [954, 356] on div "Cancel Unable to make a connection. Is your network working?" at bounding box center [805, 332] width 948 height 491
click at [1049, 177] on div "Cancel Unable to make a connection. Is your network working?" at bounding box center [805, 332] width 948 height 491
click at [370, 46] on icon at bounding box center [366, 43] width 17 height 17
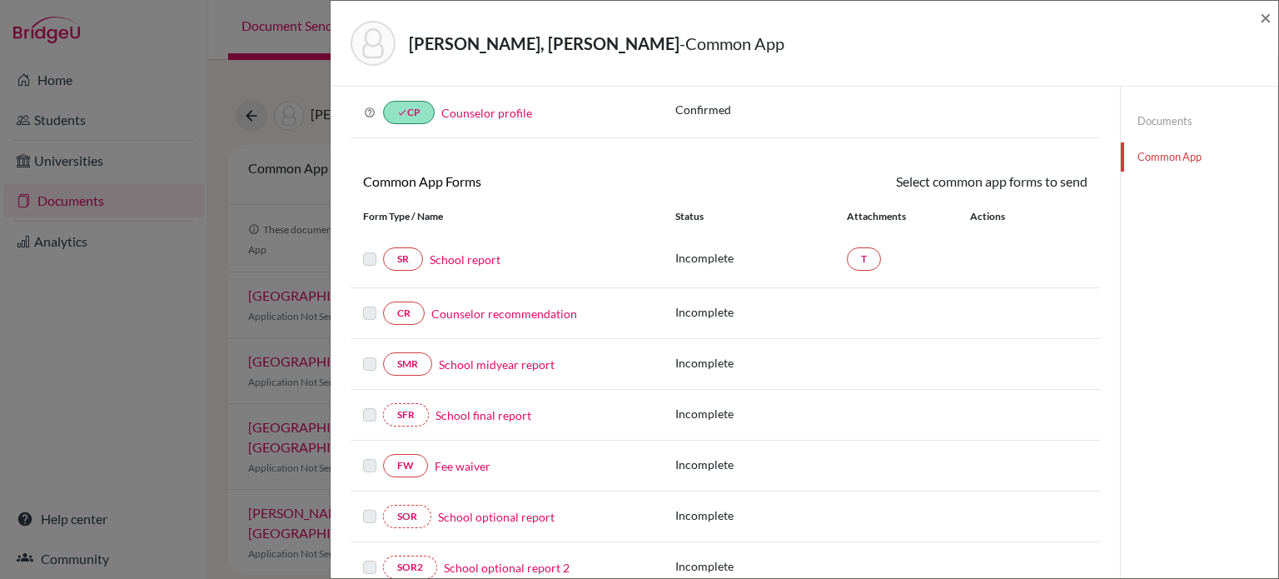
scroll to position [103, 0]
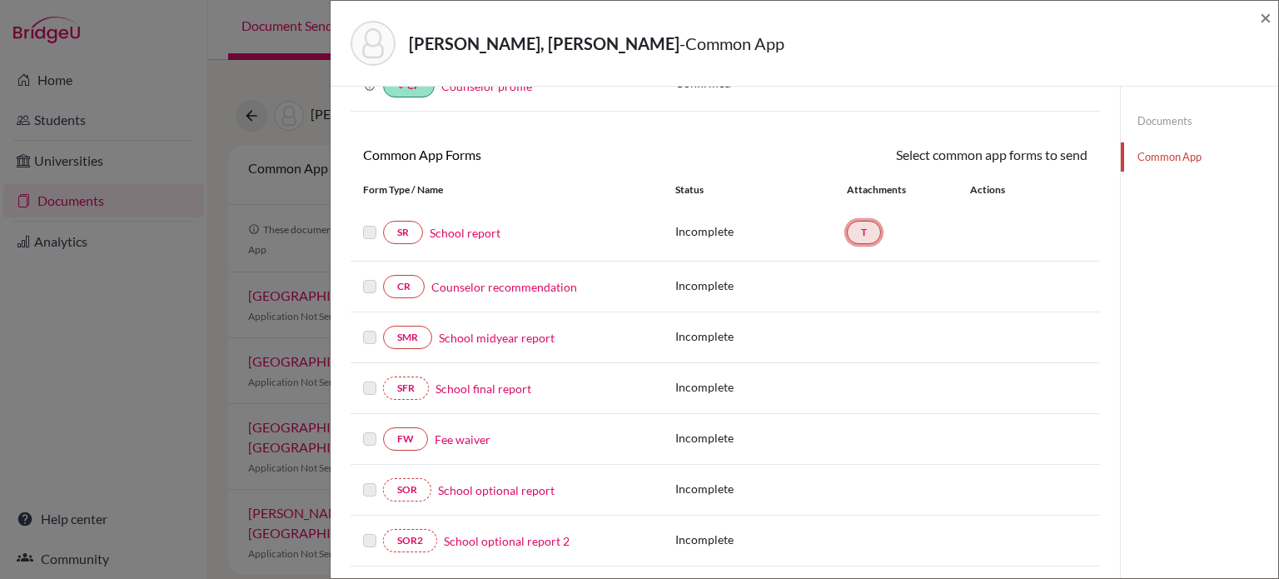
click at [856, 233] on link "T" at bounding box center [864, 232] width 34 height 23
click at [1157, 127] on link "Documents" at bounding box center [1199, 121] width 157 height 29
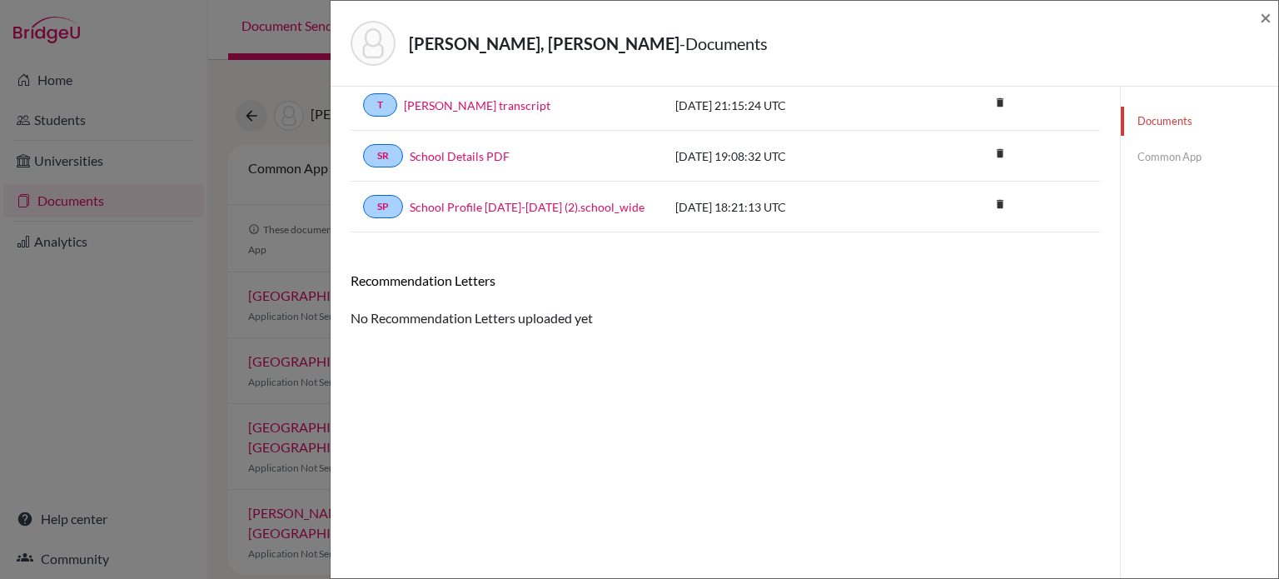
scroll to position [87, 0]
click at [1158, 156] on link "Common App" at bounding box center [1199, 156] width 157 height 29
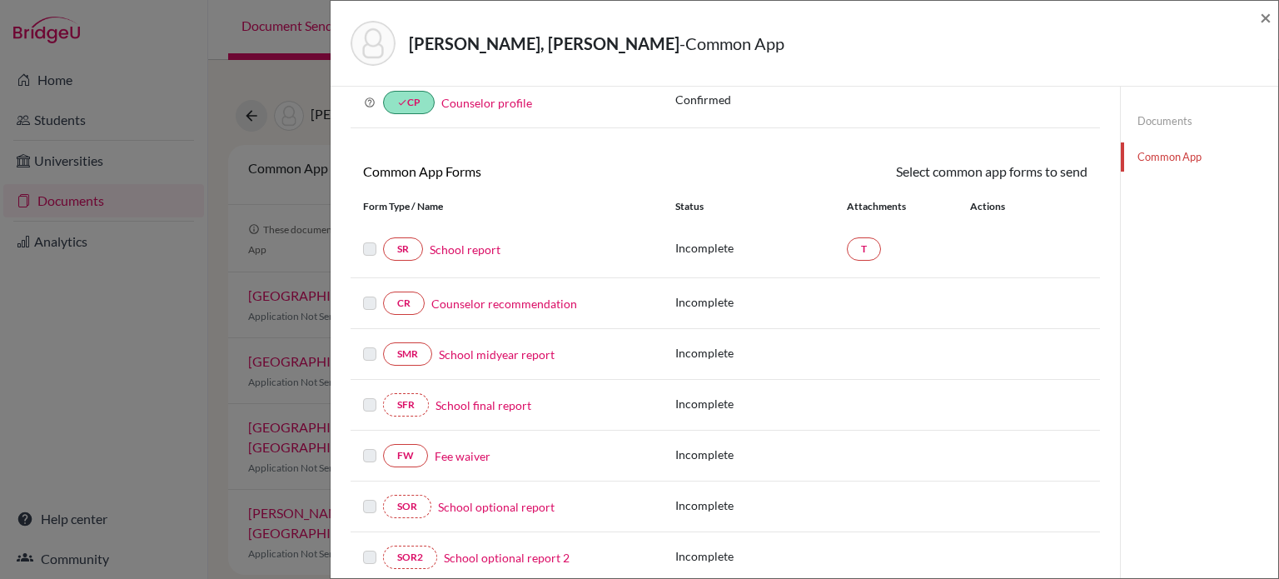
click at [489, 254] on link "School report" at bounding box center [465, 249] width 71 height 17
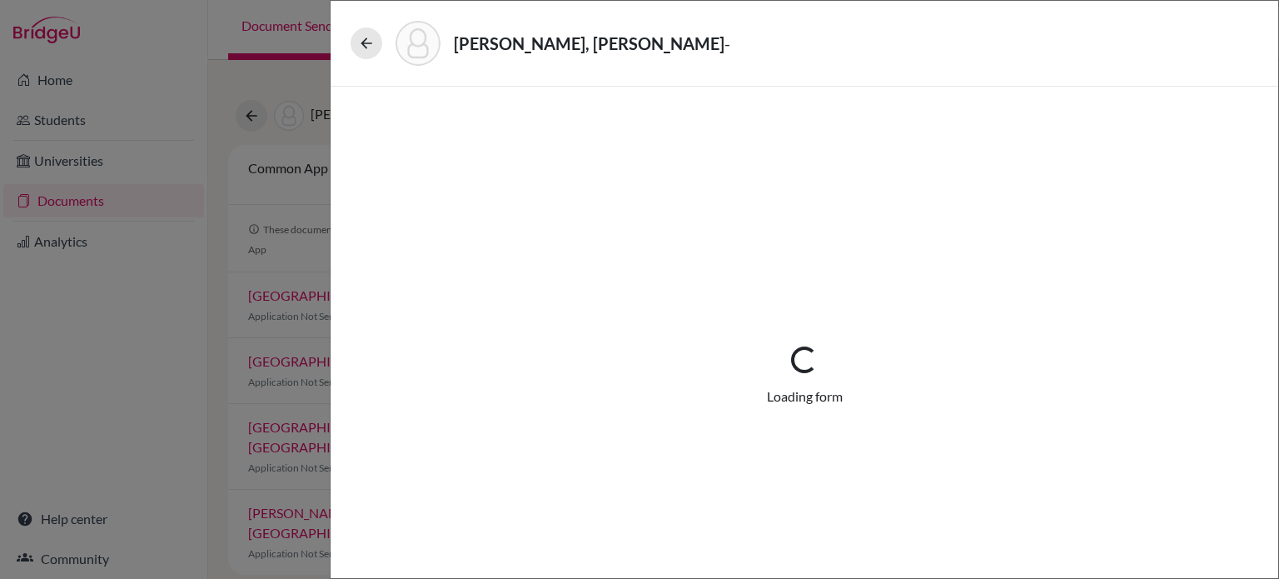
select select "1"
select select "686931"
select select "0"
select select "1"
select select "0"
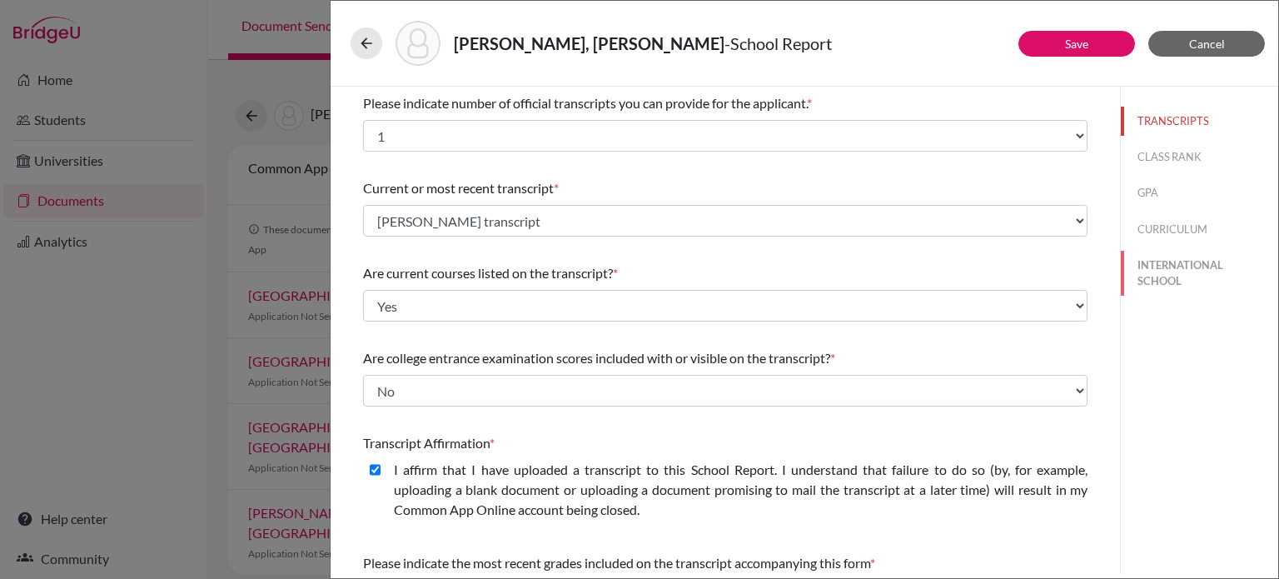
click at [1150, 272] on button "INTERNATIONAL SCHOOL" at bounding box center [1199, 273] width 157 height 45
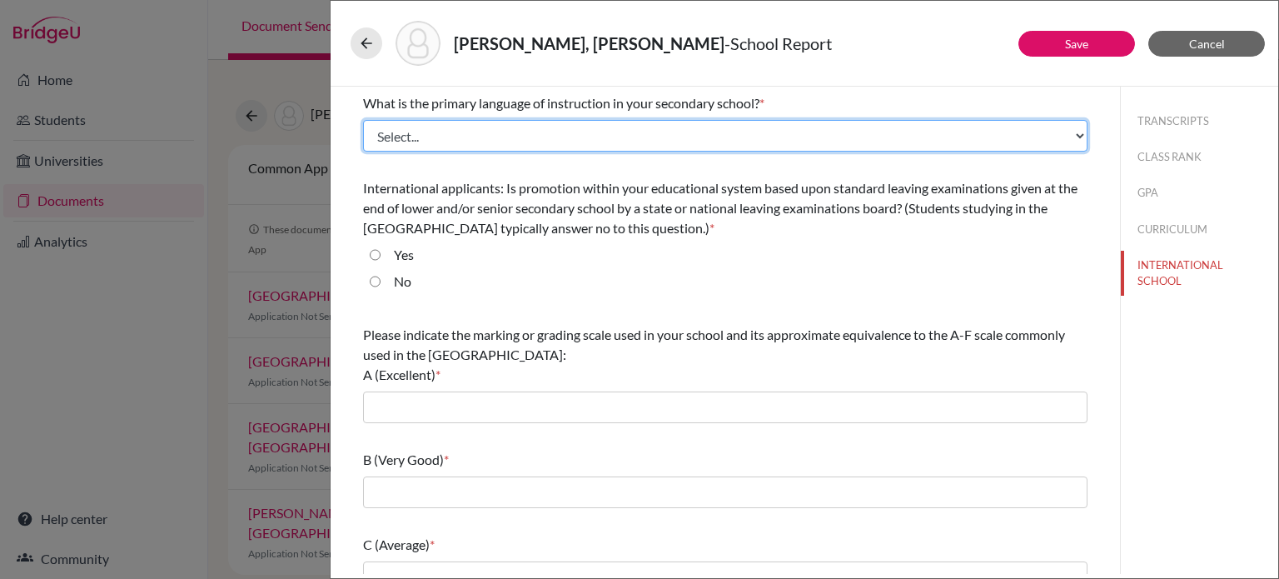
click at [566, 129] on select "Select... Albanian Arabic Armenian Assamese Azerbaijani Belarusian Bengali Bulg…" at bounding box center [725, 136] width 725 height 32
select select "14"
click at [363, 120] on select "Select... Albanian Arabic Armenian Assamese Azerbaijani Belarusian Bengali Bulg…" at bounding box center [725, 136] width 725 height 32
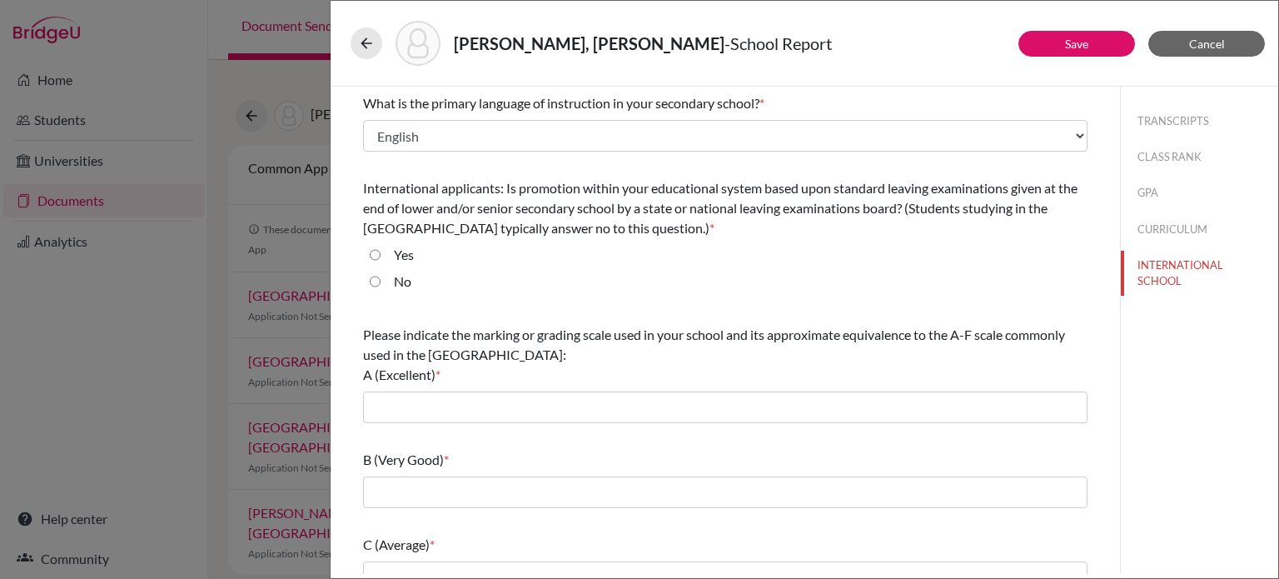
click at [381, 295] on div "No" at bounding box center [396, 285] width 31 height 27
click at [380, 286] on input "No" at bounding box center [375, 282] width 11 height 20
radio input "true"
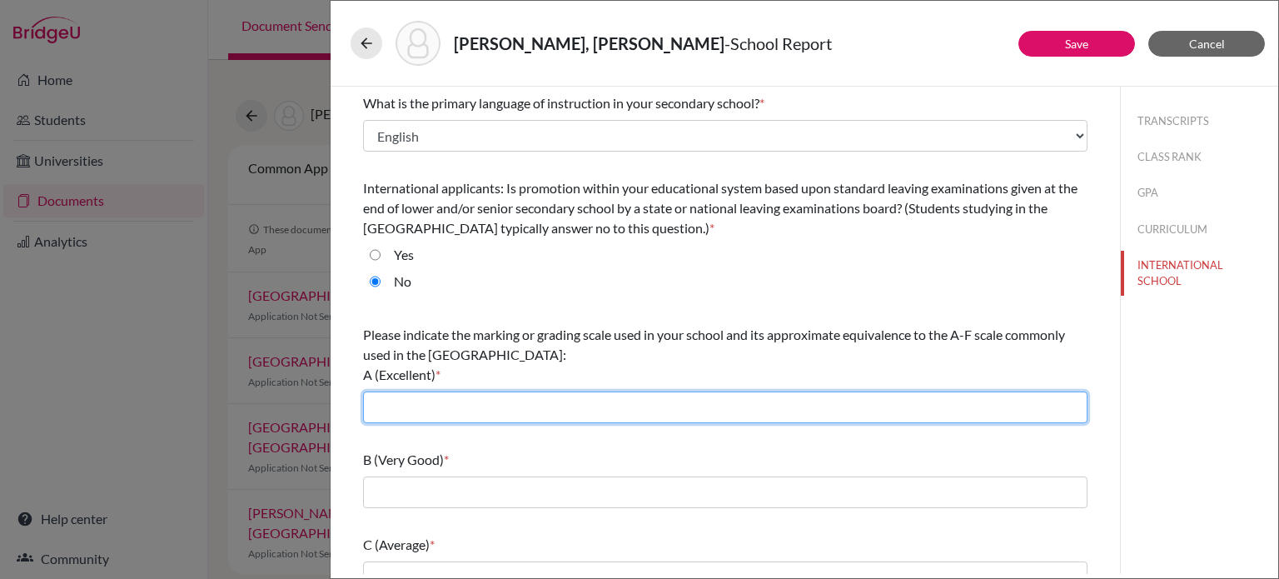
click at [420, 409] on input "text" at bounding box center [725, 408] width 725 height 32
type input "4"
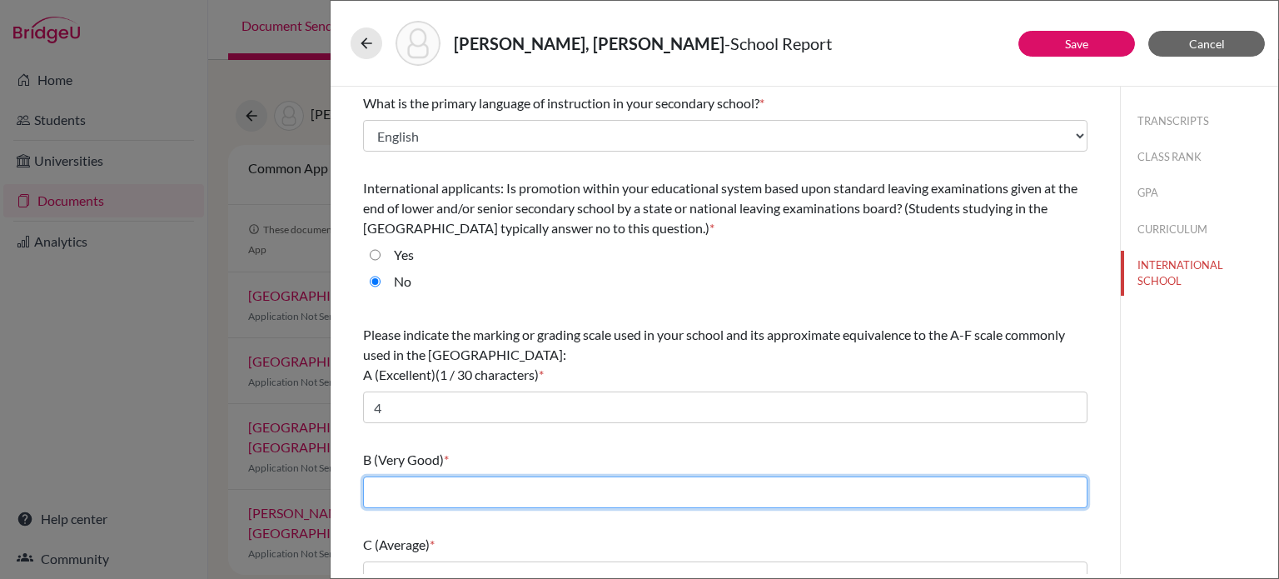
click at [453, 489] on input "text" at bounding box center [725, 492] width 725 height 32
type input "2.7"
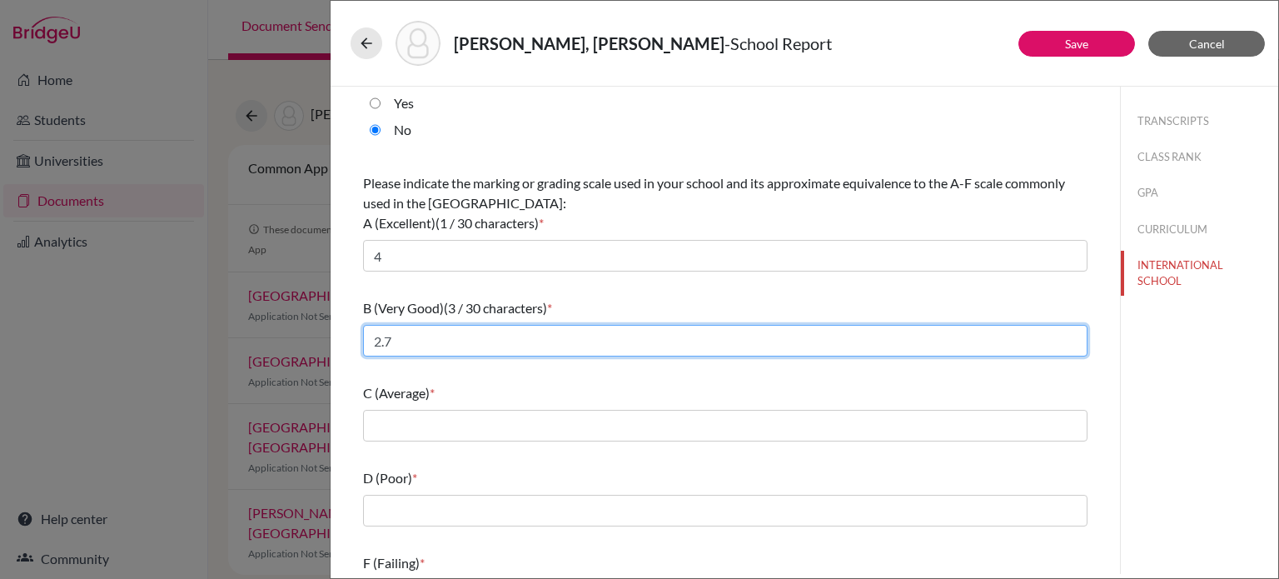
scroll to position [195, 0]
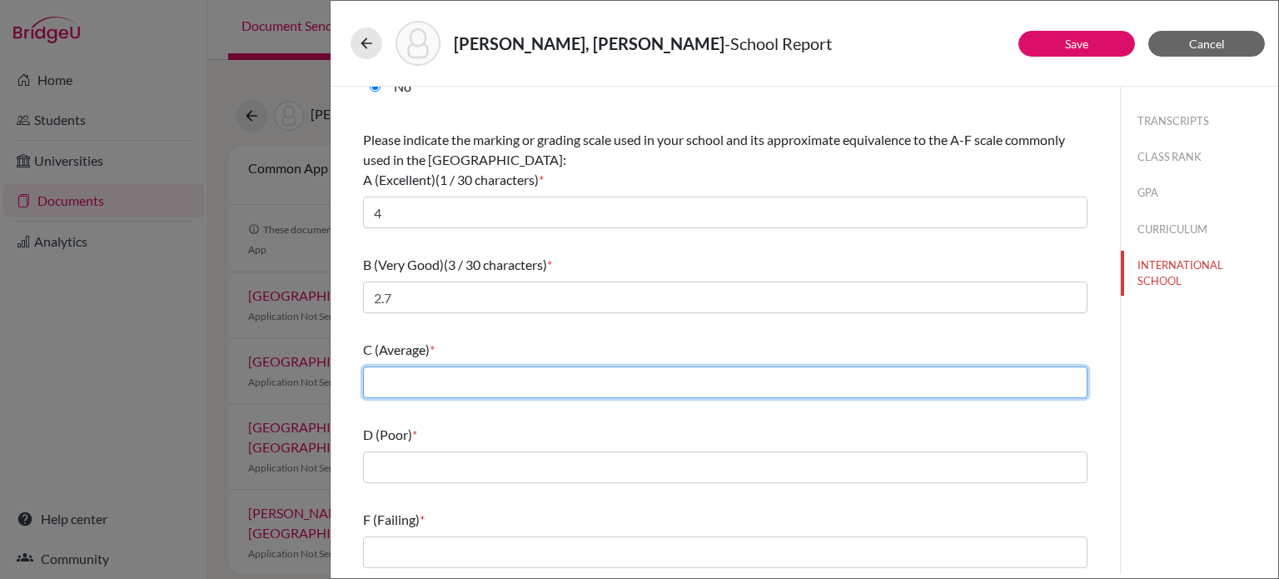
click at [466, 372] on input "text" at bounding box center [725, 383] width 725 height 32
type input "2.2"
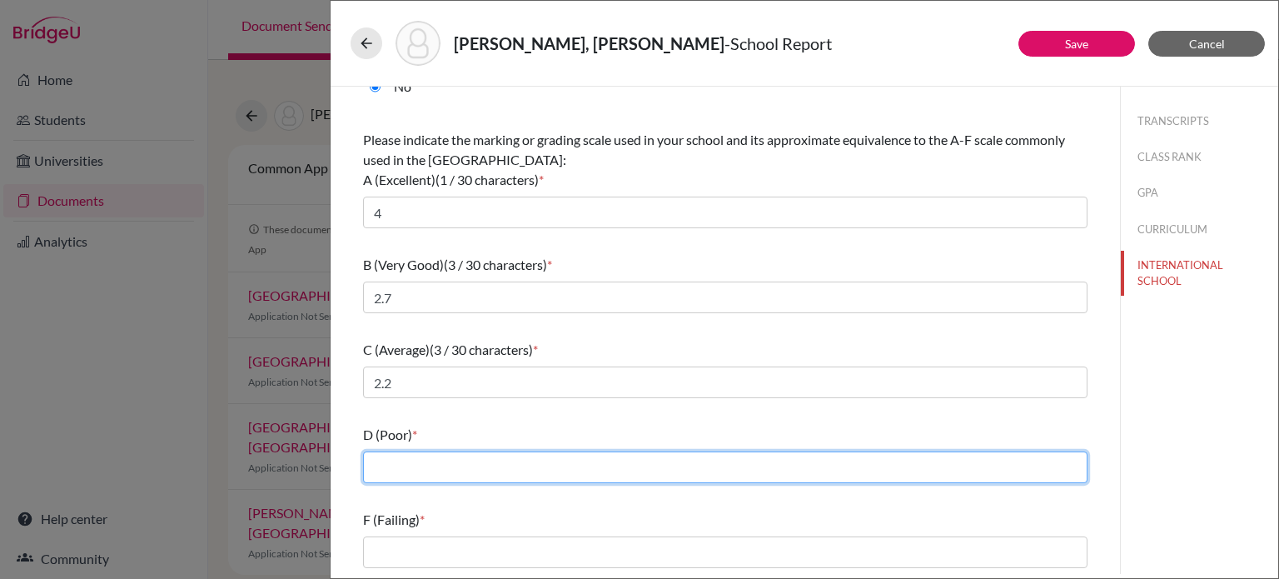
click at [436, 477] on input "text" at bounding box center [725, 467] width 725 height 32
type input "1.7"
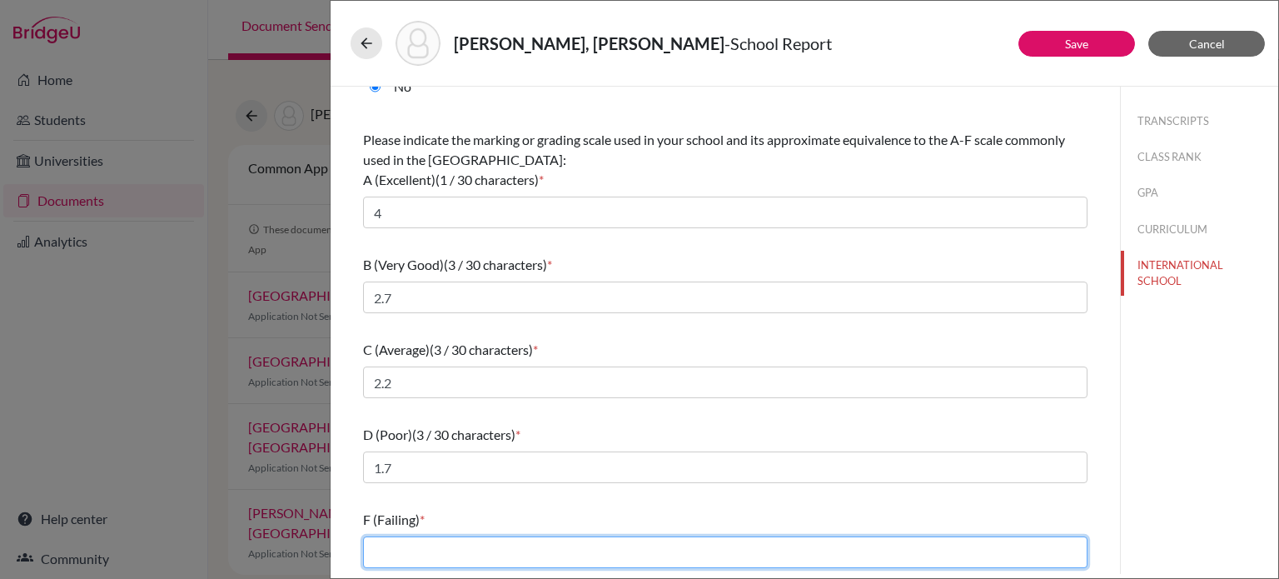
click at [458, 546] on input "text" at bounding box center [725, 552] width 725 height 32
type input "1.4"
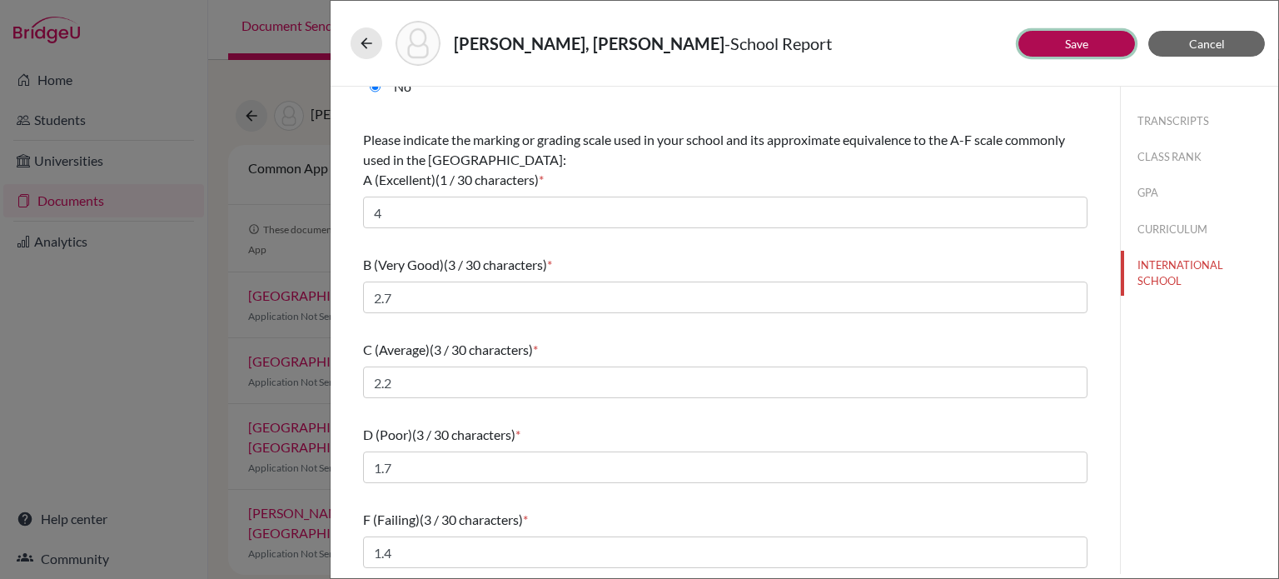
click at [1099, 38] on button "Save" at bounding box center [1077, 44] width 117 height 26
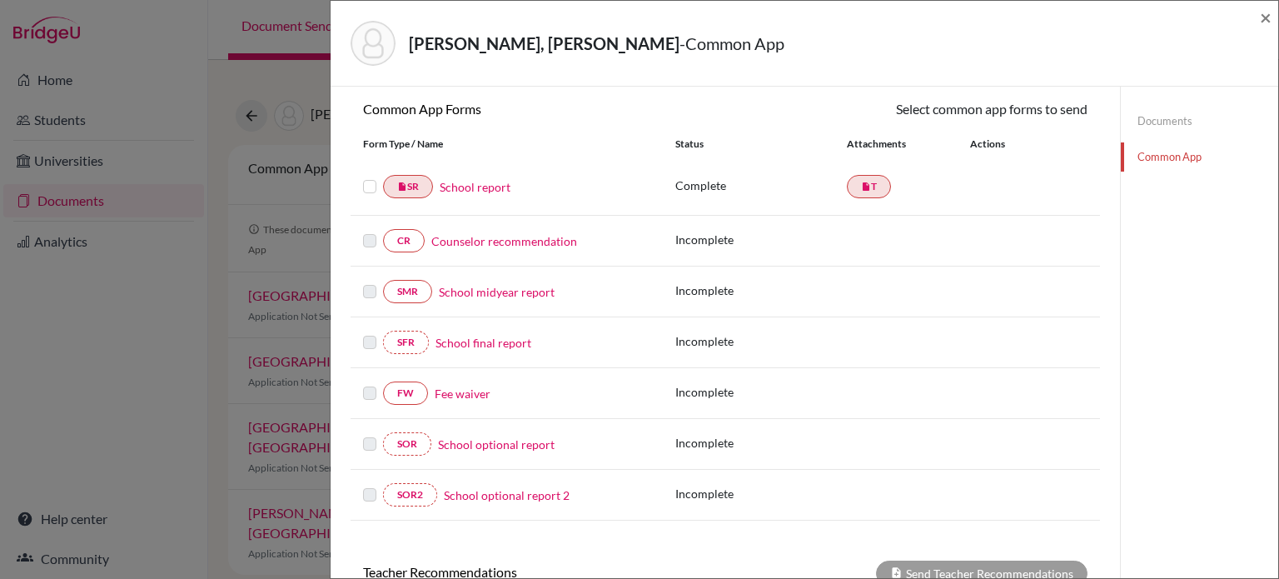
scroll to position [153, 0]
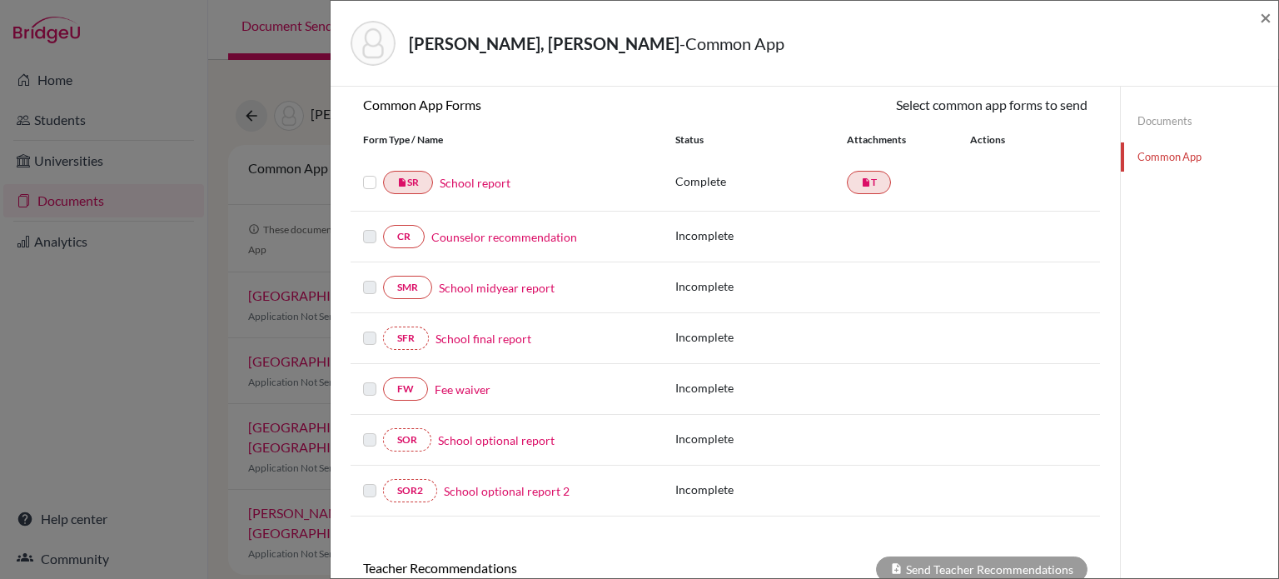
click at [466, 387] on link "Fee waiver" at bounding box center [463, 389] width 56 height 17
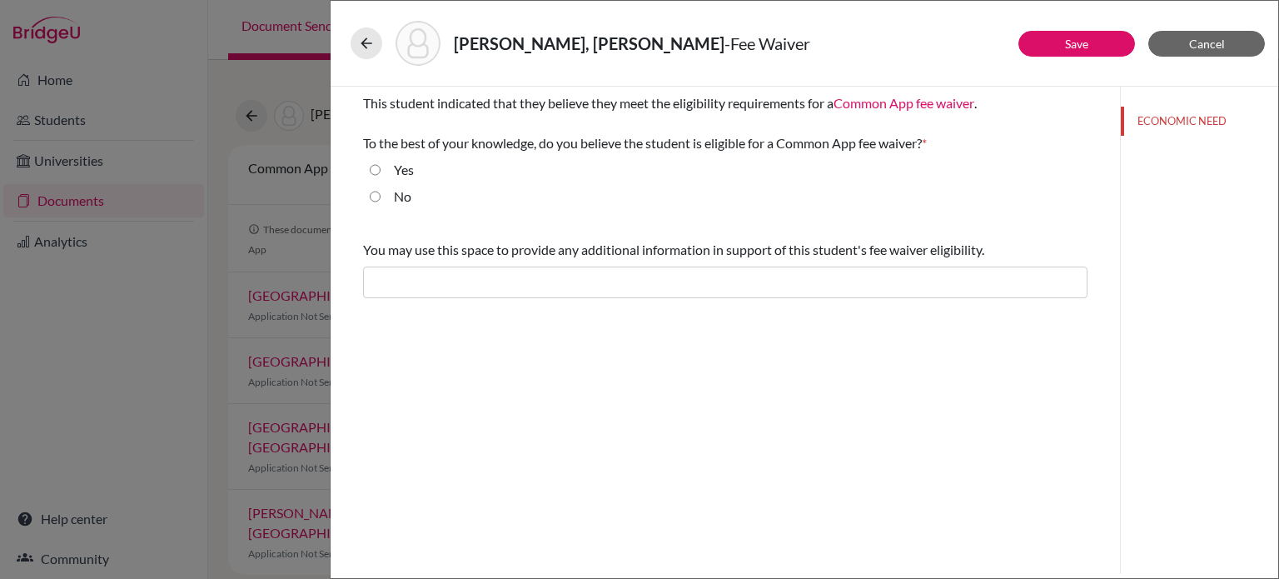
click at [373, 167] on input "Yes" at bounding box center [375, 170] width 11 height 20
radio input "true"
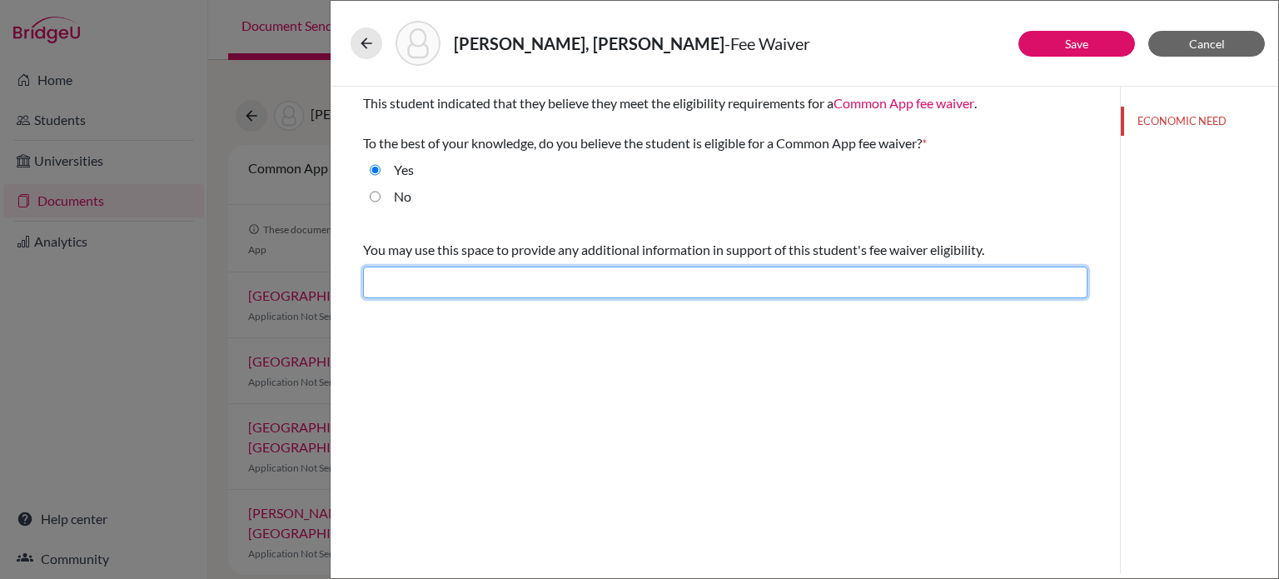
click at [441, 279] on input "text" at bounding box center [725, 283] width 725 height 32
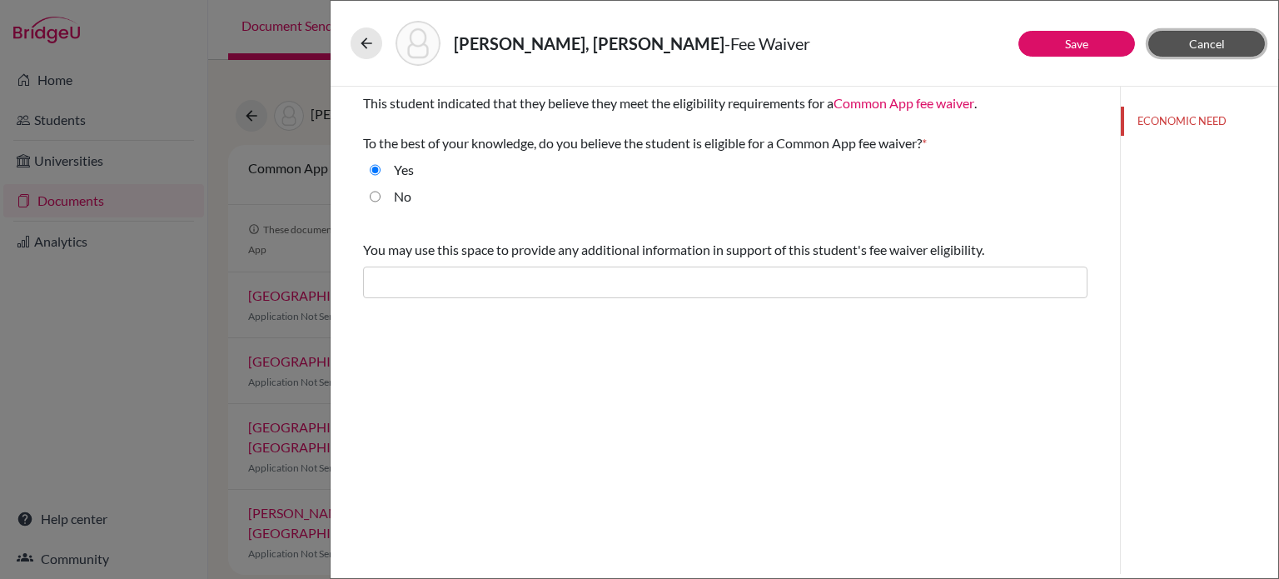
click at [1202, 42] on span "Cancel" at bounding box center [1208, 44] width 36 height 14
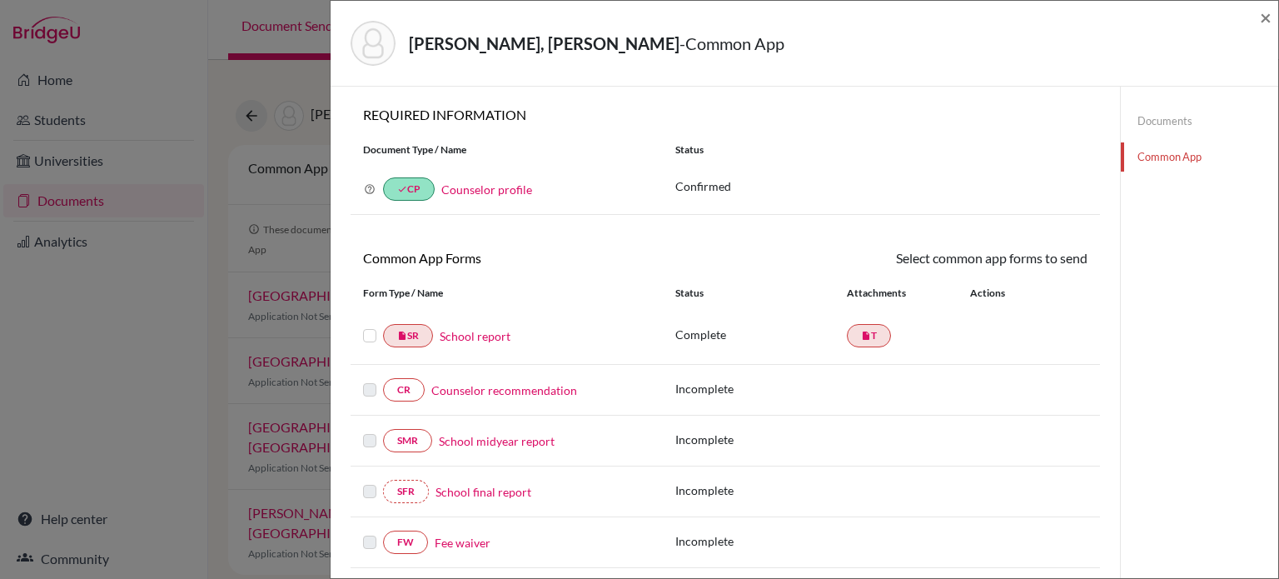
click at [372, 326] on label at bounding box center [369, 326] width 13 height 0
click at [0, 0] on input "checkbox" at bounding box center [0, 0] width 0 height 0
click at [367, 327] on label at bounding box center [369, 327] width 13 height 0
click at [0, 0] on input "checkbox" at bounding box center [0, 0] width 0 height 0
click at [1265, 17] on span "×" at bounding box center [1266, 17] width 12 height 24
